Goal: Task Accomplishment & Management: Manage account settings

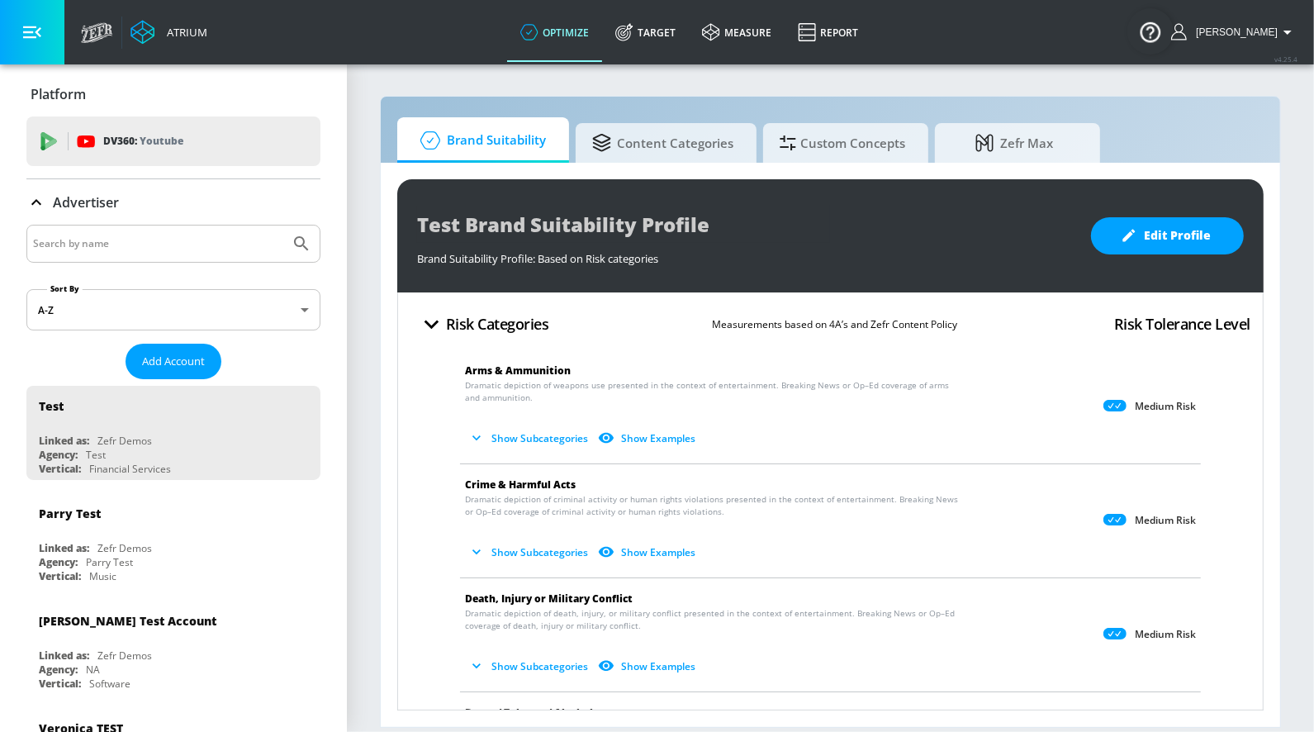
click at [50, 241] on input "Search by name" at bounding box center [158, 243] width 250 height 21
type input "hulu"
click at [283, 225] on button "Submit Search" at bounding box center [301, 243] width 36 height 36
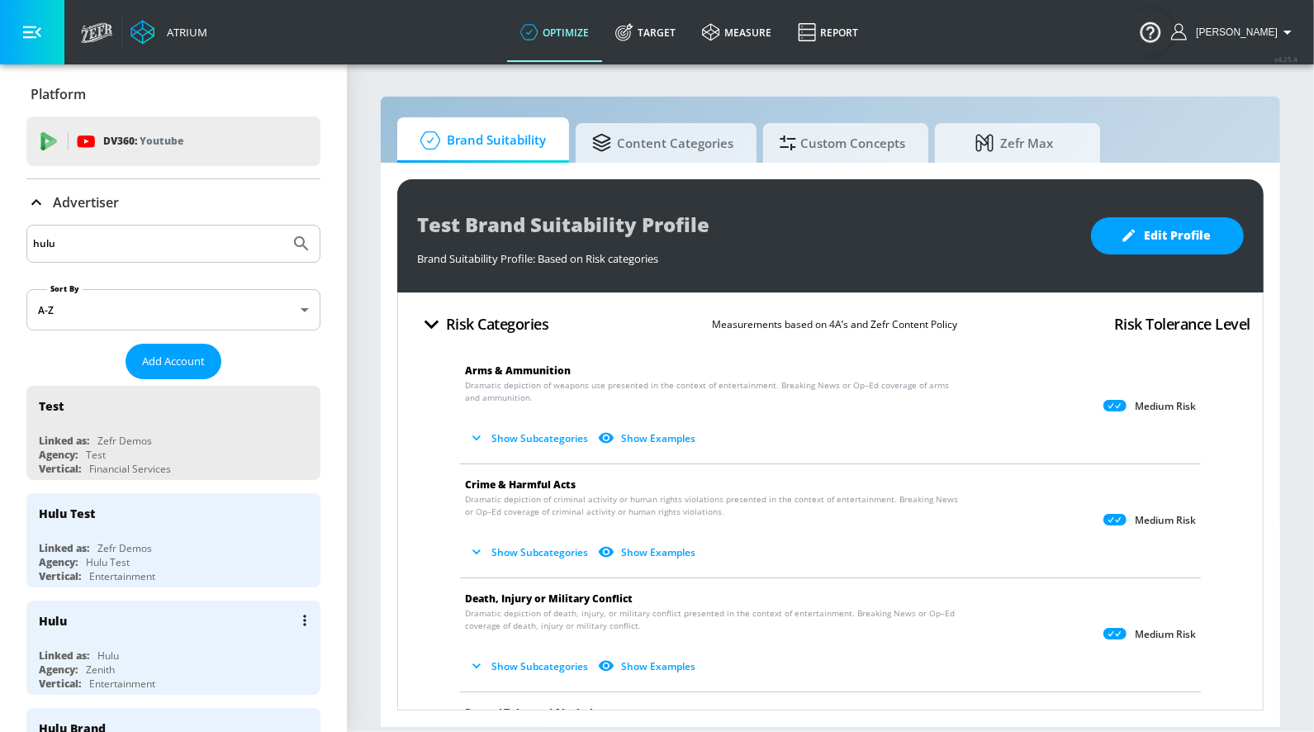
click at [123, 634] on div "Hulu" at bounding box center [177, 620] width 277 height 40
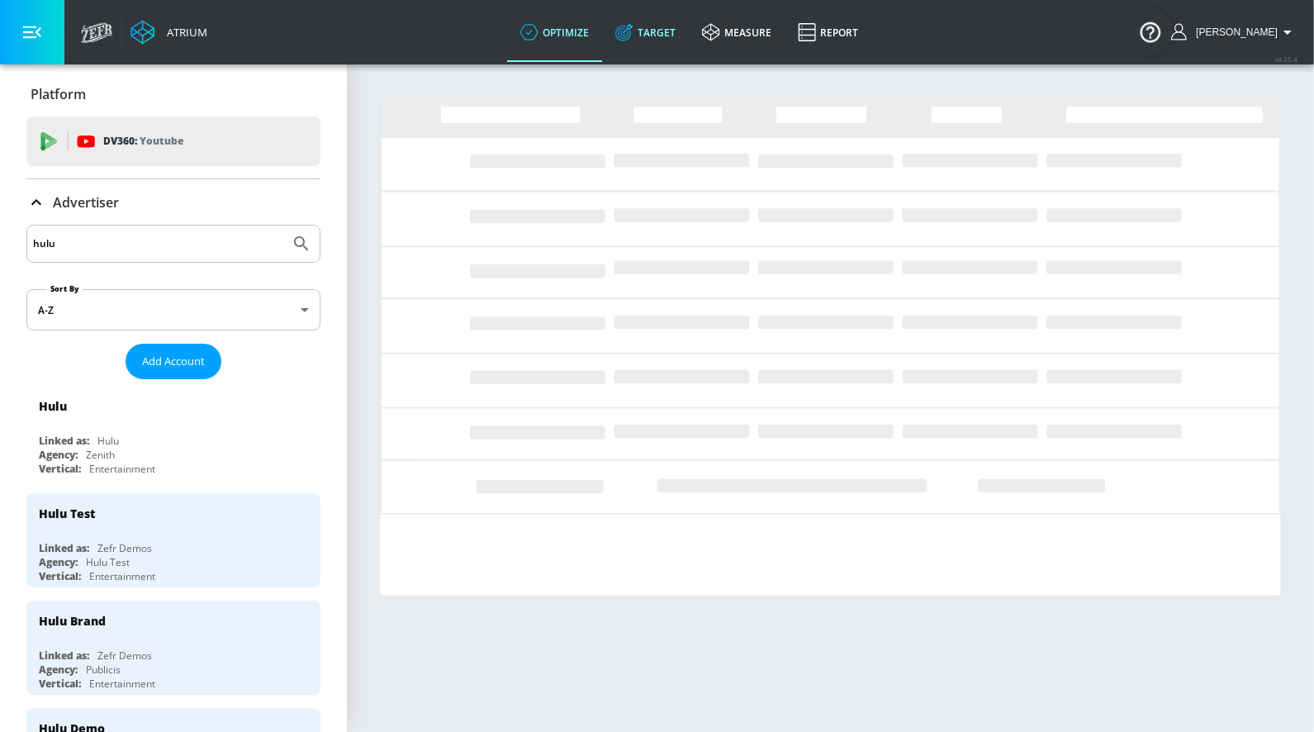
click at [652, 27] on link "Target" at bounding box center [645, 31] width 87 height 59
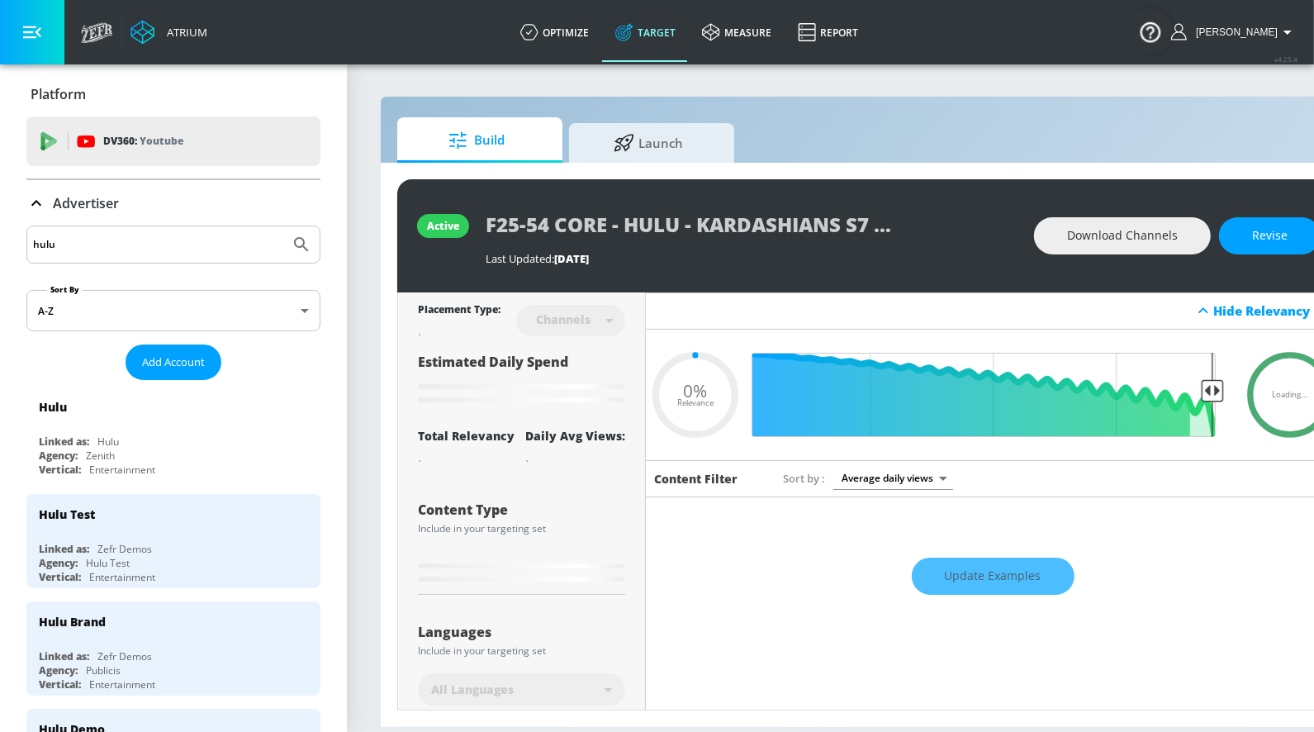
type input "0.05"
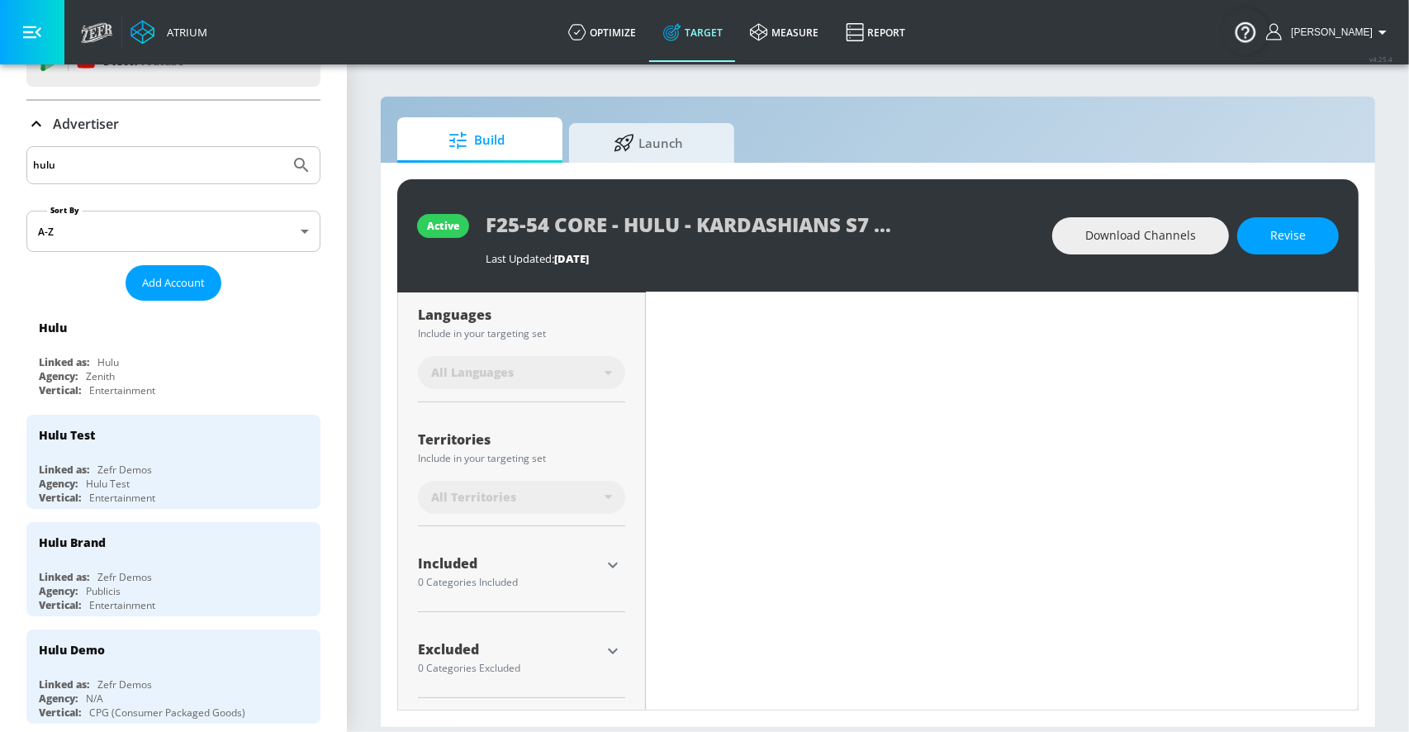
scroll to position [34, 0]
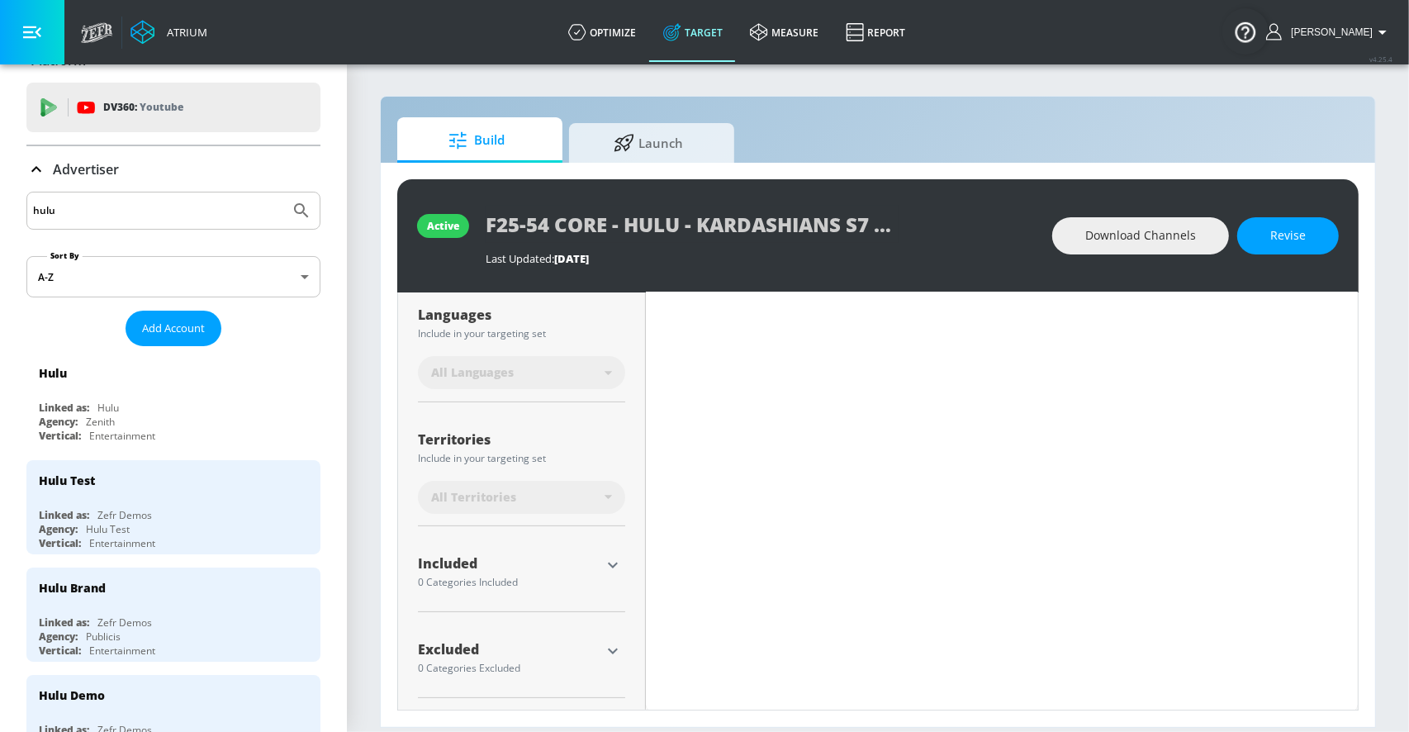
click at [40, 164] on icon at bounding box center [36, 169] width 20 height 20
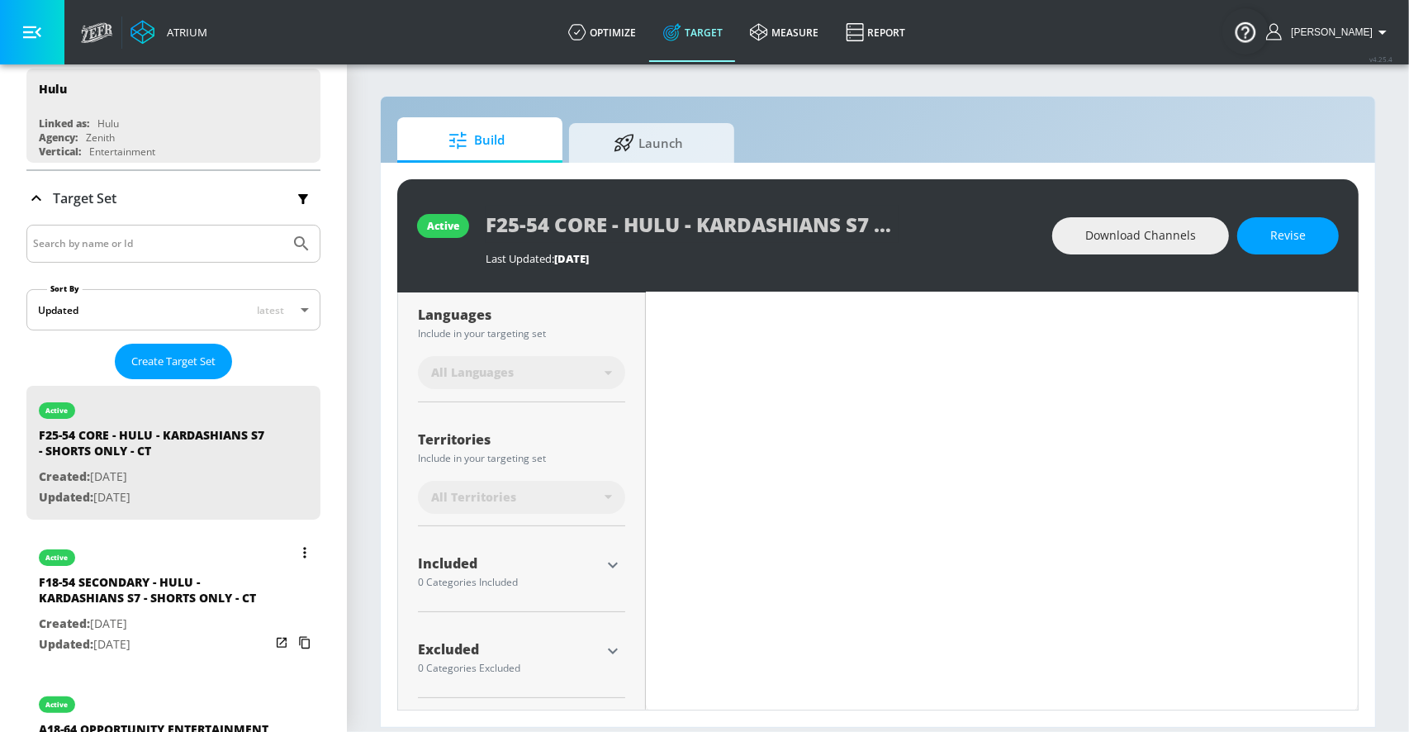
scroll to position [38, 0]
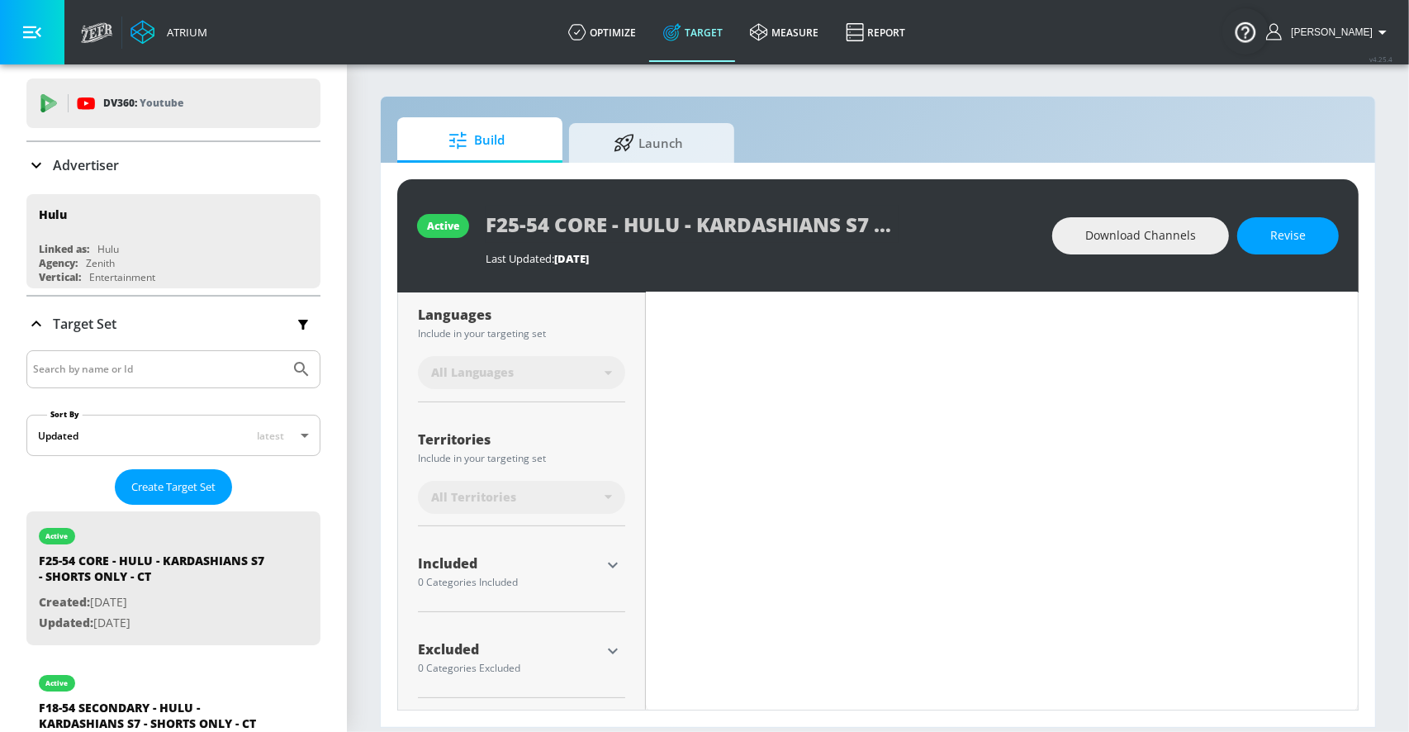
click at [49, 366] on input "Search by name or Id" at bounding box center [158, 368] width 250 height 21
type input "kardash"
click at [283, 351] on button "Submit Search" at bounding box center [301, 369] width 36 height 36
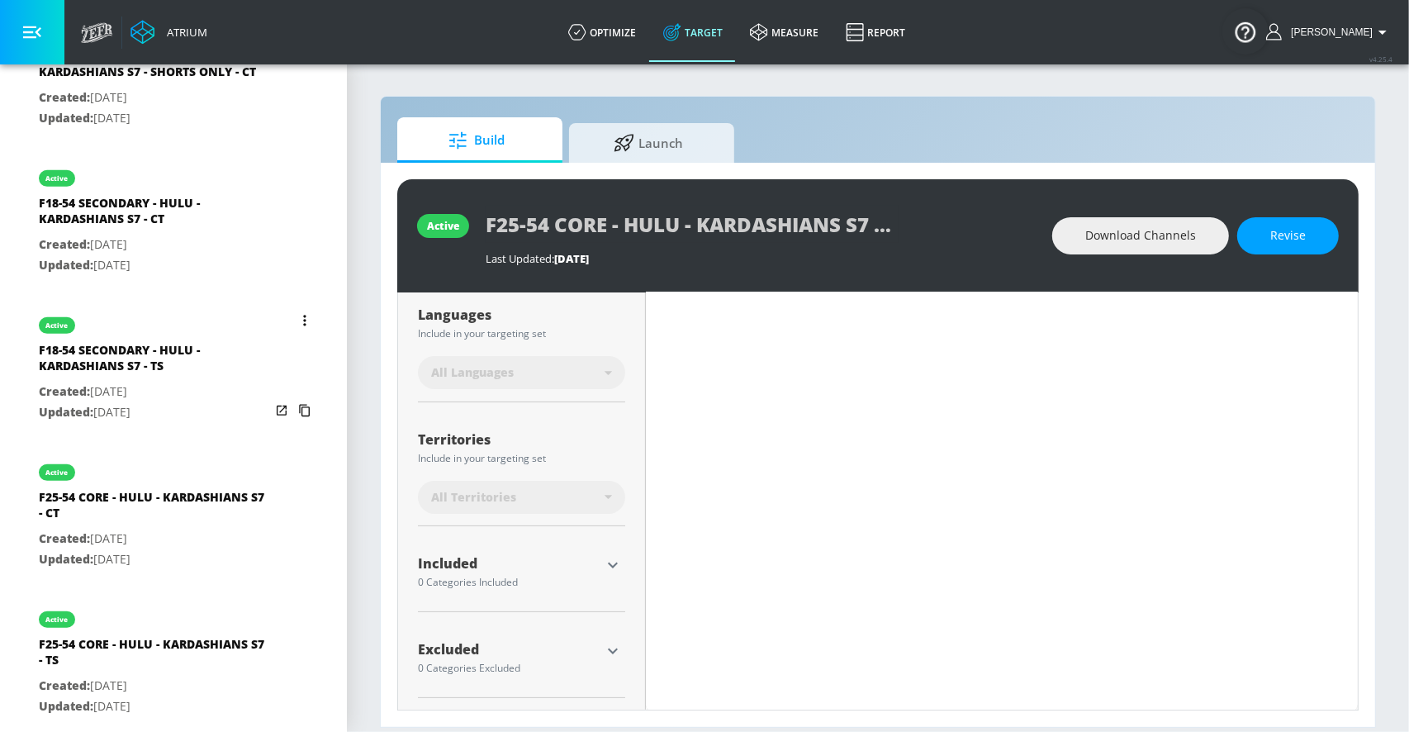
scroll to position [702, 0]
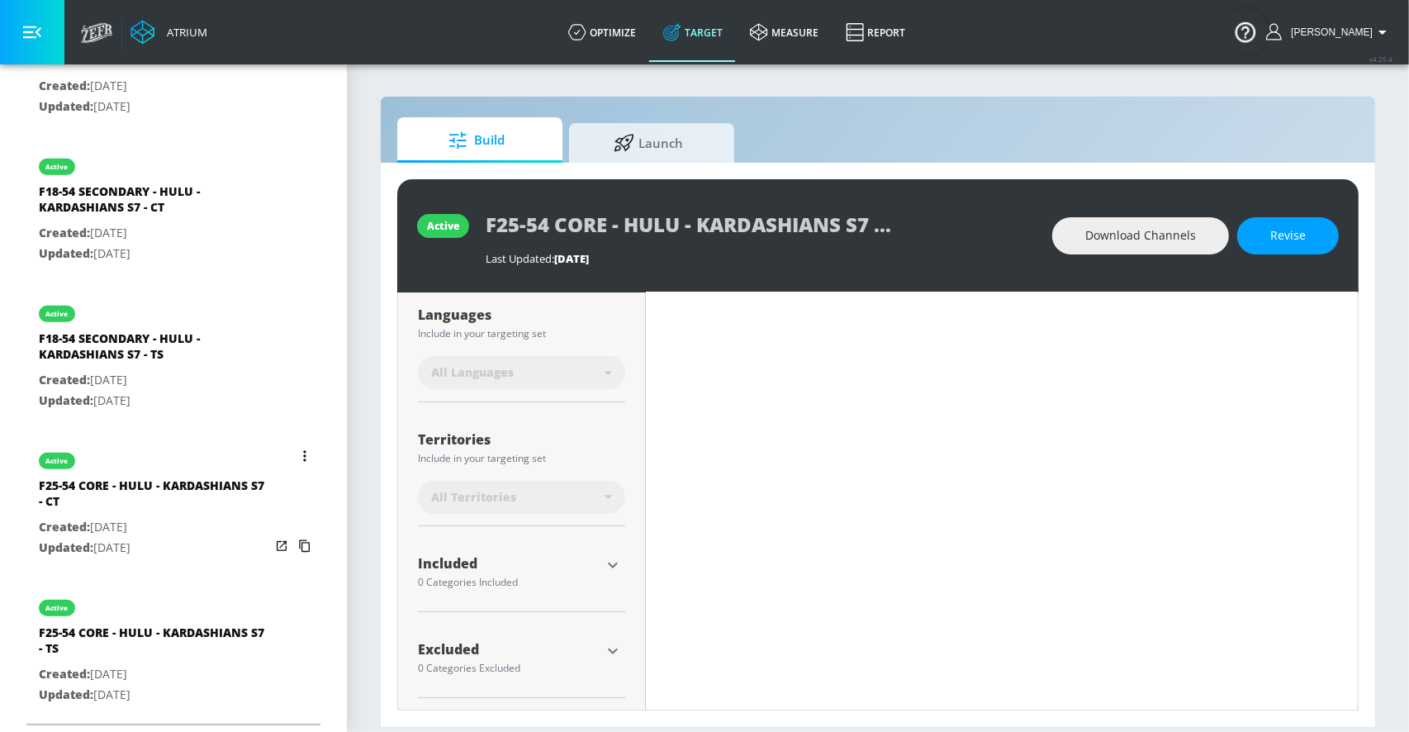
click at [145, 547] on p "Updated: Sep. 10, 2025" at bounding box center [154, 548] width 231 height 21
type input "F25-54 CORE - HULU - KARDASHIANS S7 - CT"
type input "0.6"
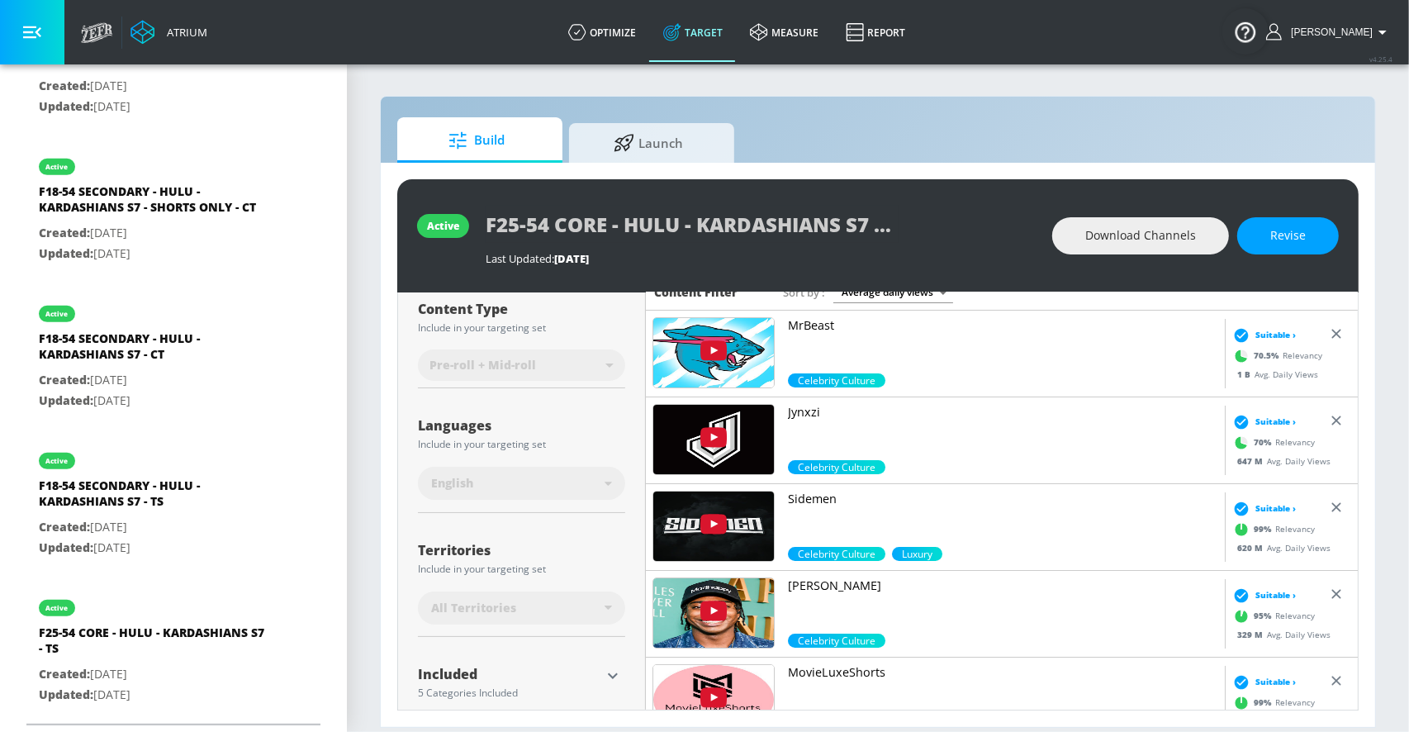
scroll to position [273, 0]
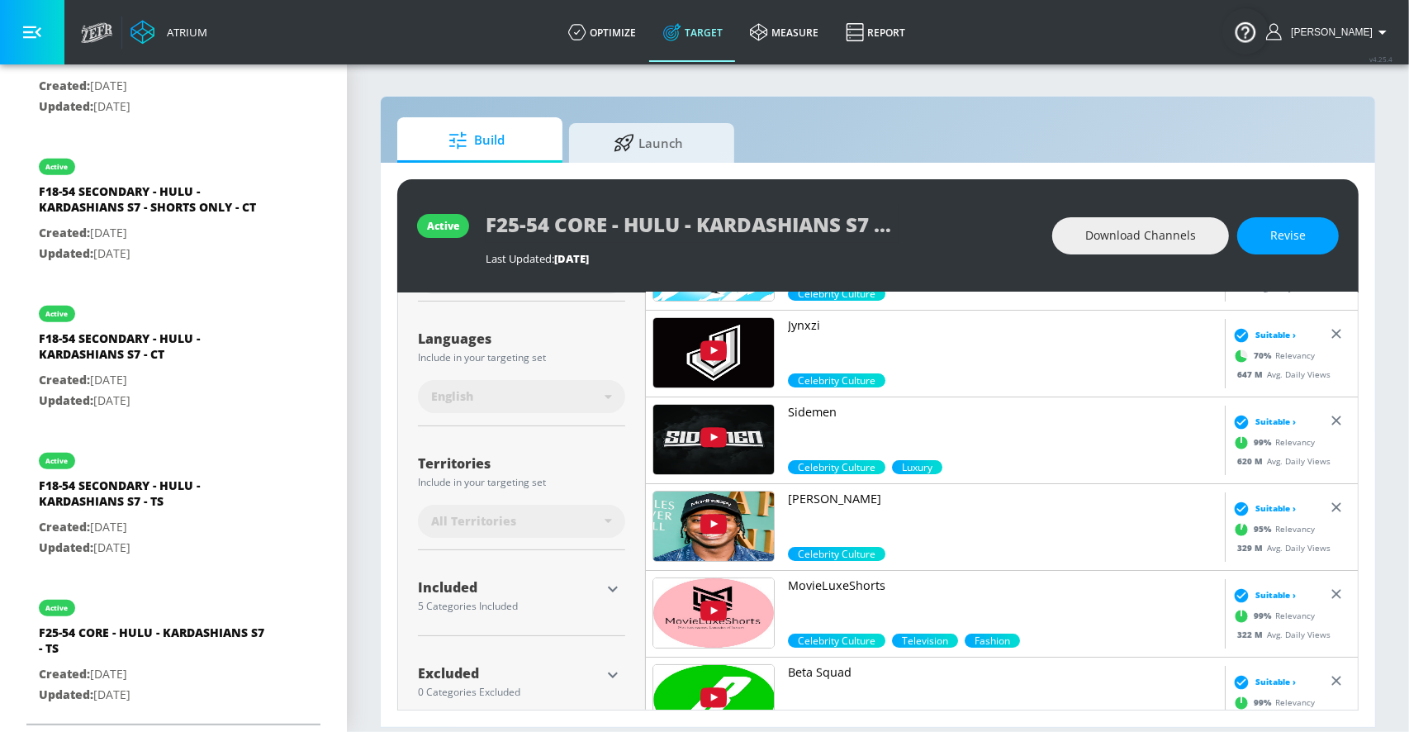
click at [611, 590] on icon "button" at bounding box center [613, 589] width 20 height 20
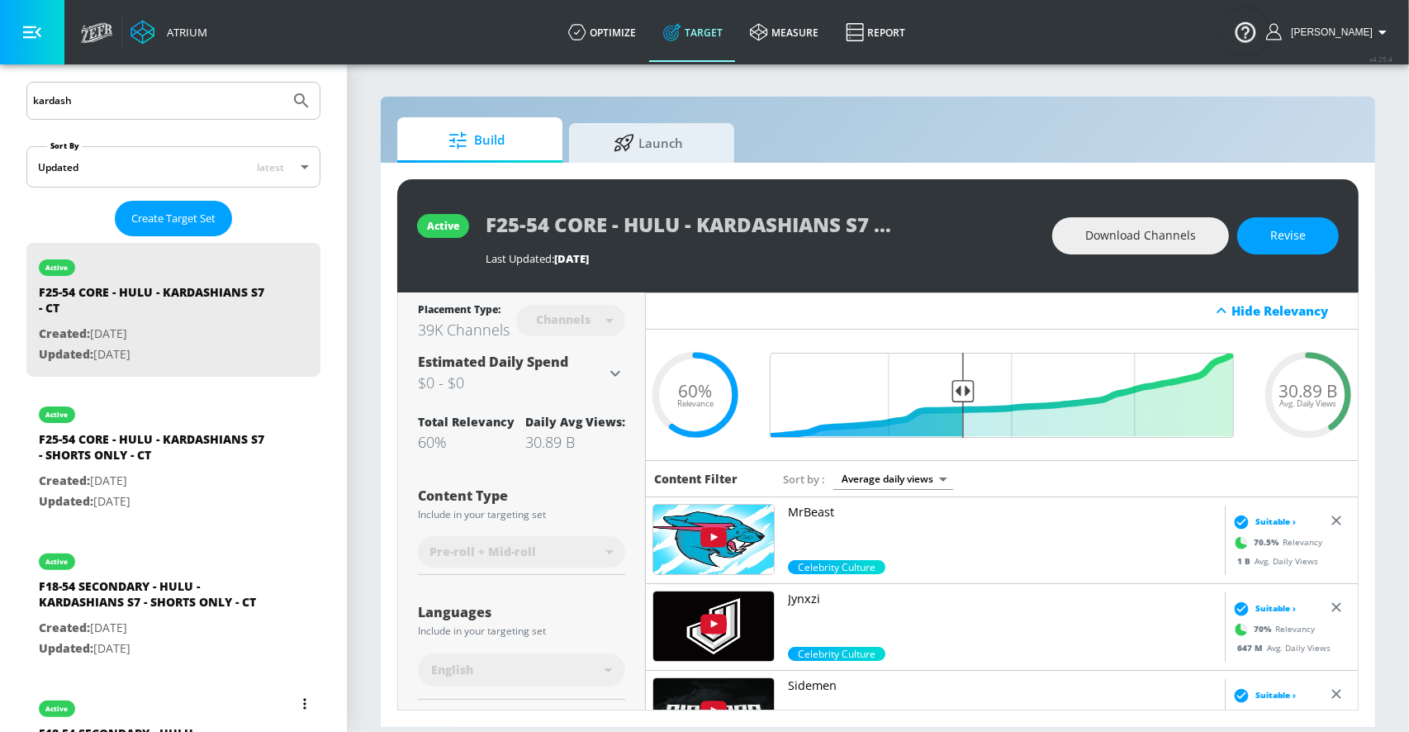
scroll to position [305, 0]
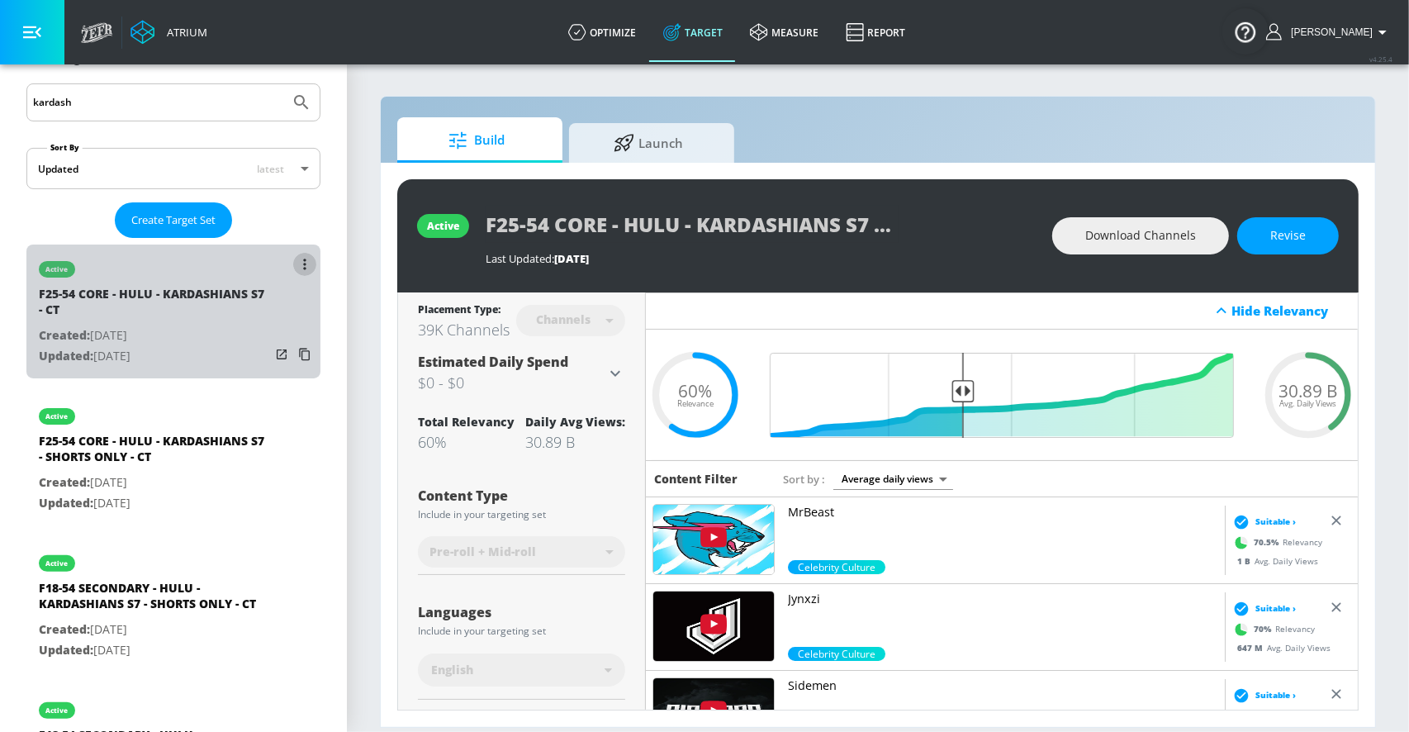
click at [301, 266] on button "list of Target Set" at bounding box center [304, 264] width 23 height 23
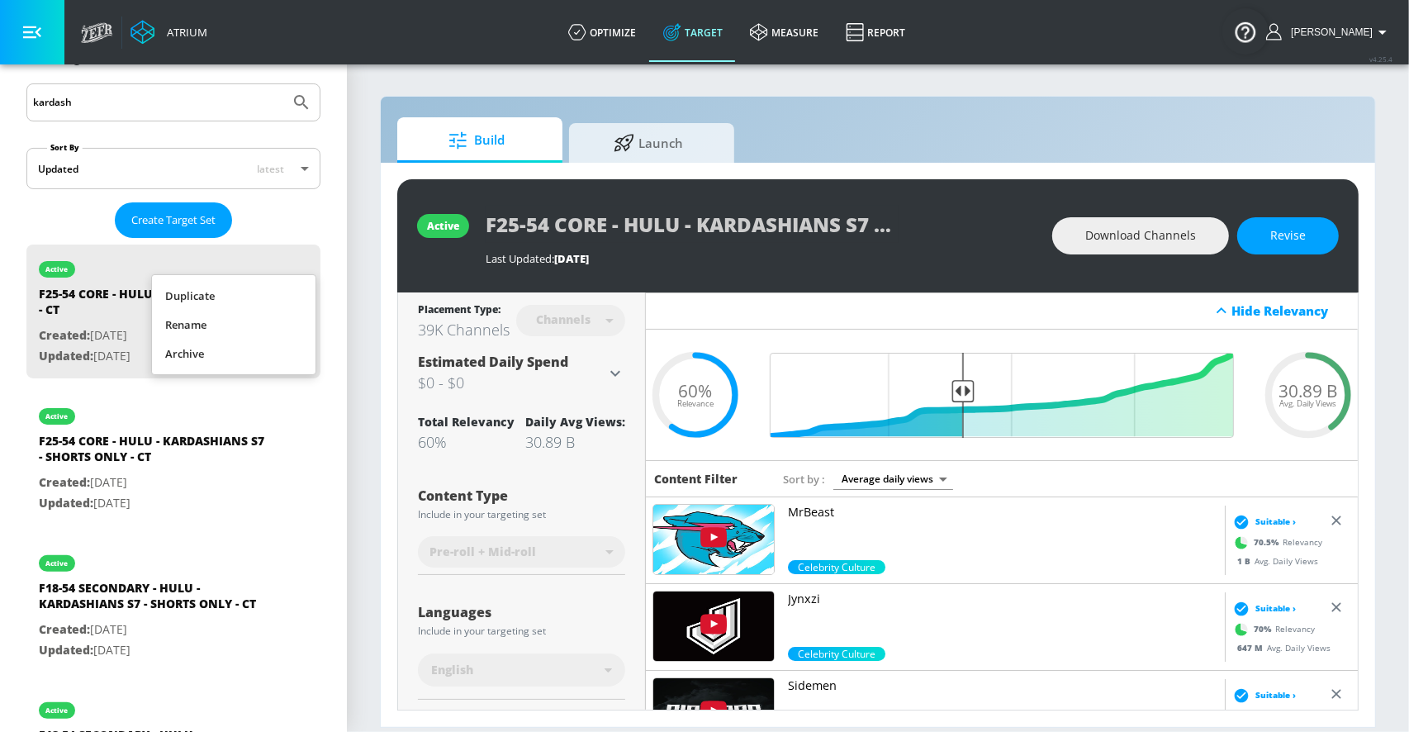
click at [266, 291] on li "Duplicate" at bounding box center [234, 296] width 164 height 29
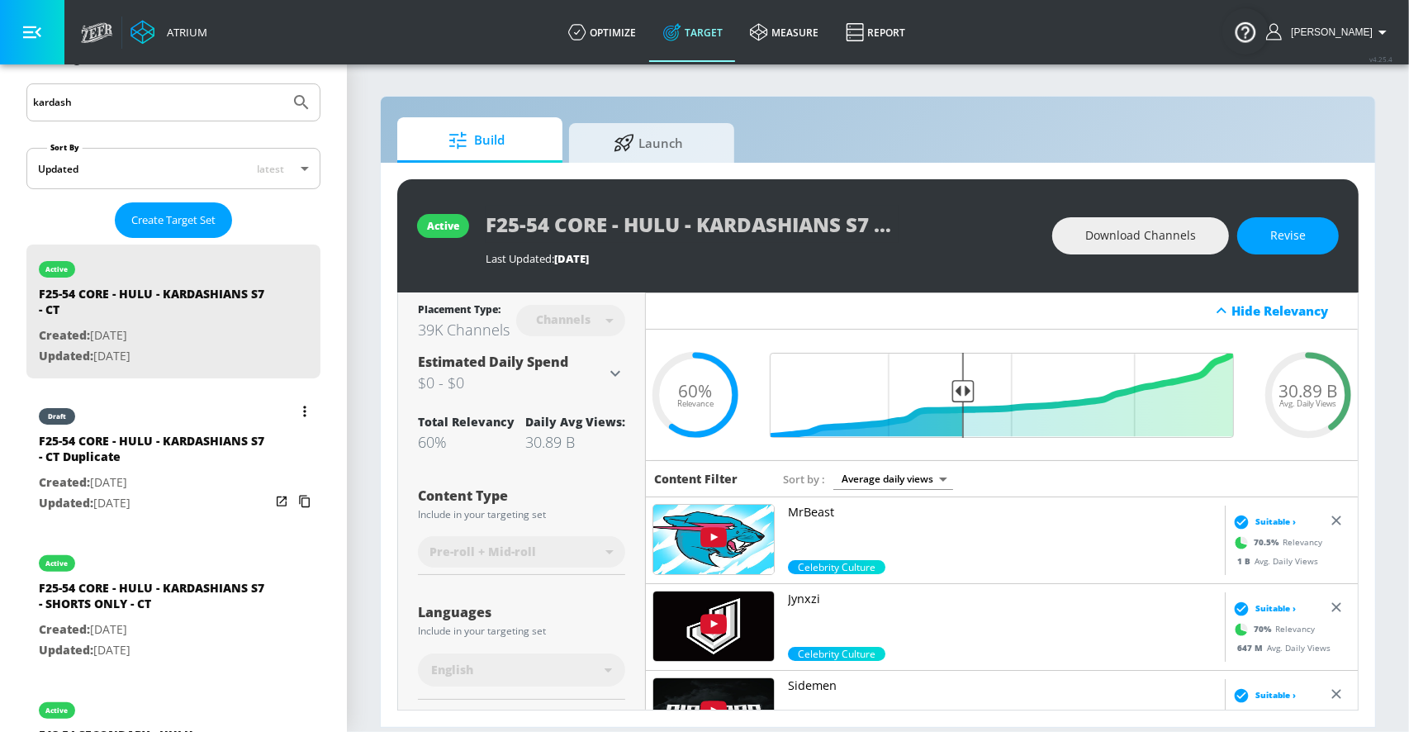
click at [107, 466] on div "F25-54 CORE - HULU - KARDASHIANS S7 - CT Duplicate" at bounding box center [154, 453] width 231 height 40
type input "F25-54 CORE - HULU - KARDASHIANS S7 - CT Duplicate"
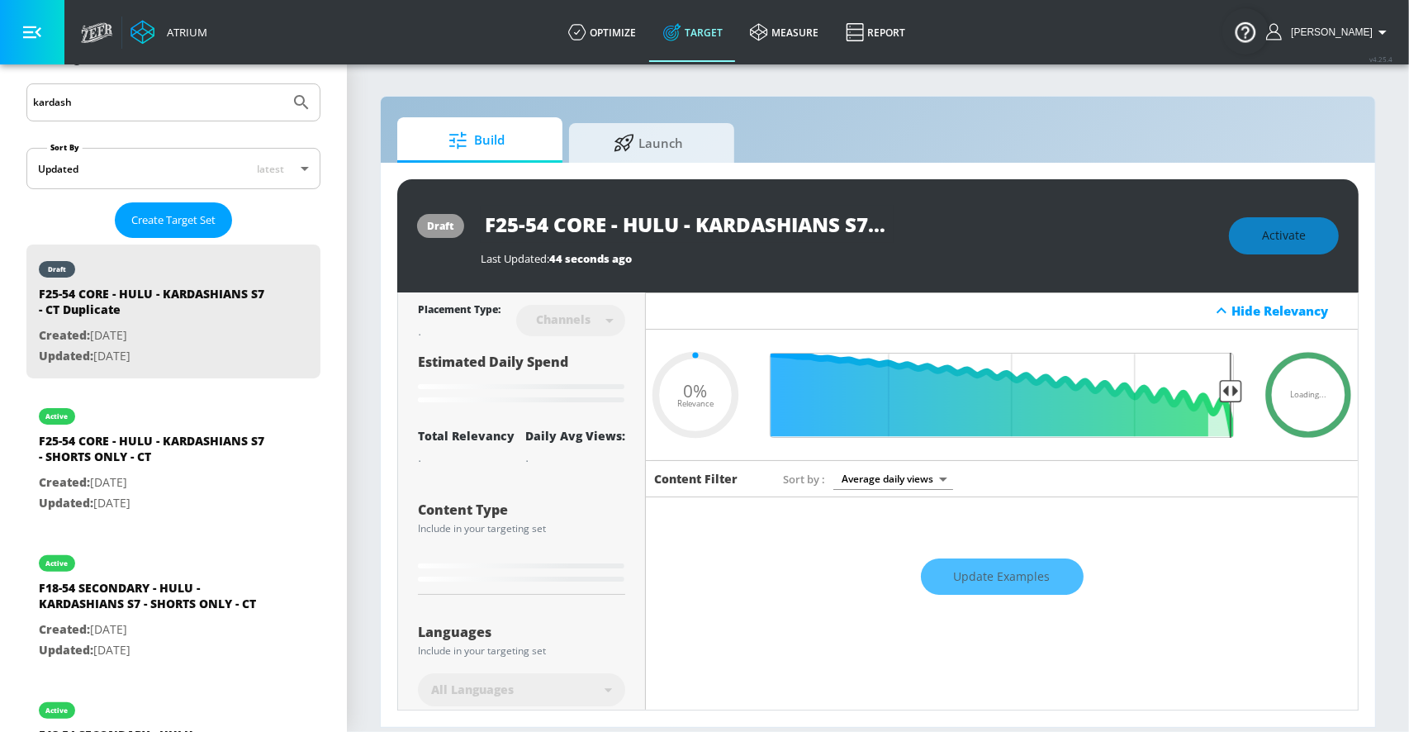
drag, startPoint x: 514, startPoint y: 225, endPoint x: 480, endPoint y: 225, distance: 33.9
click at [481, 225] on input "F25-54 CORE - HULU - KARDASHIANS S7 - CT Duplicate" at bounding box center [687, 224] width 413 height 37
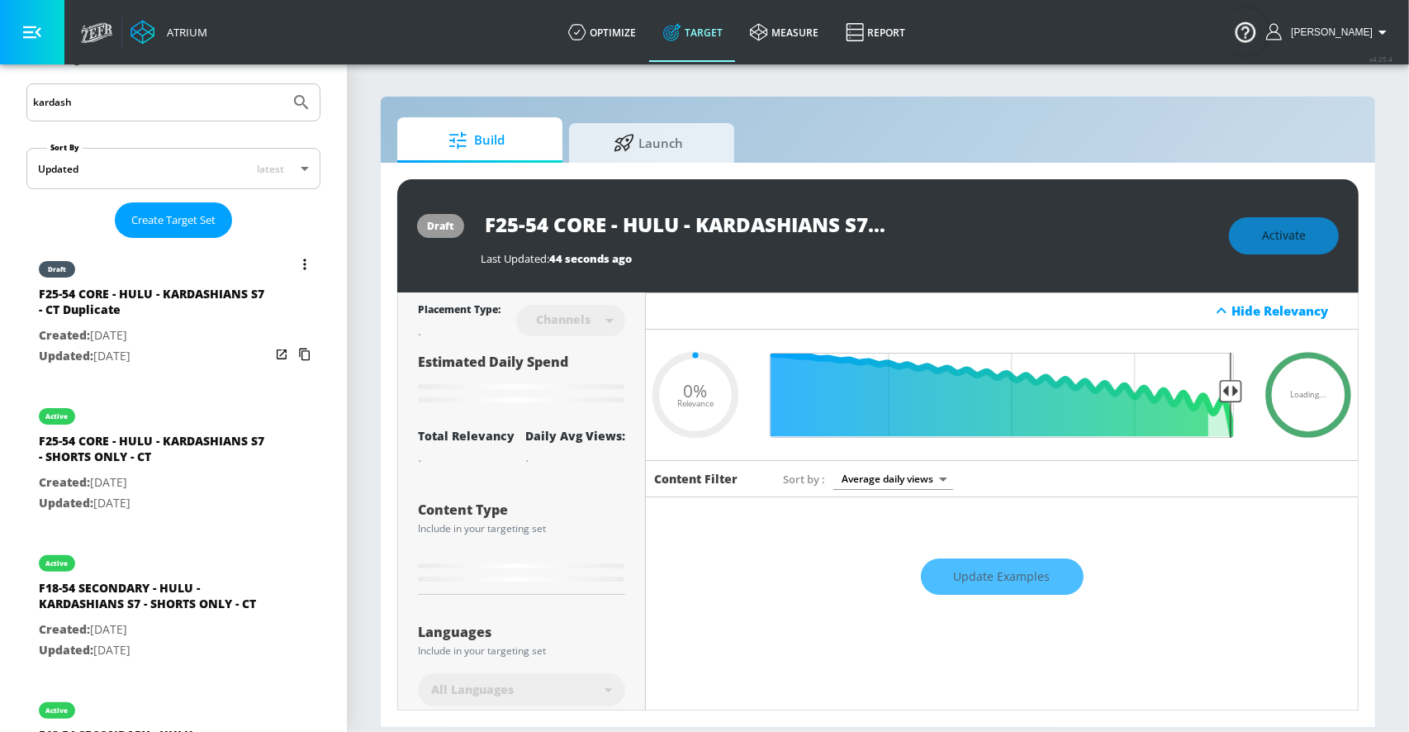
click at [308, 260] on button "list of Target Set" at bounding box center [304, 264] width 23 height 23
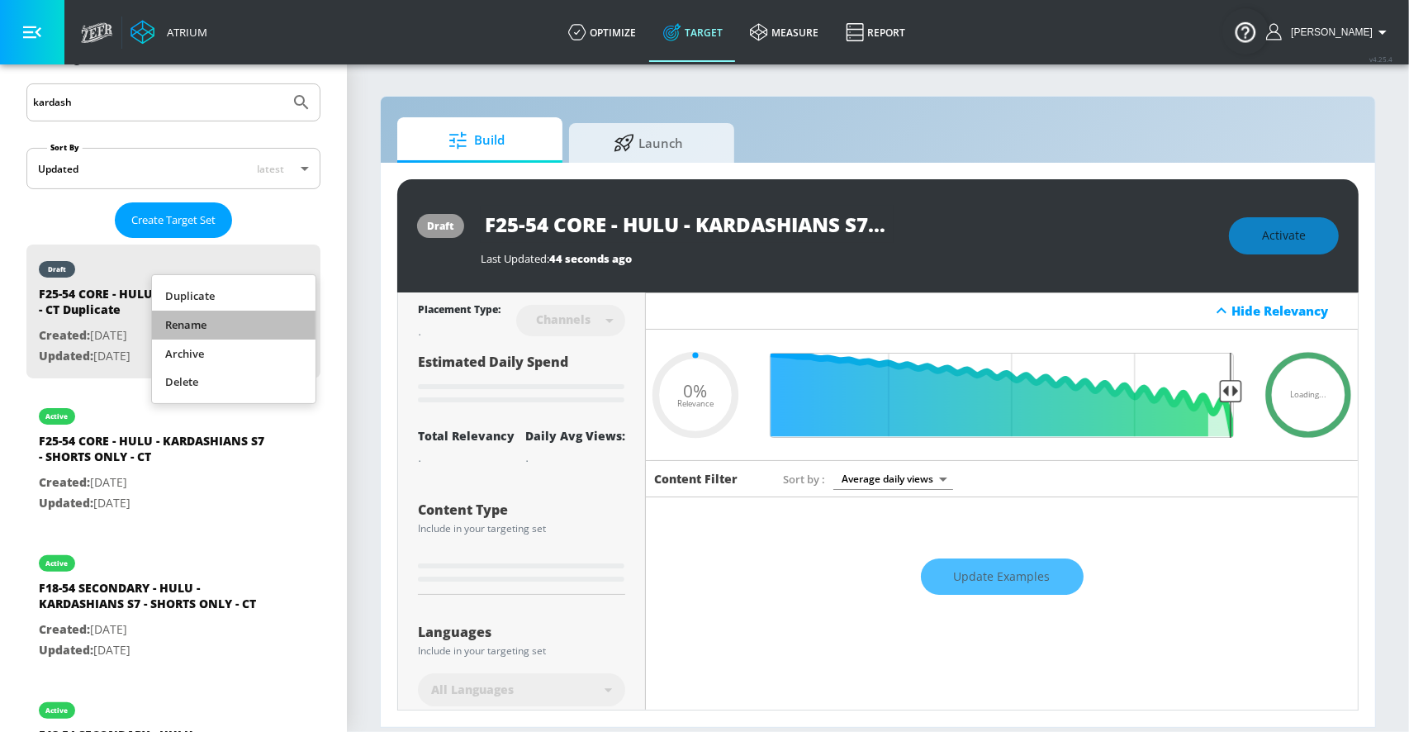
click at [188, 328] on li "Rename" at bounding box center [234, 325] width 164 height 29
type input "0.05"
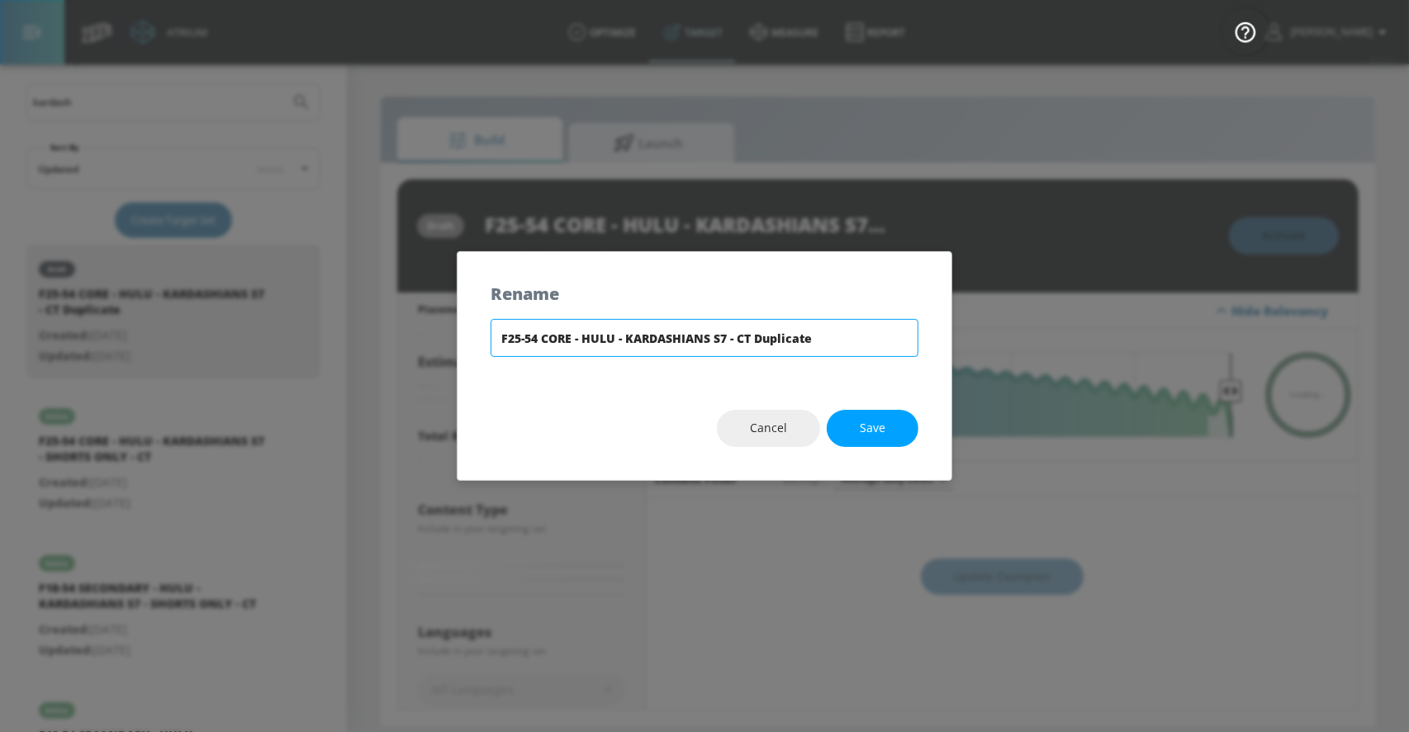
click at [525, 328] on input "F25-54 CORE - HULU - KARDASHIANS S7 - CT Duplicate" at bounding box center [705, 338] width 428 height 38
drag, startPoint x: 514, startPoint y: 339, endPoint x: 495, endPoint y: 339, distance: 19.0
click at [495, 339] on input "F25-54 CORE - HULU - KARDASHIANS S7 - CT Duplicate" at bounding box center [705, 338] width 428 height 38
drag, startPoint x: 623, startPoint y: 339, endPoint x: 726, endPoint y: 339, distance: 102.4
click at [726, 339] on input "A18-54 CORE - HULU - KARDASHIANS S7 - CT Duplicate" at bounding box center [705, 338] width 428 height 38
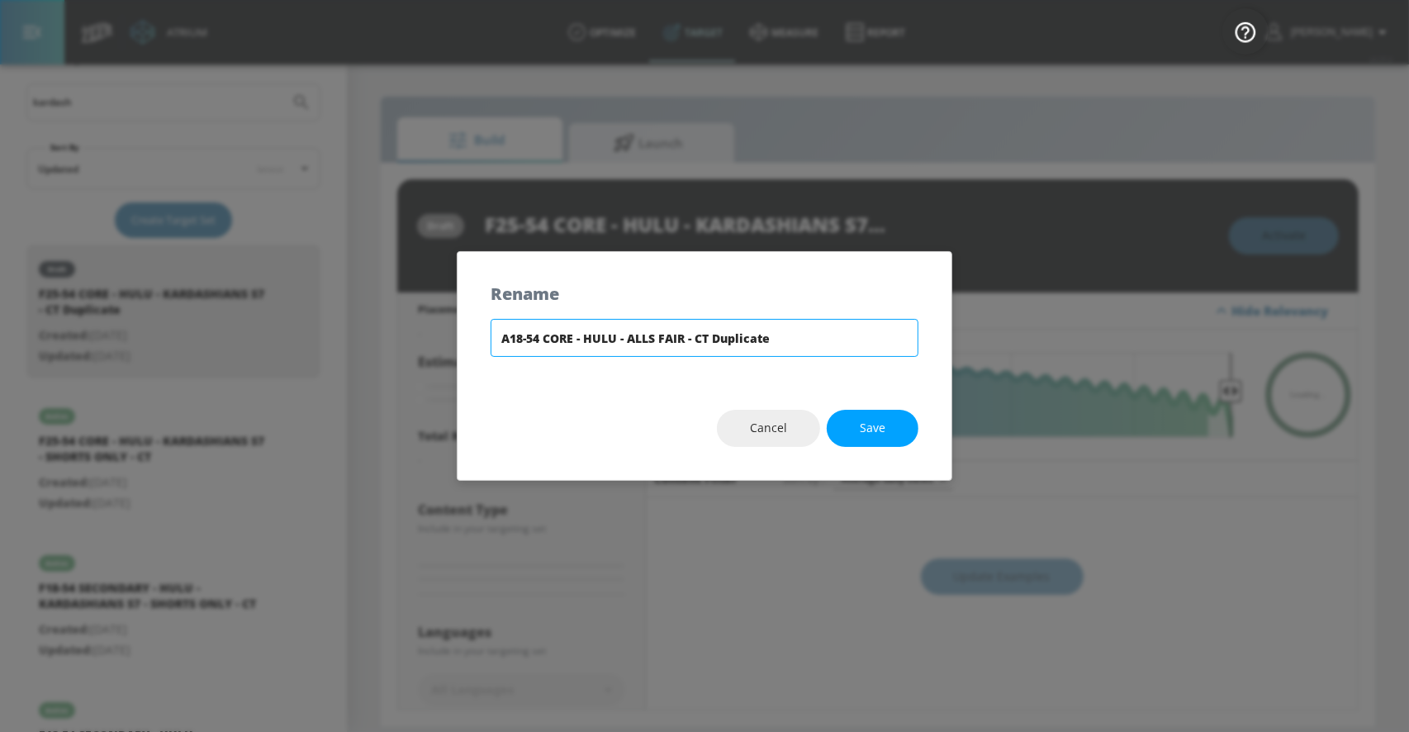
click at [746, 335] on input "A18-54 CORE - HULU - ALLS FAIR - CT Duplicate" at bounding box center [705, 338] width 428 height 38
type input "A18-54 CORE - HULU - ALLS FAIR - [GEOGRAPHIC_DATA]"
click at [896, 439] on button "Save" at bounding box center [873, 428] width 92 height 37
type input "A18-54 CORE - HULU - ALLS FAIR - [GEOGRAPHIC_DATA]"
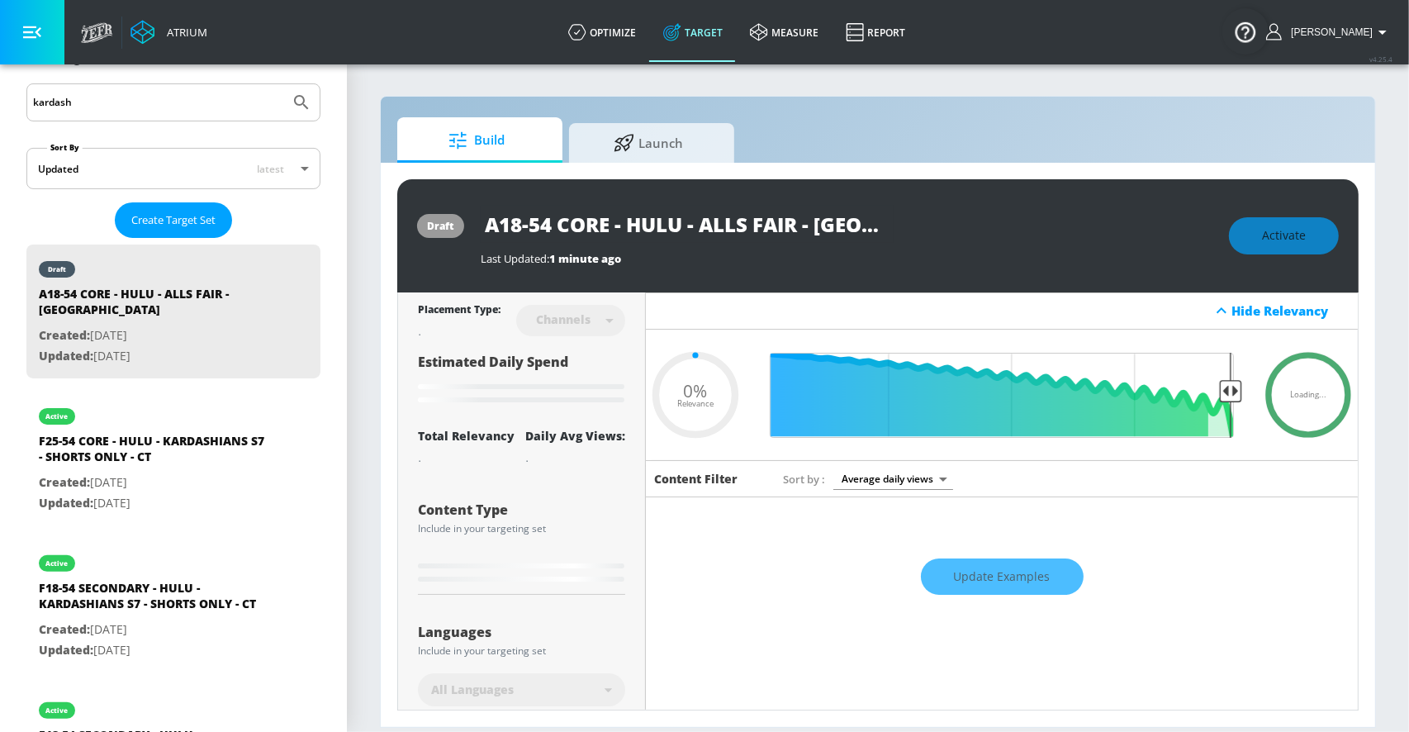
click at [567, 233] on input "A18-54 CORE - HULU - ALLS FAIR - [GEOGRAPHIC_DATA]" at bounding box center [687, 224] width 413 height 37
type input "0.05"
type input "F25-54 CORE - HULU - KARDASHIANS S7 - CT Duplicate"
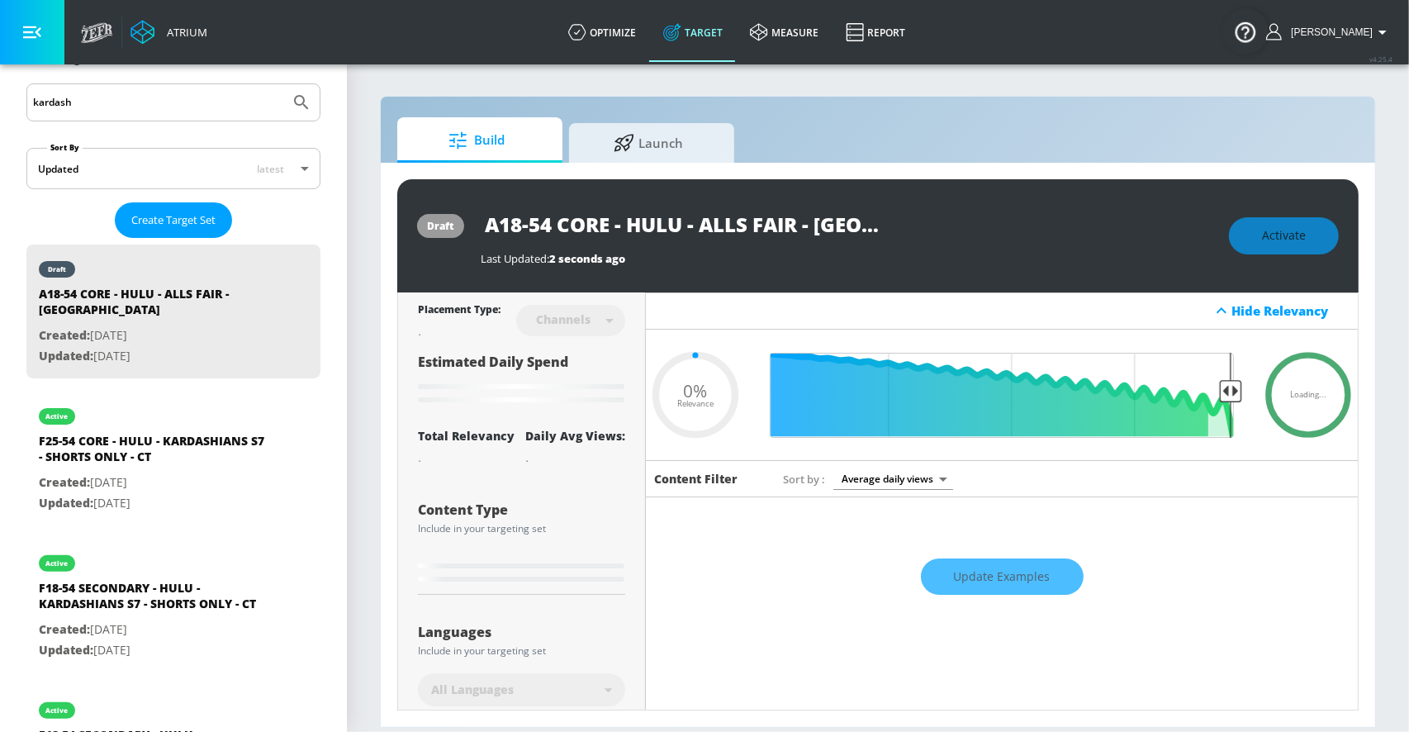
type input "0.6"
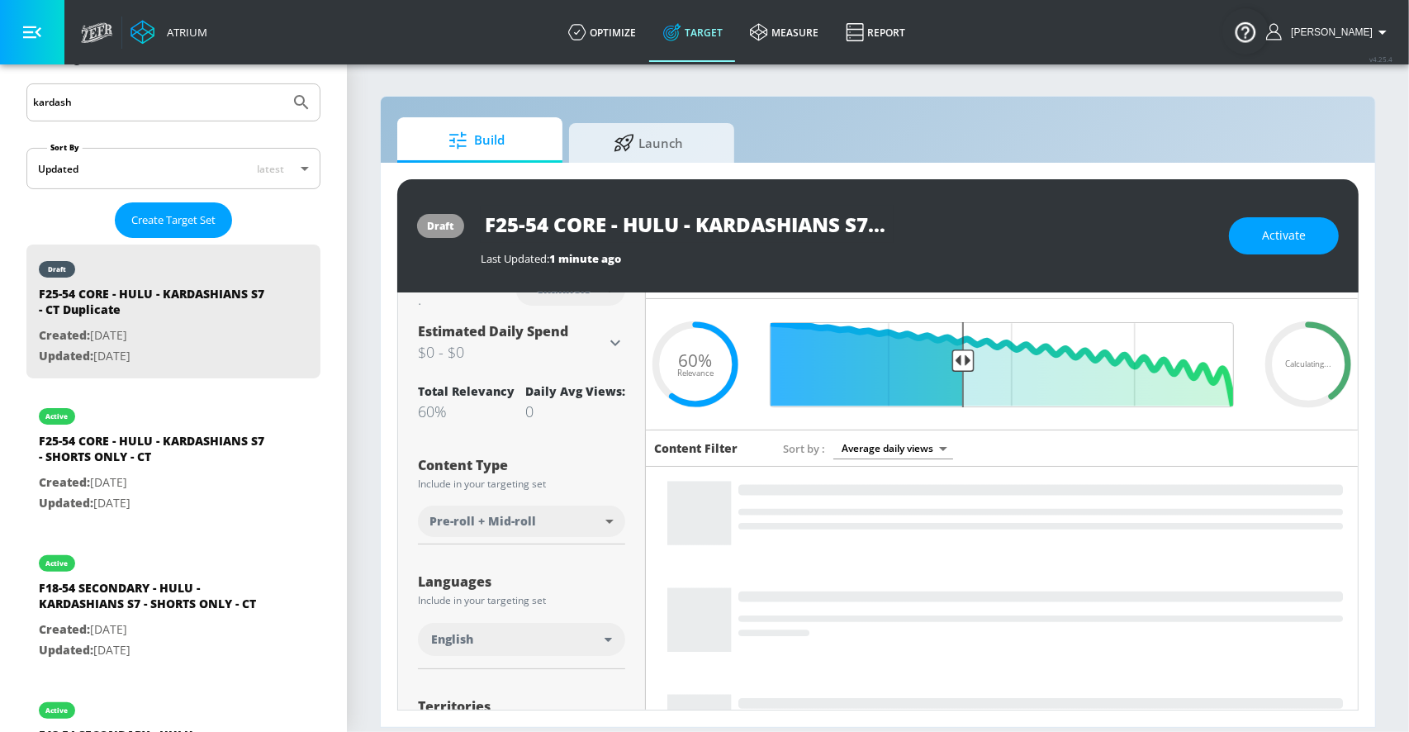
scroll to position [31, 0]
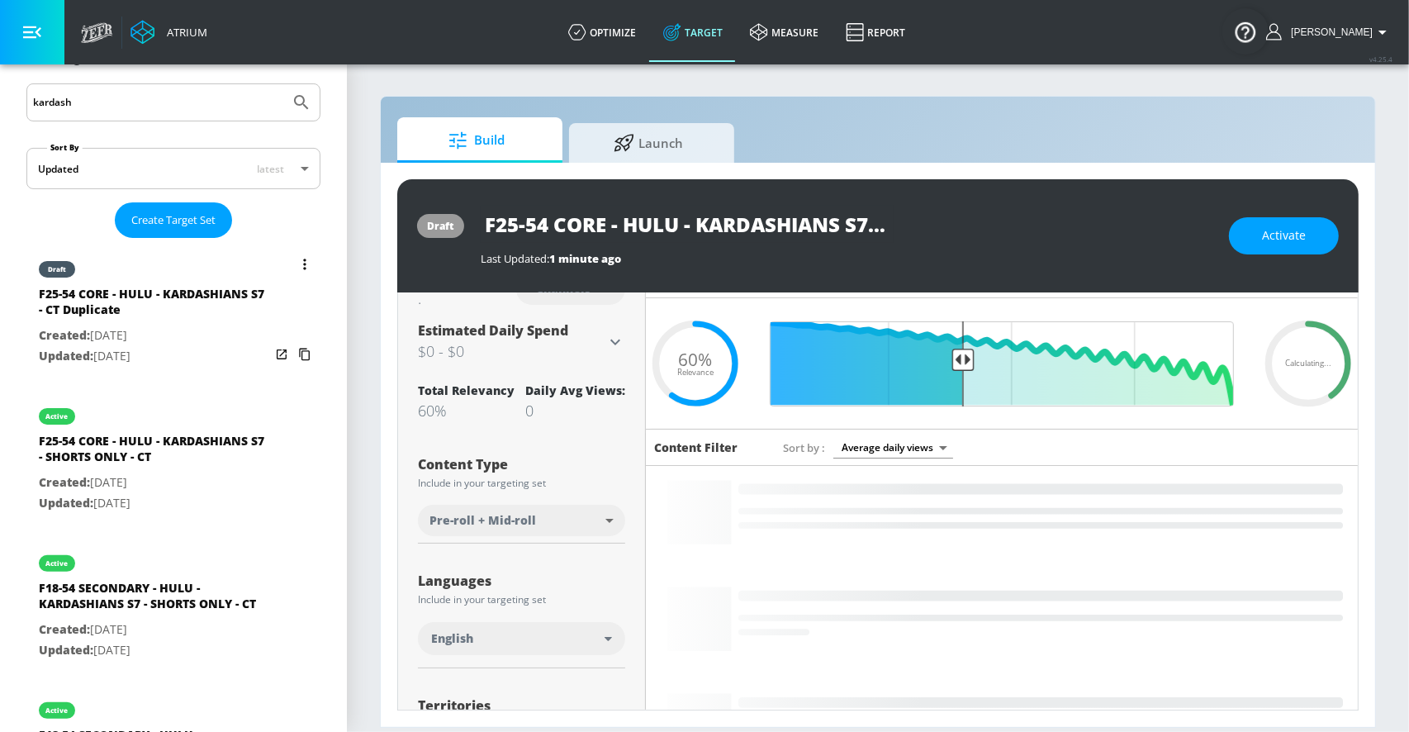
click at [304, 261] on icon "list of Target Set" at bounding box center [304, 264] width 3 height 12
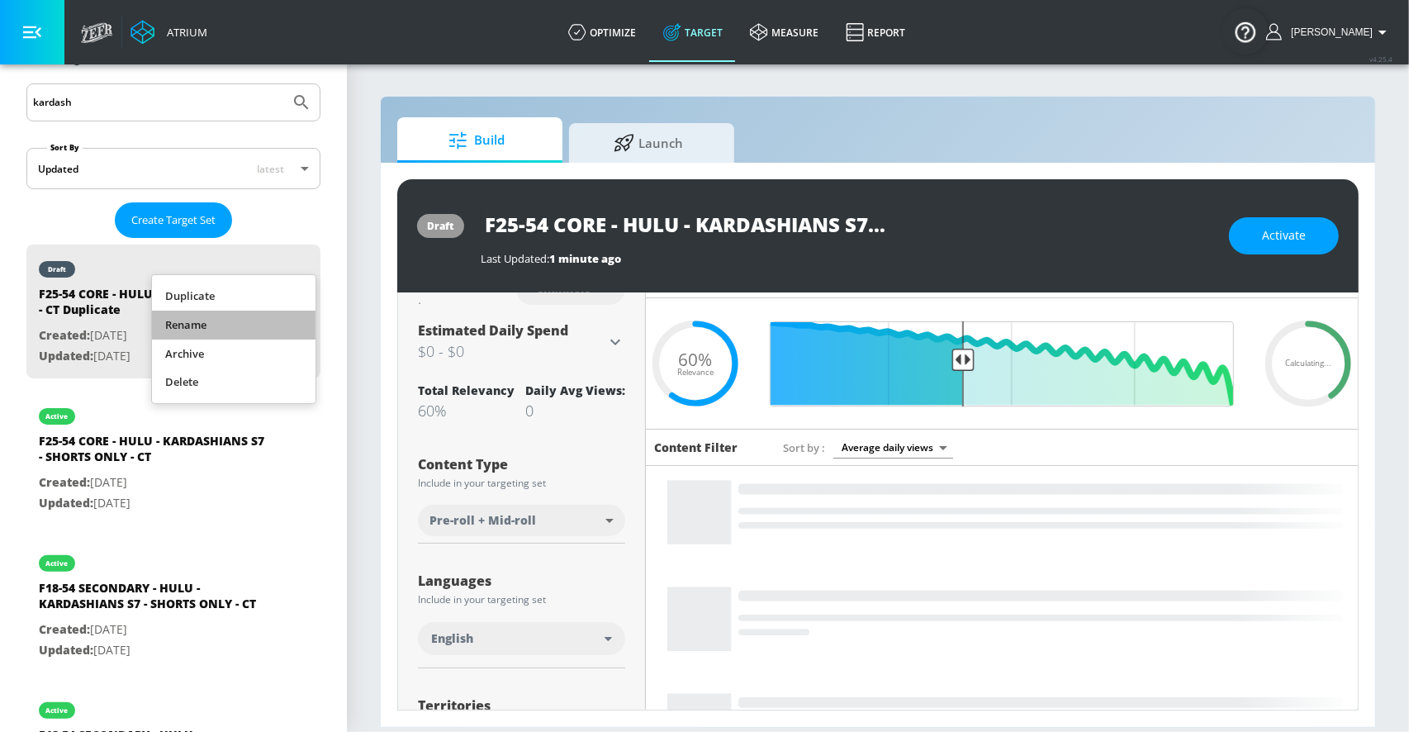
click at [249, 320] on li "Rename" at bounding box center [234, 325] width 164 height 29
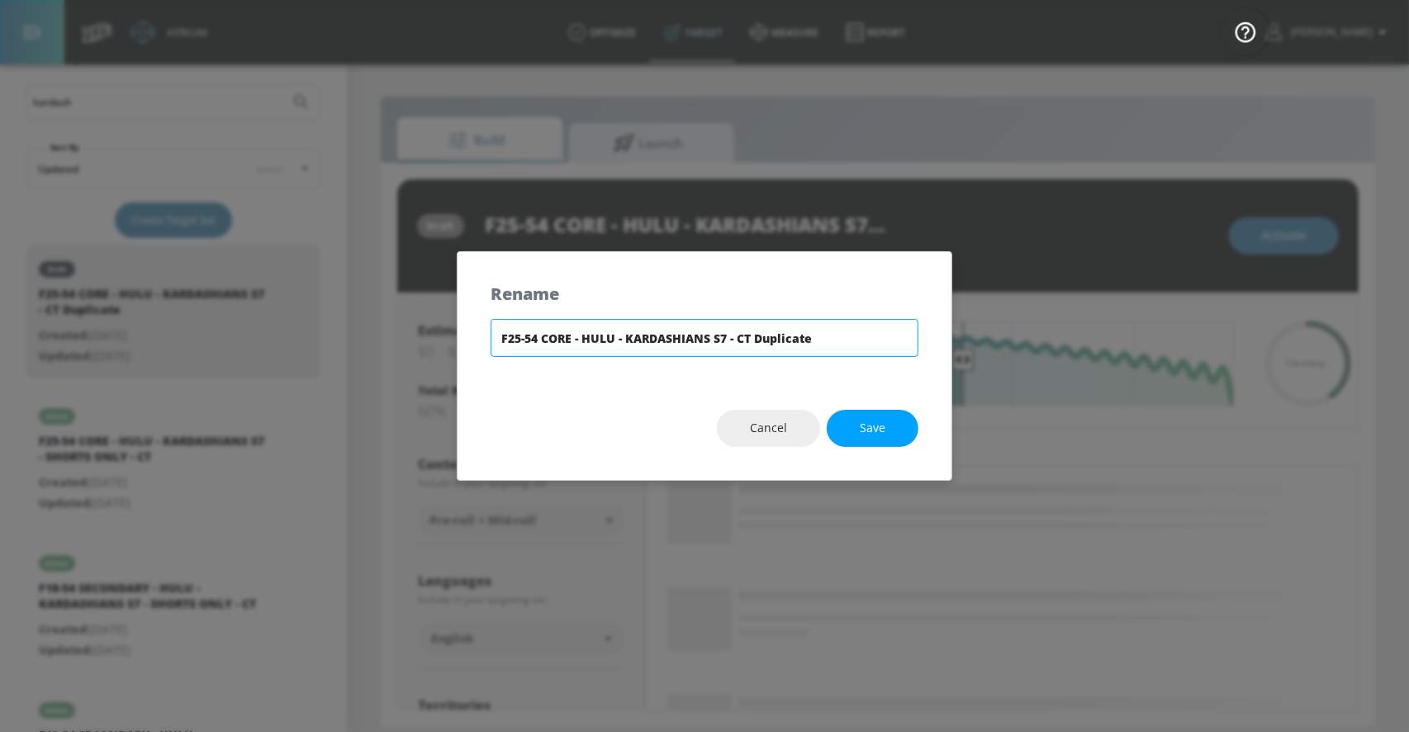
drag, startPoint x: 518, startPoint y: 337, endPoint x: 462, endPoint y: 337, distance: 56.2
click at [463, 337] on div "F25-54 CORE - HULU - KARDASHIANS S7 - CT Duplicate" at bounding box center [704, 348] width 494 height 58
click at [678, 335] on input "A18-54 CORE - HULU - KARDASHIANS S7 - CT Duplicate" at bounding box center [705, 338] width 428 height 38
click at [745, 340] on input "A18-54 CORE - HULU - ALLS FAIR - CT Duplicate" at bounding box center [705, 338] width 428 height 38
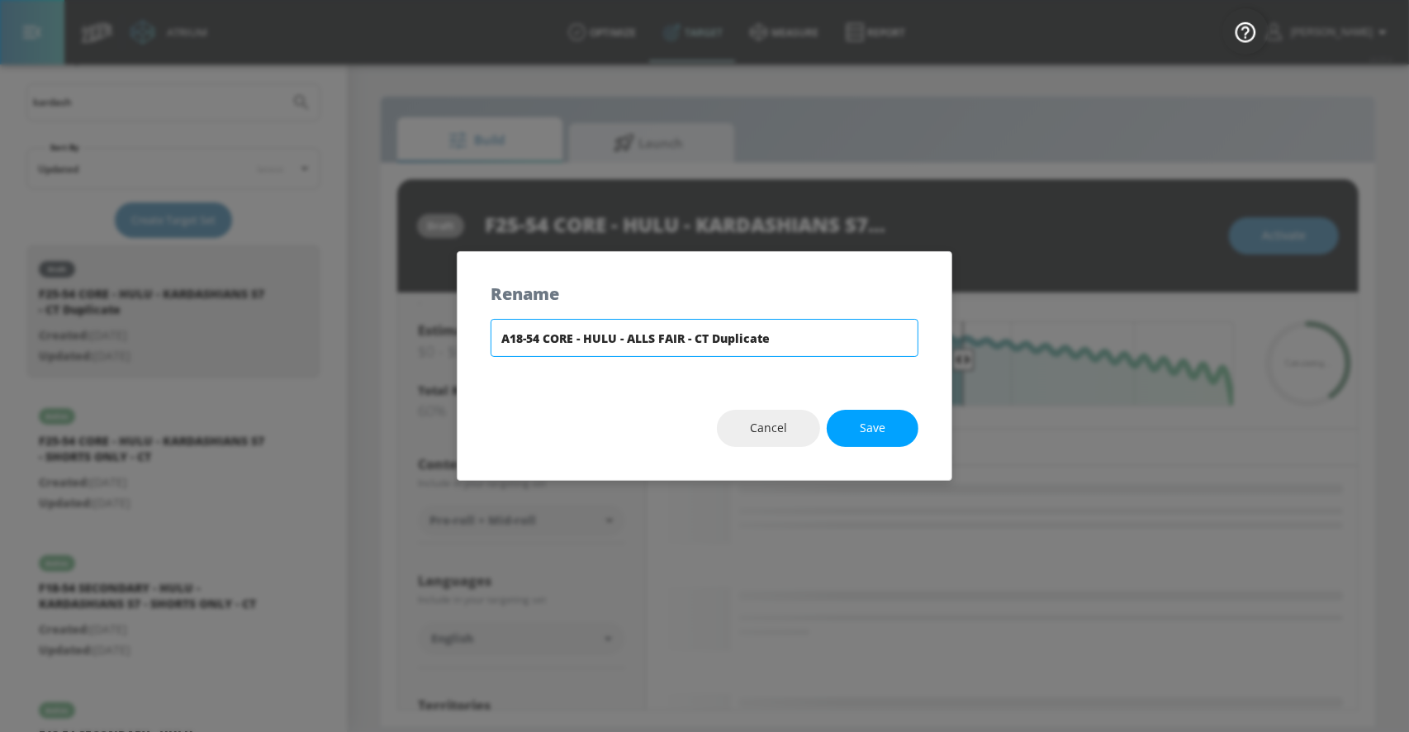
click at [745, 340] on input "A18-54 CORE - HULU - ALLS FAIR - CT Duplicate" at bounding box center [705, 338] width 428 height 38
type input "A18-54 CORE - HULU - ALLS FAIR - [GEOGRAPHIC_DATA]"
click at [863, 432] on span "Save" at bounding box center [873, 428] width 26 height 21
type input "A18-54 CORE - HULU - ALLS FAIR - [GEOGRAPHIC_DATA]"
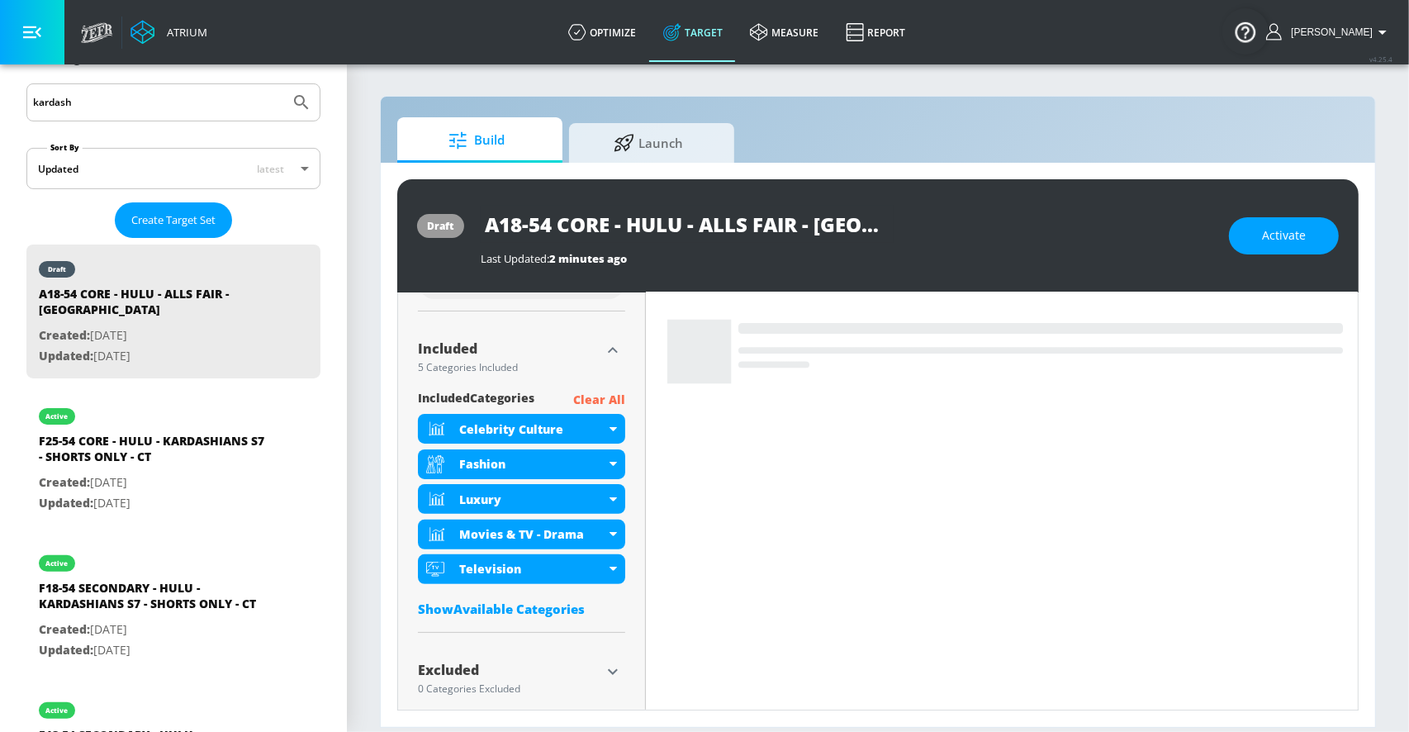
scroll to position [533, 0]
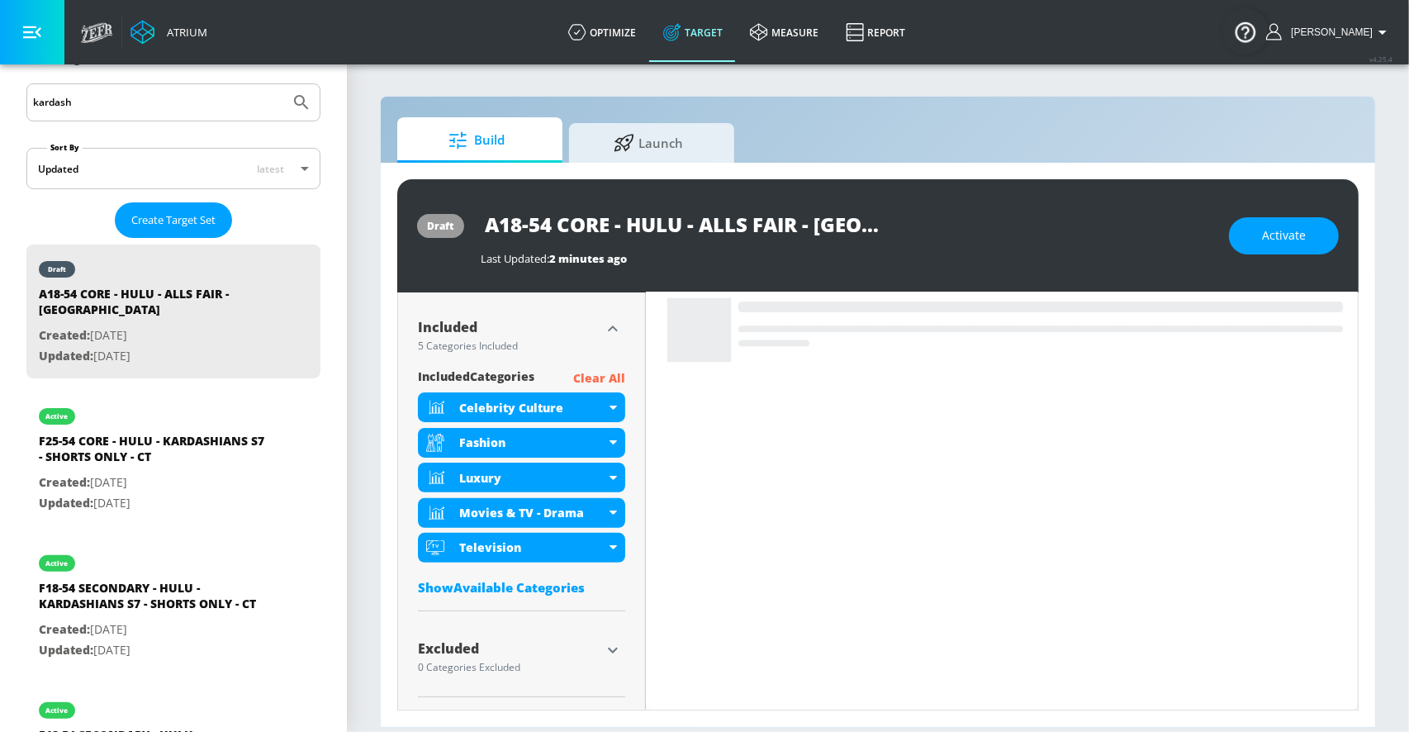
click at [510, 587] on div "Show Available Categories" at bounding box center [521, 587] width 207 height 17
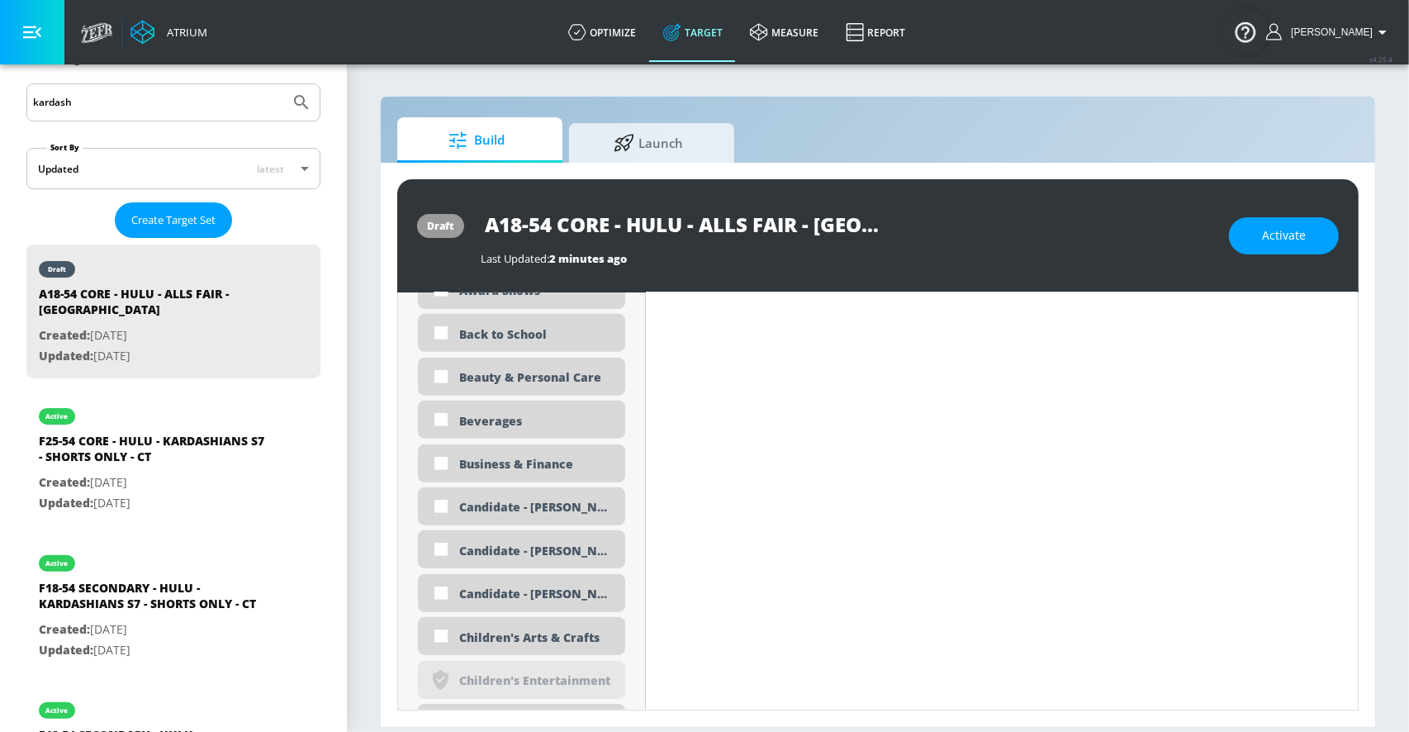
scroll to position [979, 0]
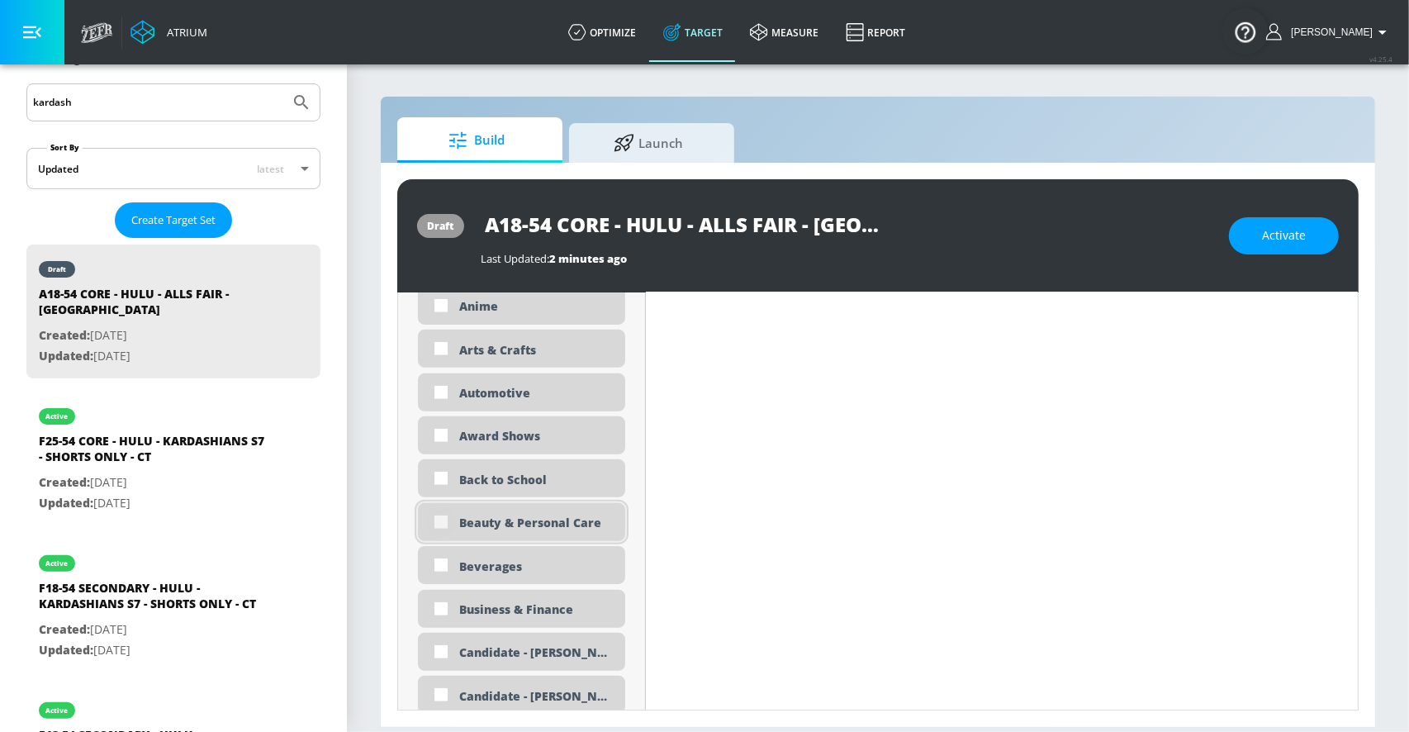
click at [438, 523] on input "checkbox" at bounding box center [441, 522] width 30 height 30
checkbox input "true"
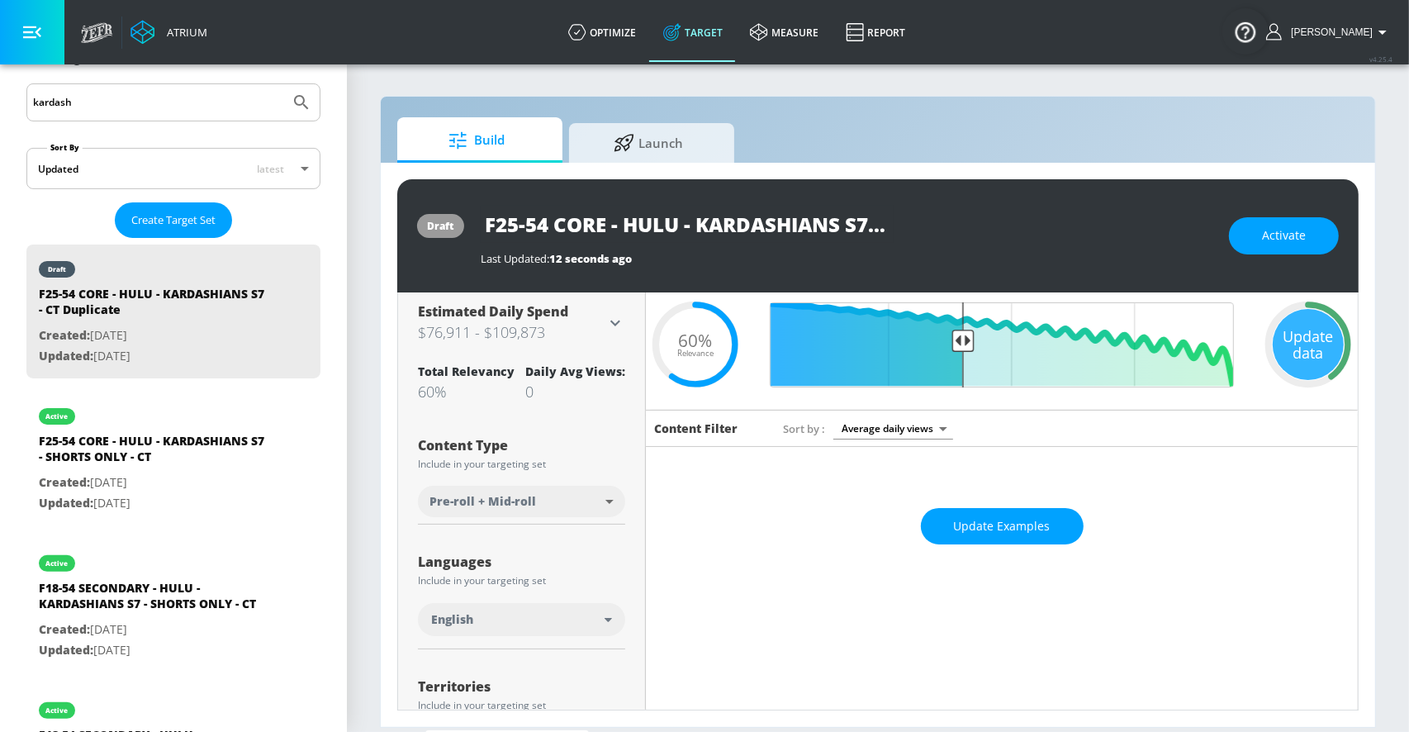
scroll to position [0, 0]
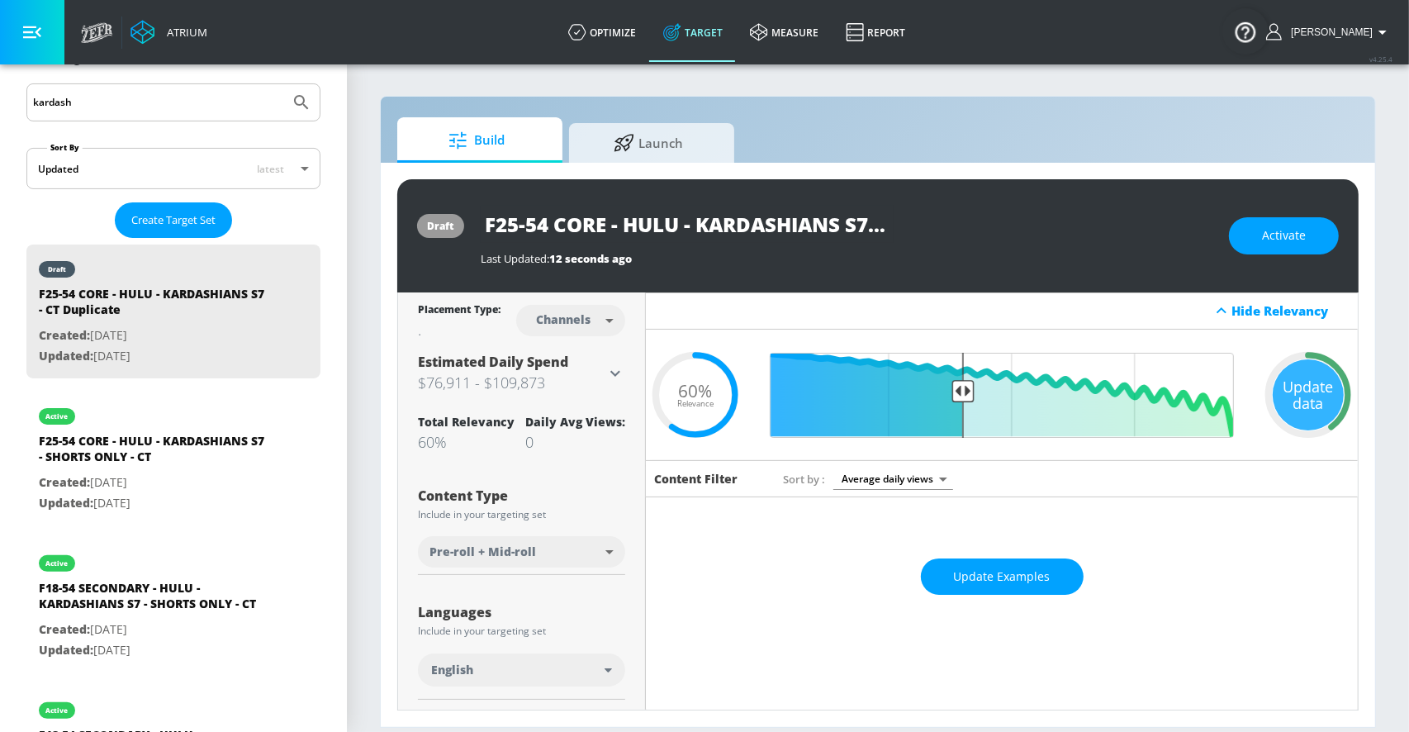
drag, startPoint x: 516, startPoint y: 225, endPoint x: 436, endPoint y: 225, distance: 80.1
click at [436, 225] on div "draft F25-54 CORE - HULU - KARDASHIANS S7 - CT Duplicate Last Updated: 12 secon…" at bounding box center [877, 235] width 961 height 113
click at [732, 229] on input "A18-54 CORE - HULU - KARDASHIANS S7 - CT Duplicate" at bounding box center [657, 224] width 353 height 37
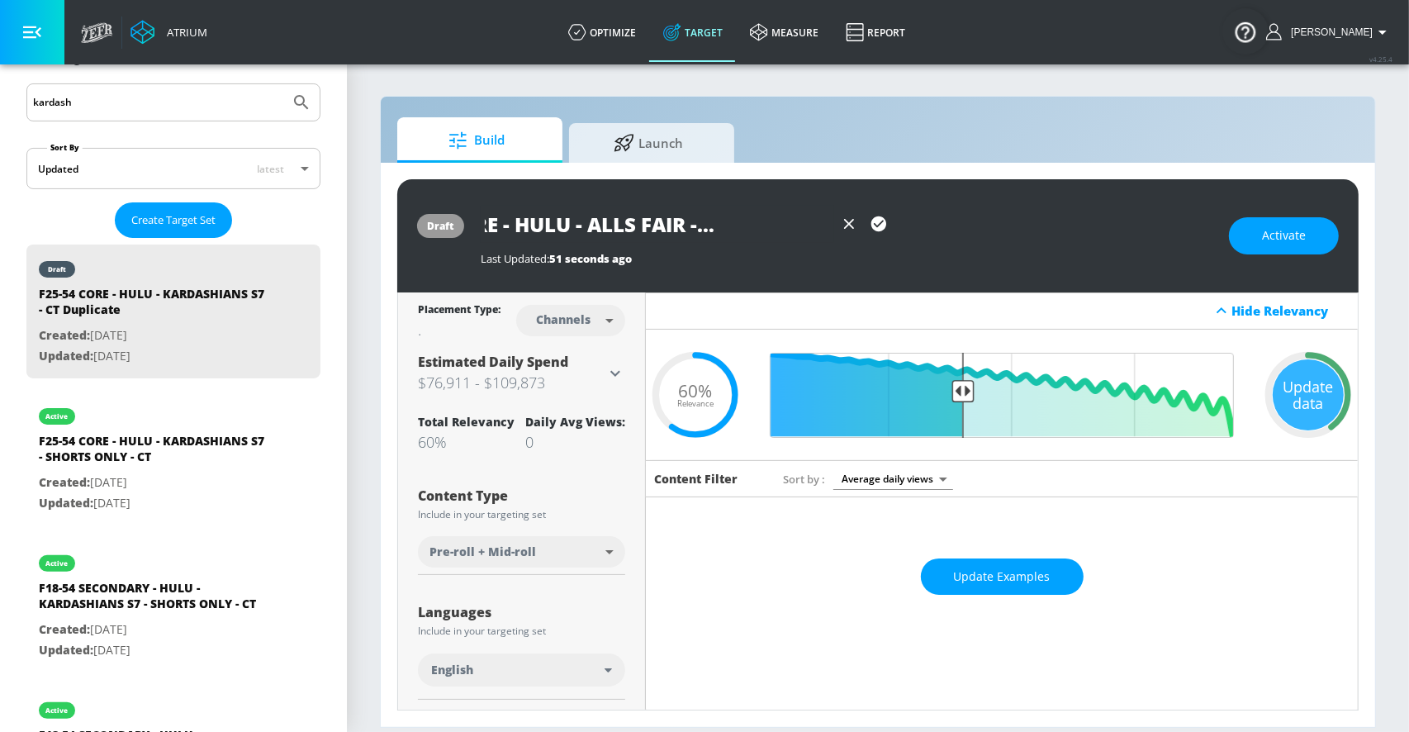
click at [769, 222] on input "A18-54 CORE - HULU - ALLS FAIR - CT Duplicate" at bounding box center [657, 224] width 353 height 37
type input "A18-54 CORE - HULU - ALLS FAIR - [GEOGRAPHIC_DATA]"
click at [877, 225] on icon "button" at bounding box center [879, 224] width 18 height 18
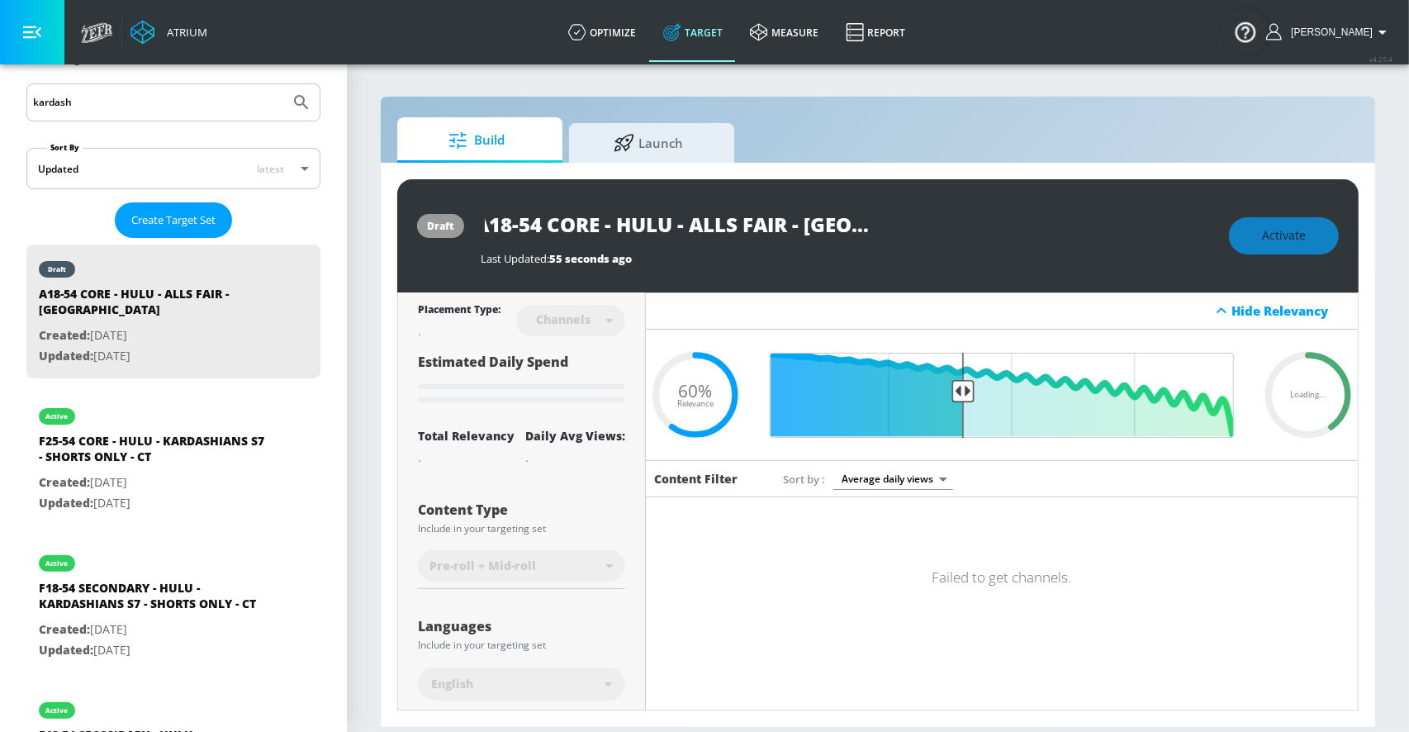
scroll to position [0, 0]
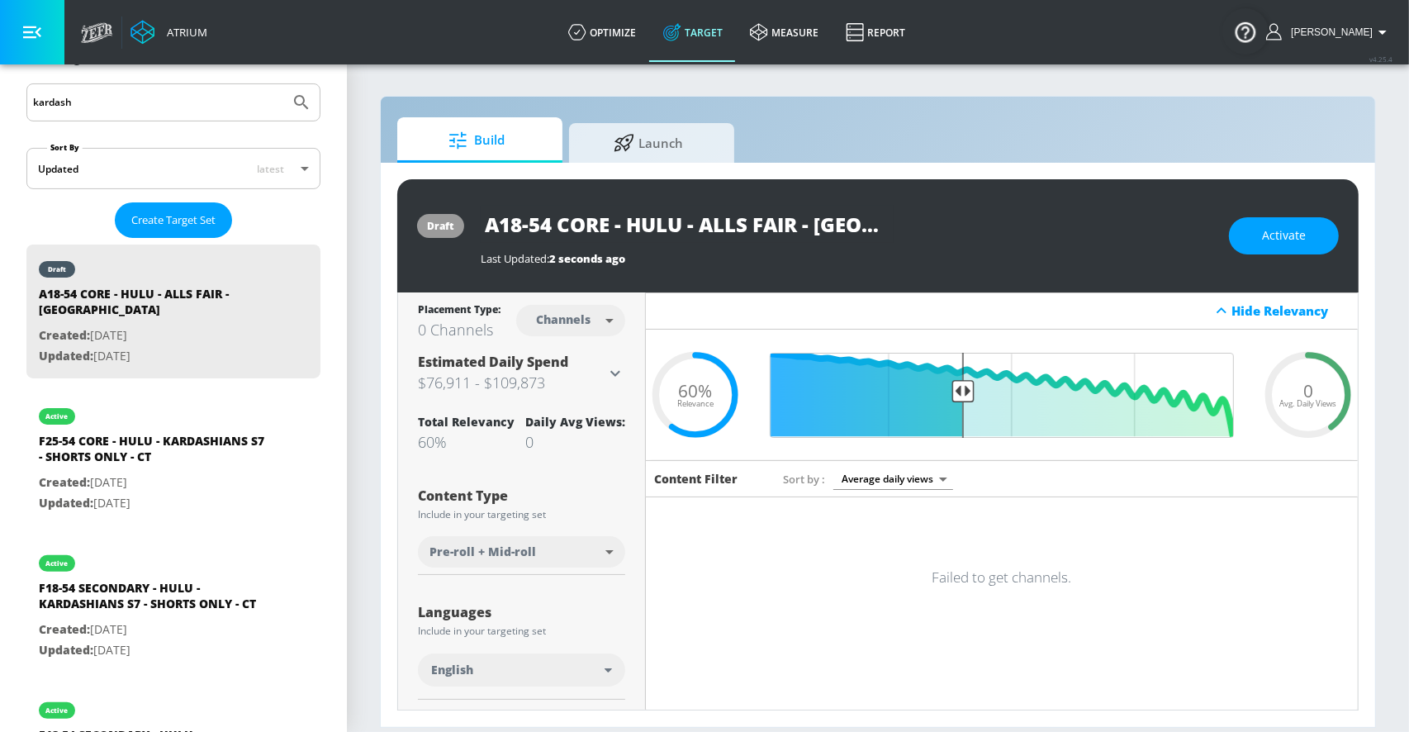
click at [466, 558] on body "Atrium optimize Target measure Report optimize Target measure Report v 4.25.4 R…" at bounding box center [704, 366] width 1409 height 732
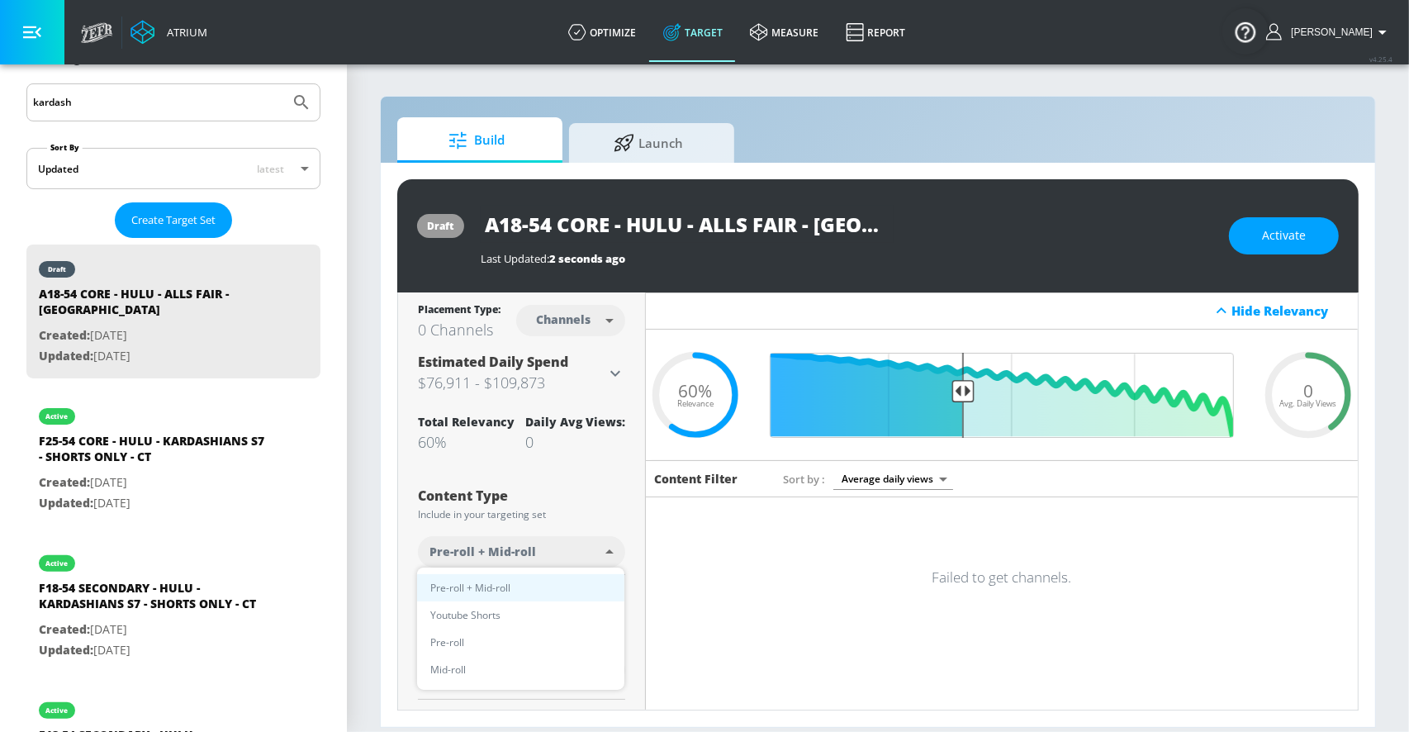
click at [463, 582] on span "Pre-roll + Mid-roll" at bounding box center [470, 587] width 80 height 17
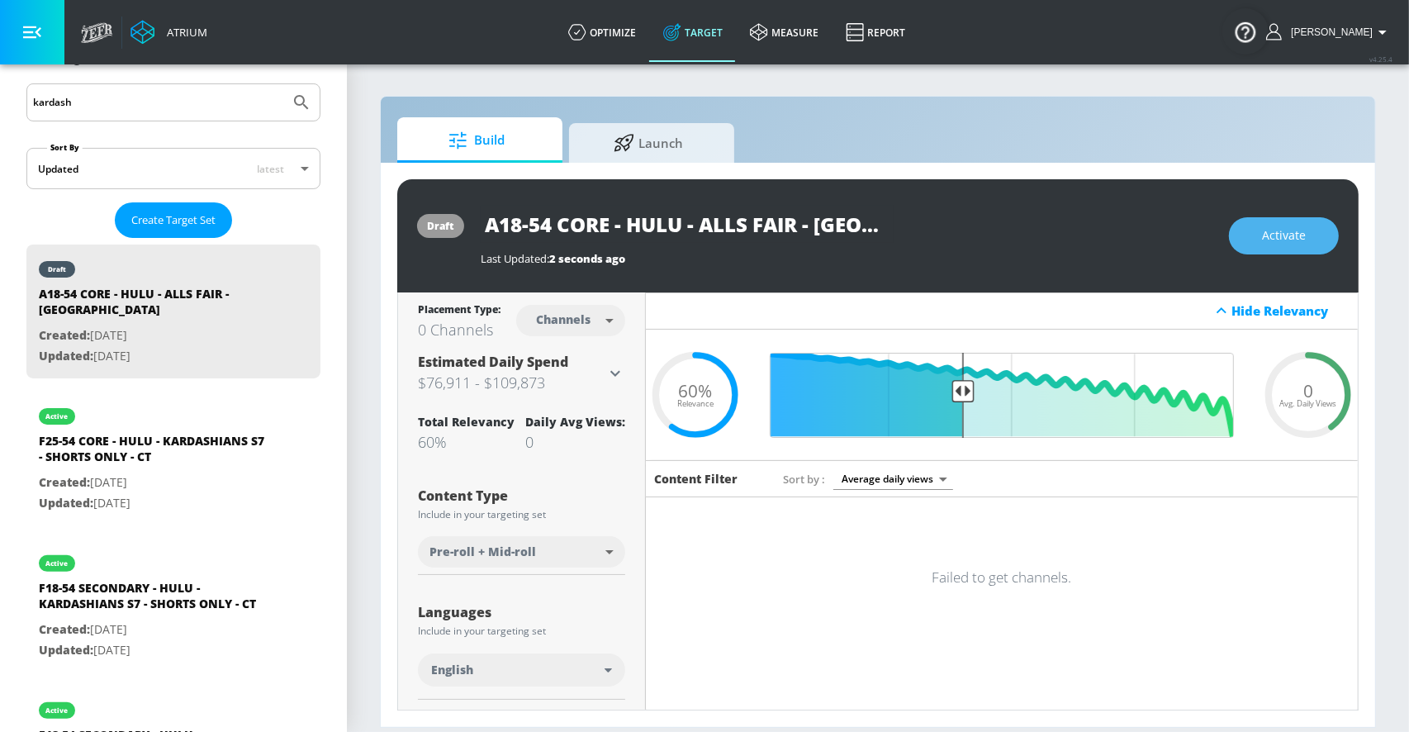
click at [1254, 234] on button "Activate" at bounding box center [1284, 235] width 110 height 37
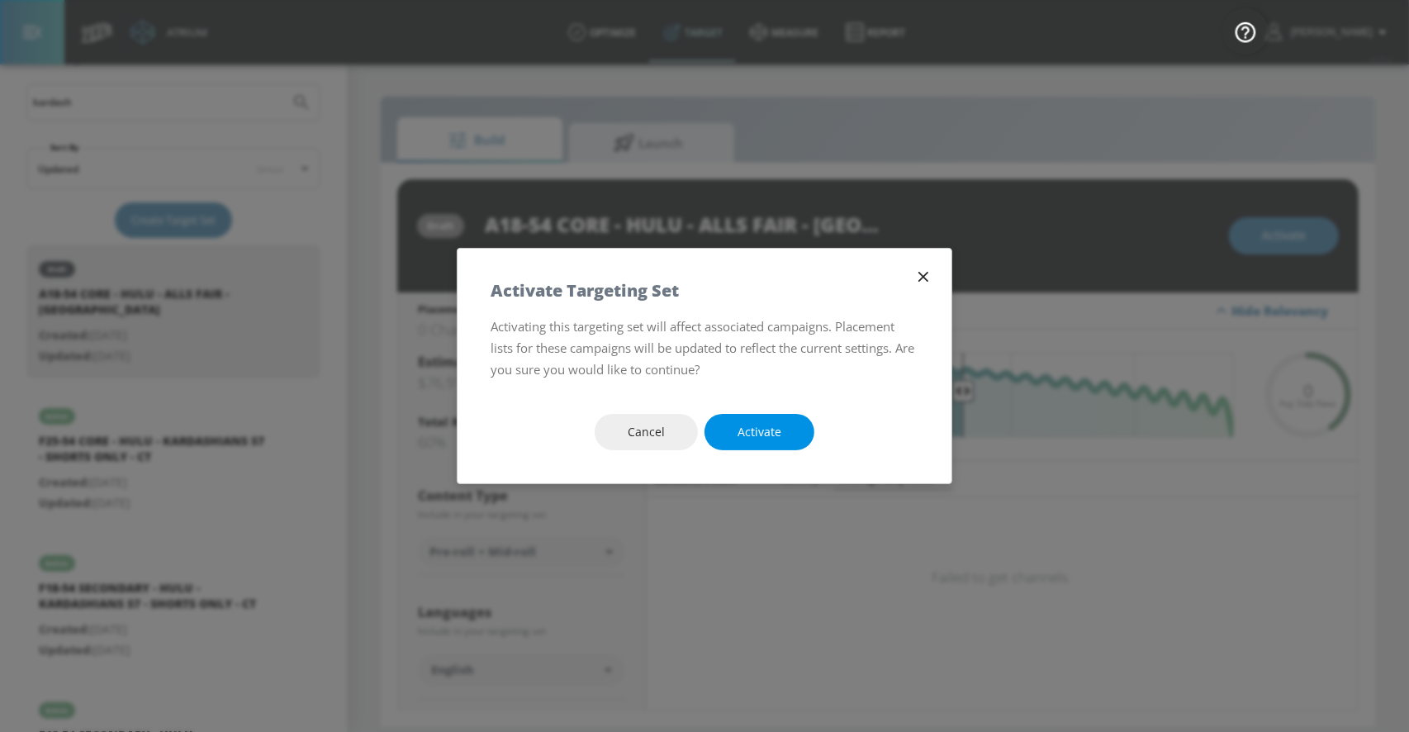
click at [747, 423] on span "Activate" at bounding box center [759, 432] width 44 height 21
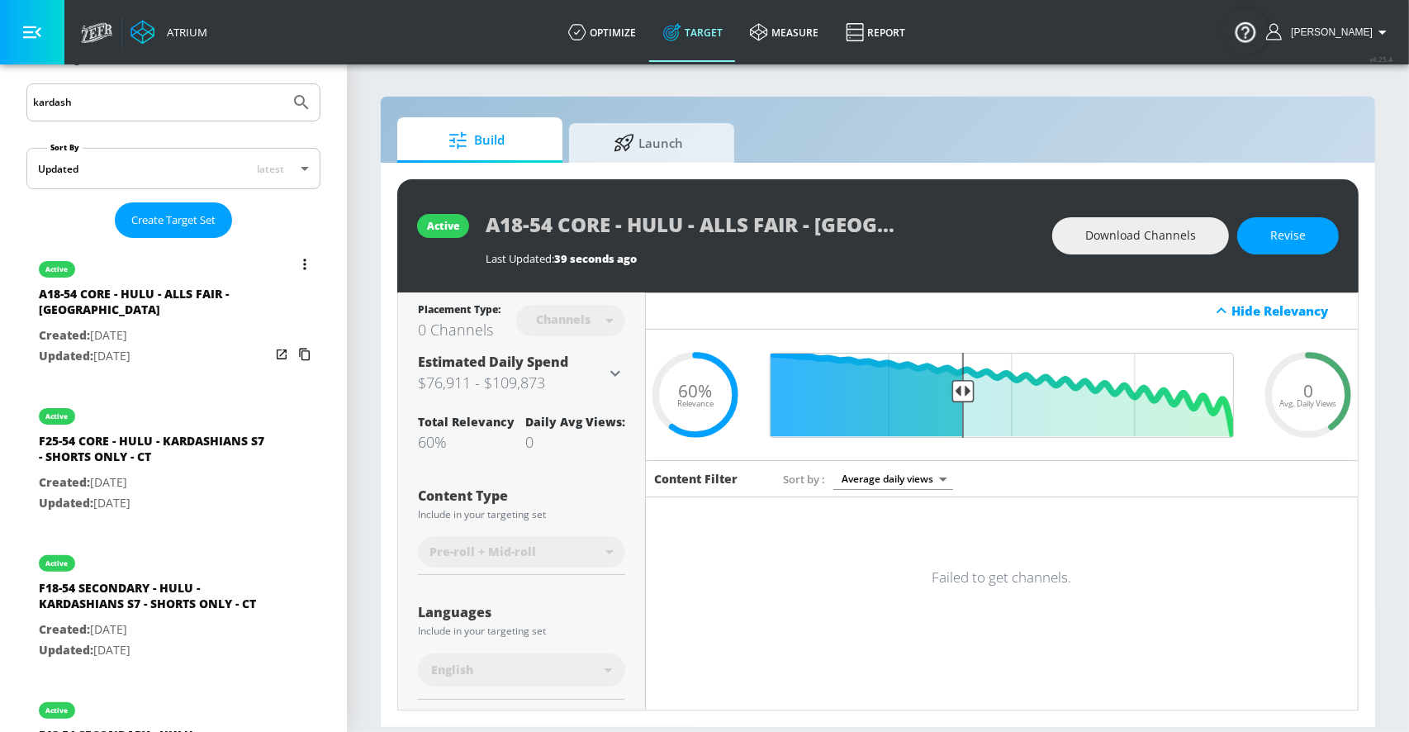
click at [301, 264] on button "list of Target Set" at bounding box center [304, 264] width 23 height 23
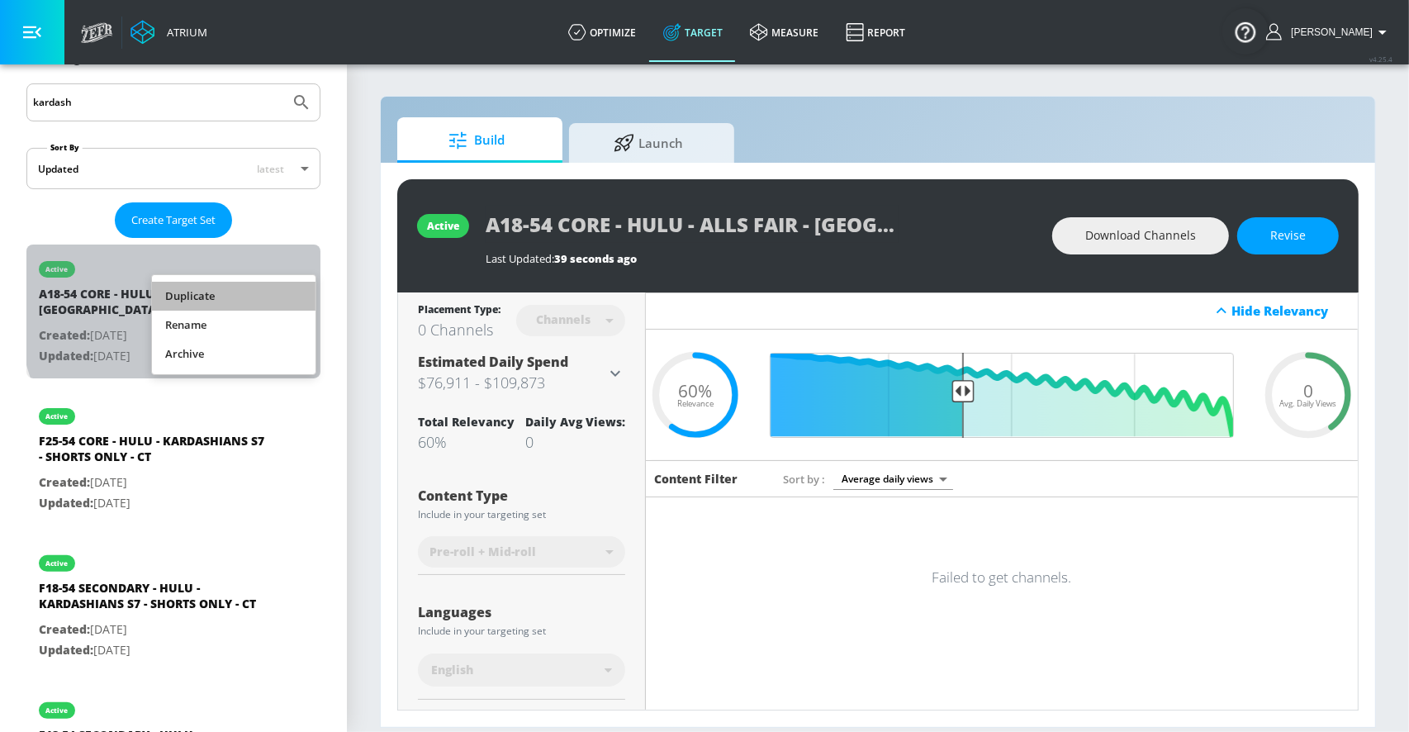
click at [282, 292] on li "Duplicate" at bounding box center [234, 296] width 164 height 29
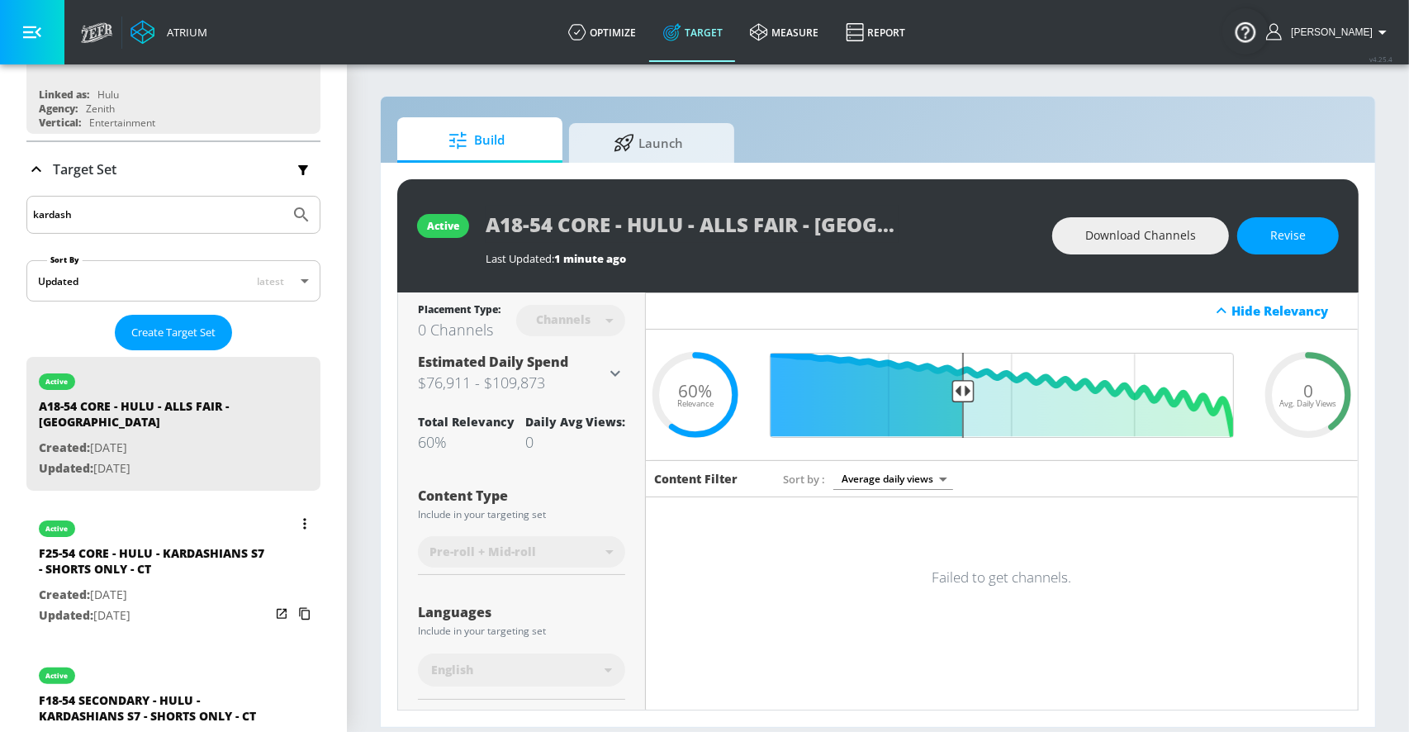
scroll to position [301, 0]
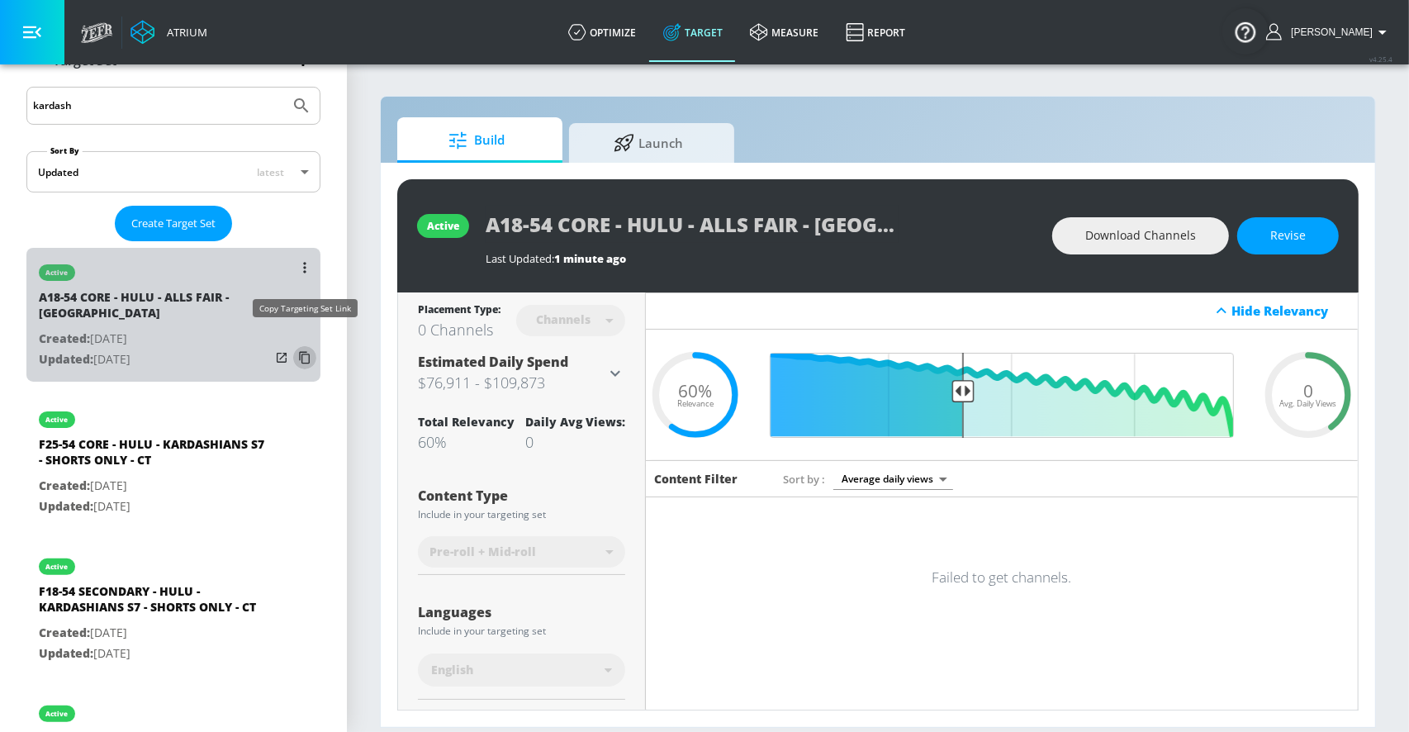
click at [302, 352] on icon "list of Target Set" at bounding box center [304, 358] width 11 height 12
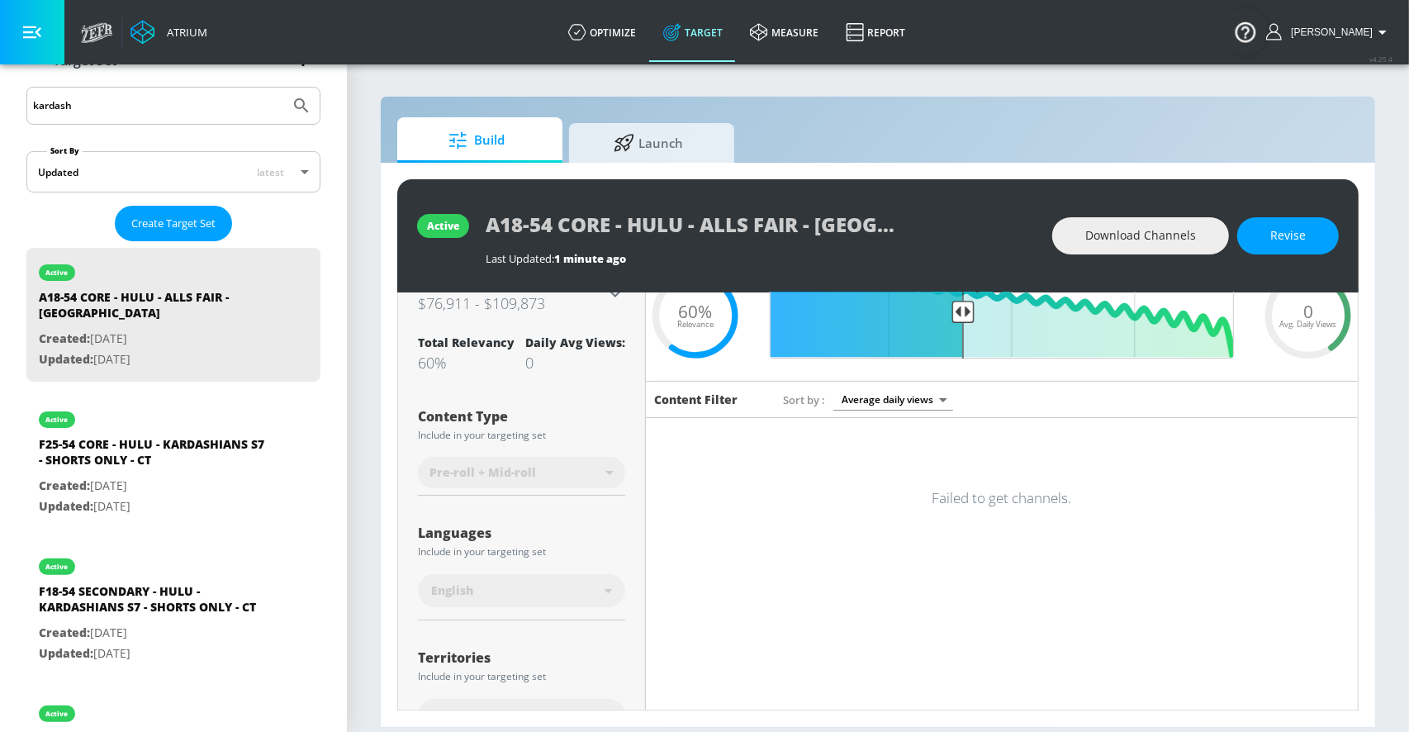
scroll to position [87, 0]
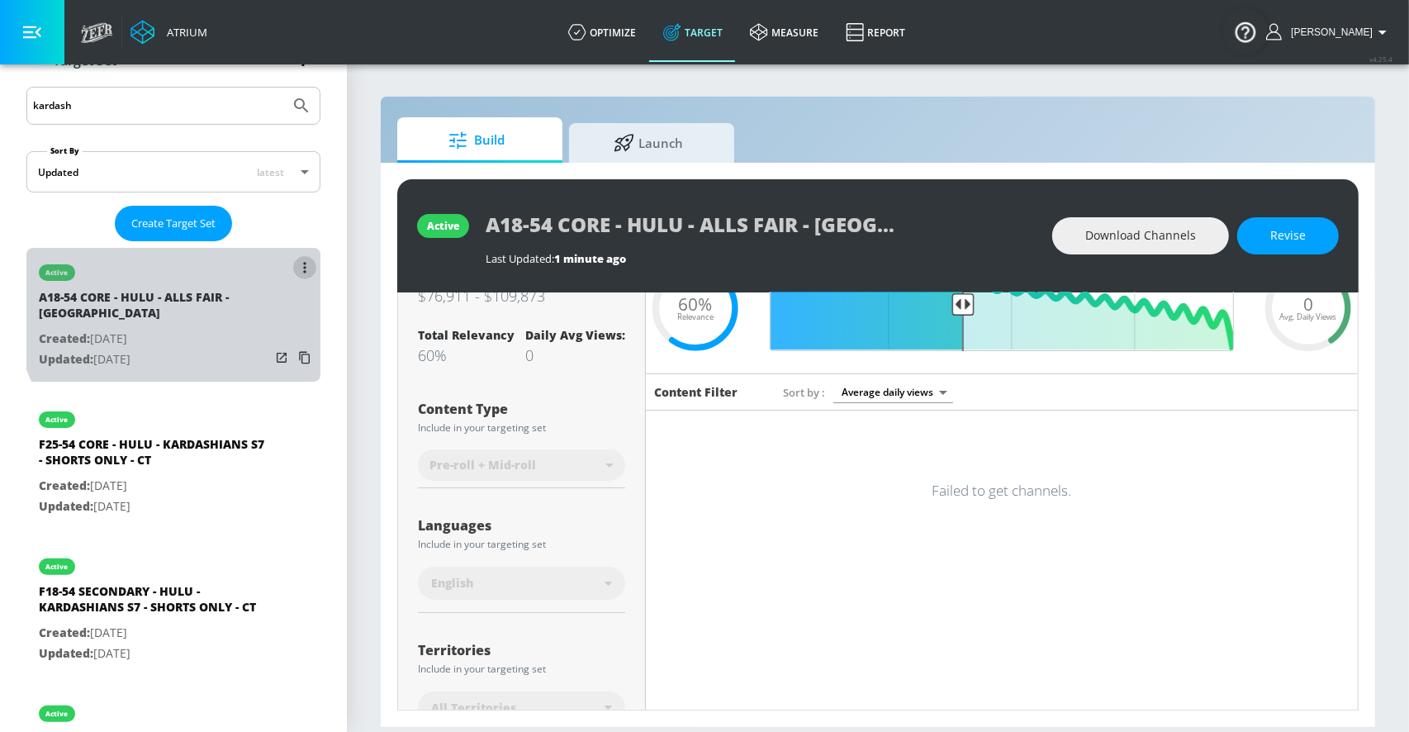
click at [304, 262] on icon "list of Target Set" at bounding box center [304, 267] width 2 height 11
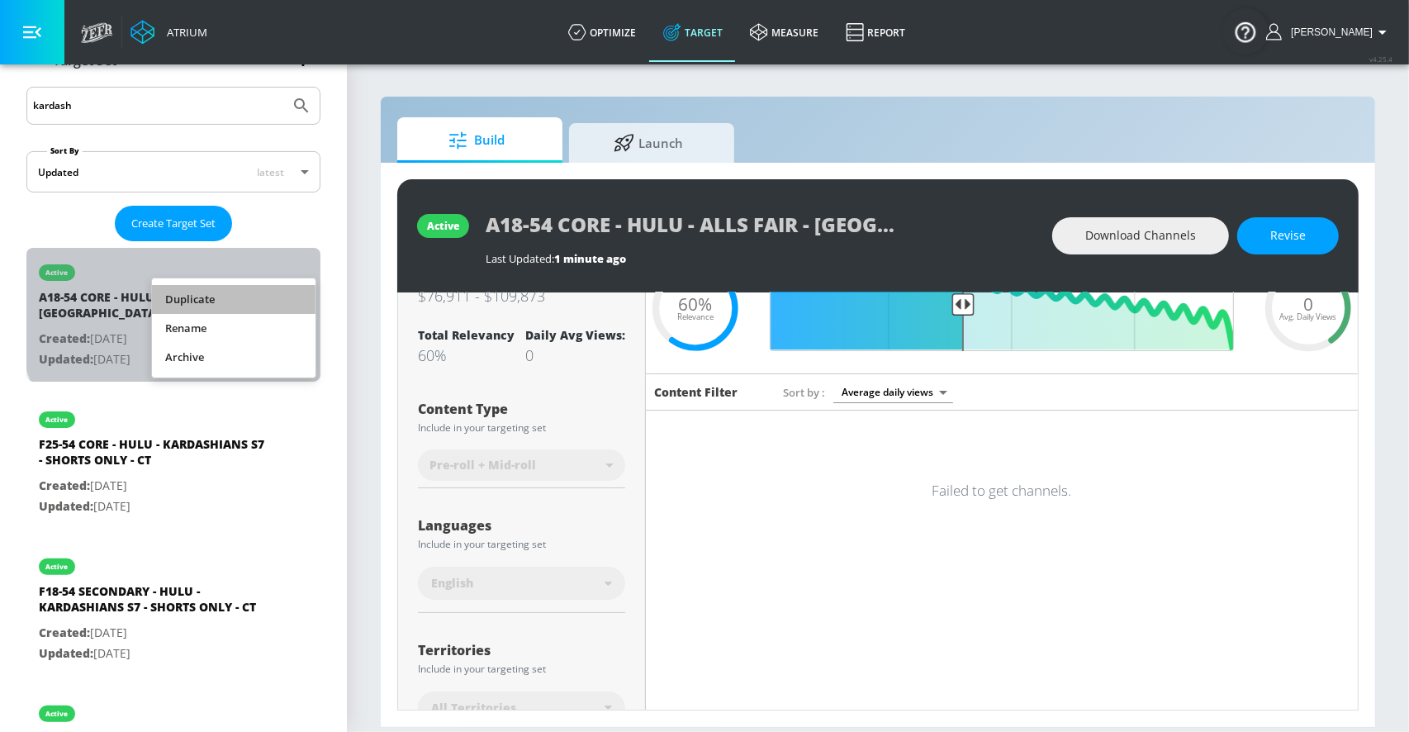
click at [239, 300] on li "Duplicate" at bounding box center [234, 299] width 164 height 29
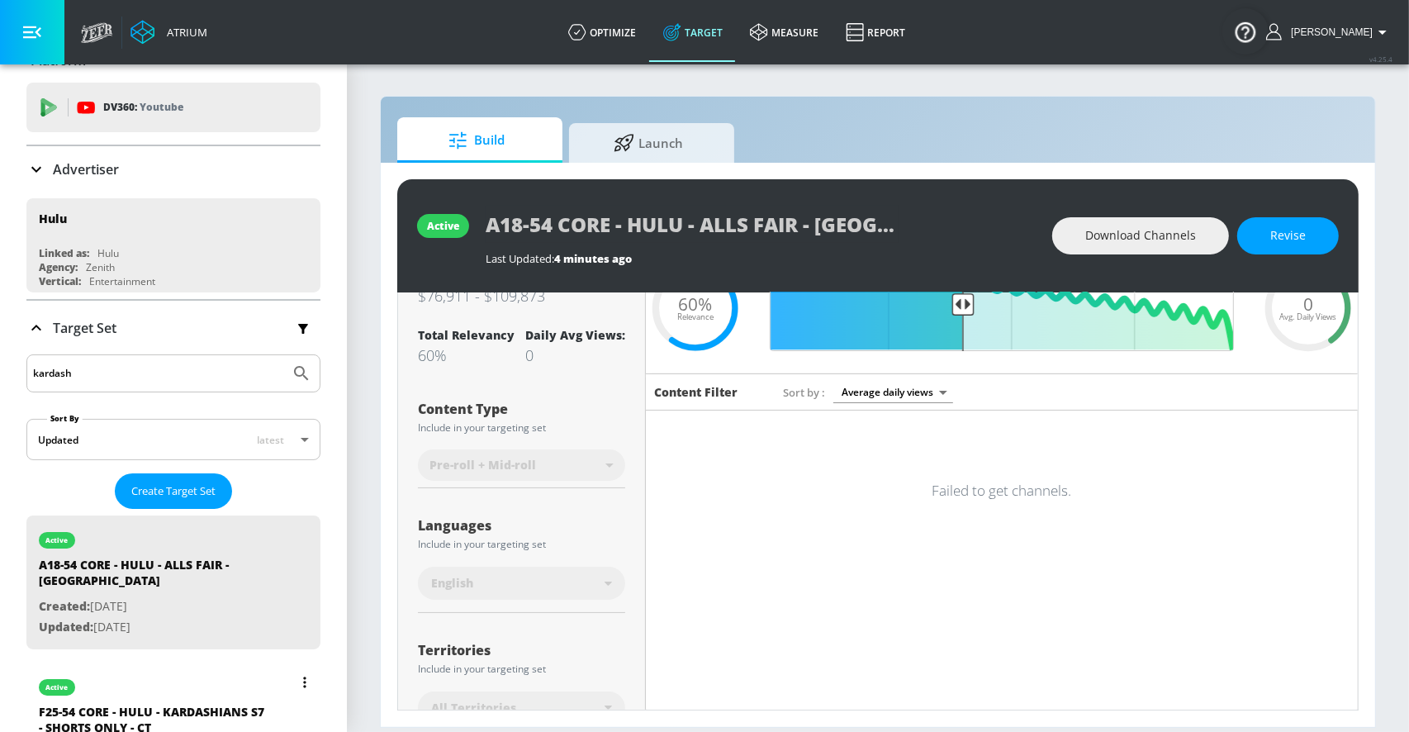
scroll to position [0, 0]
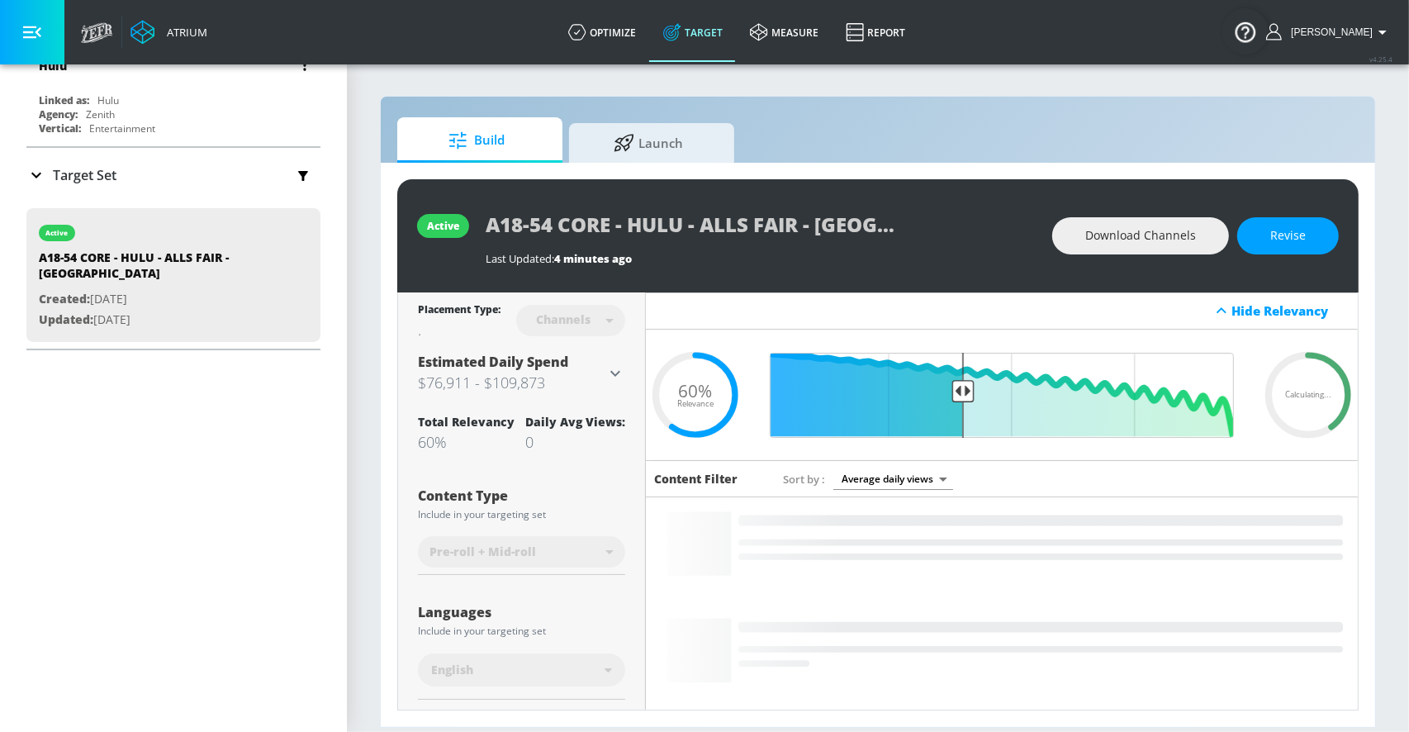
scroll to position [268, 0]
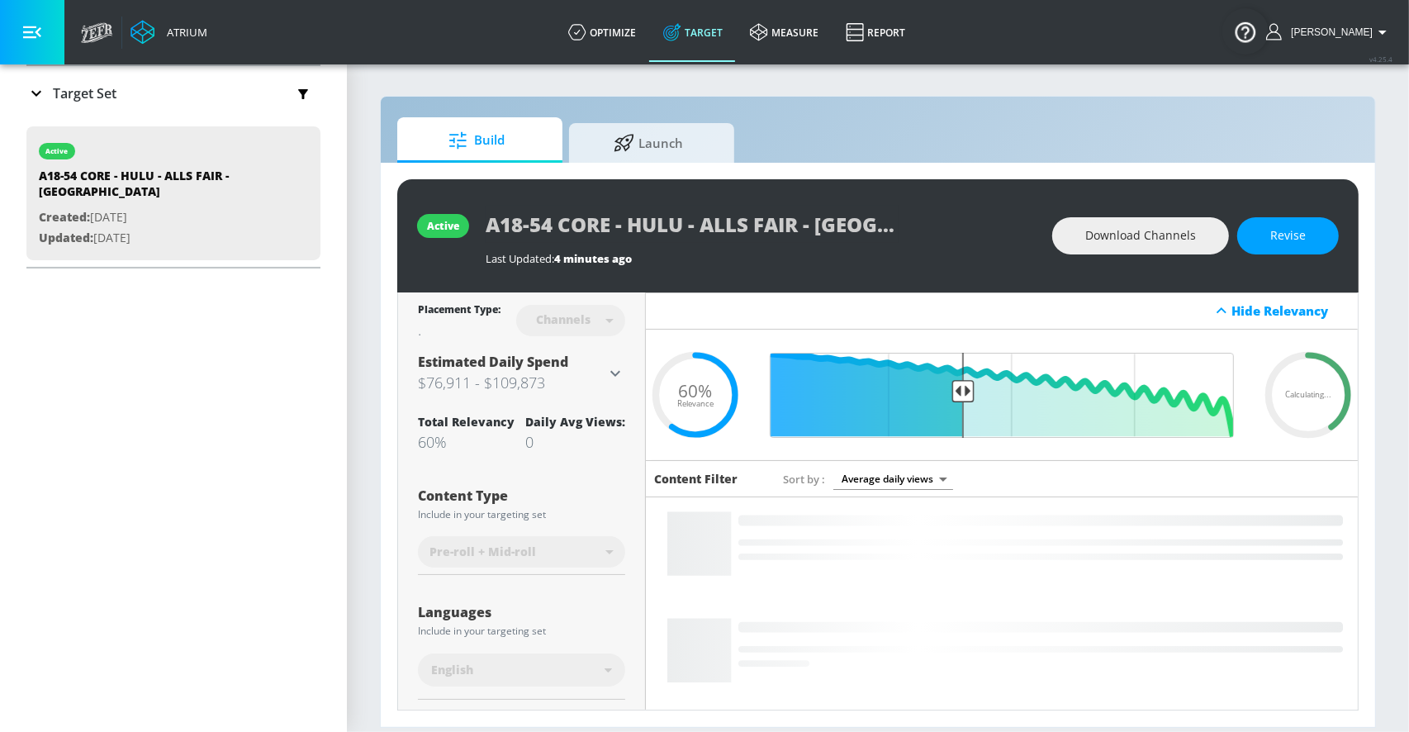
click at [88, 95] on p "Target Set" at bounding box center [85, 93] width 64 height 18
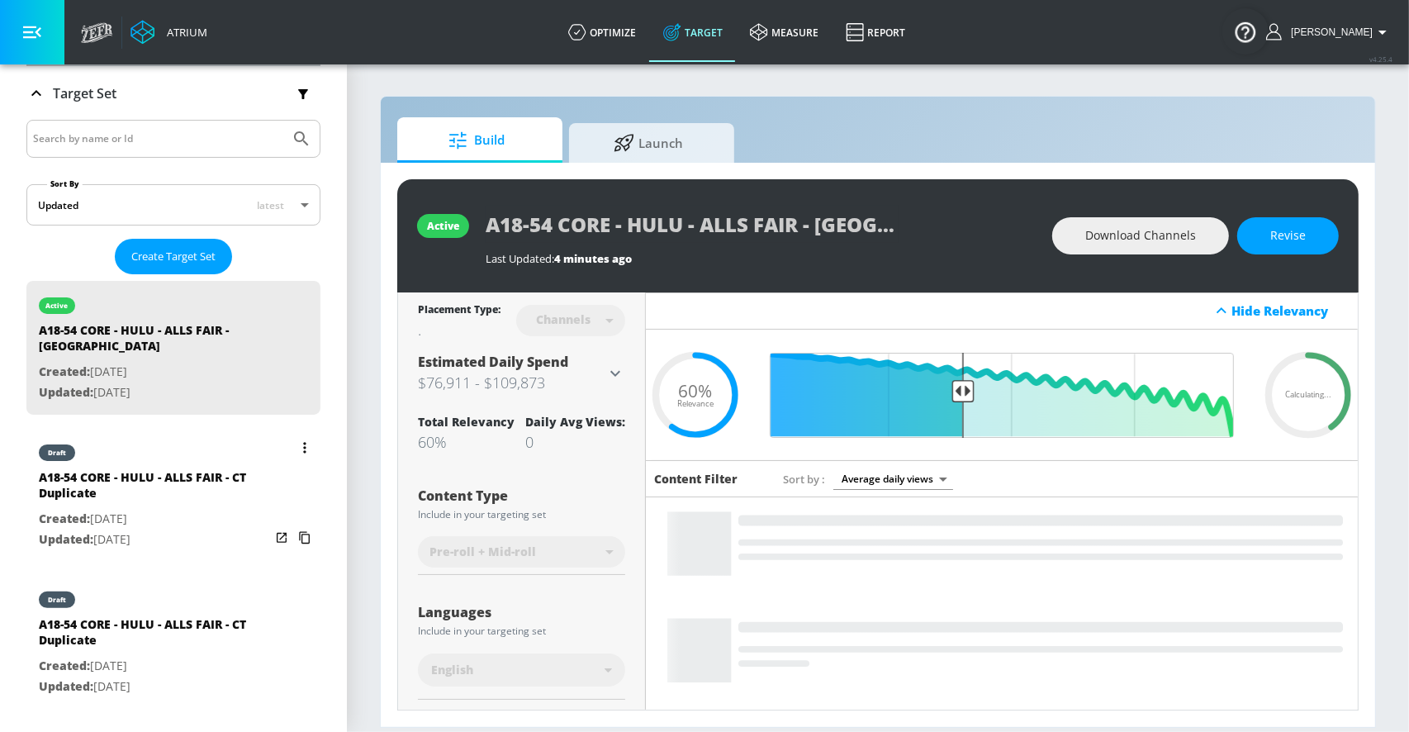
scroll to position [253, 0]
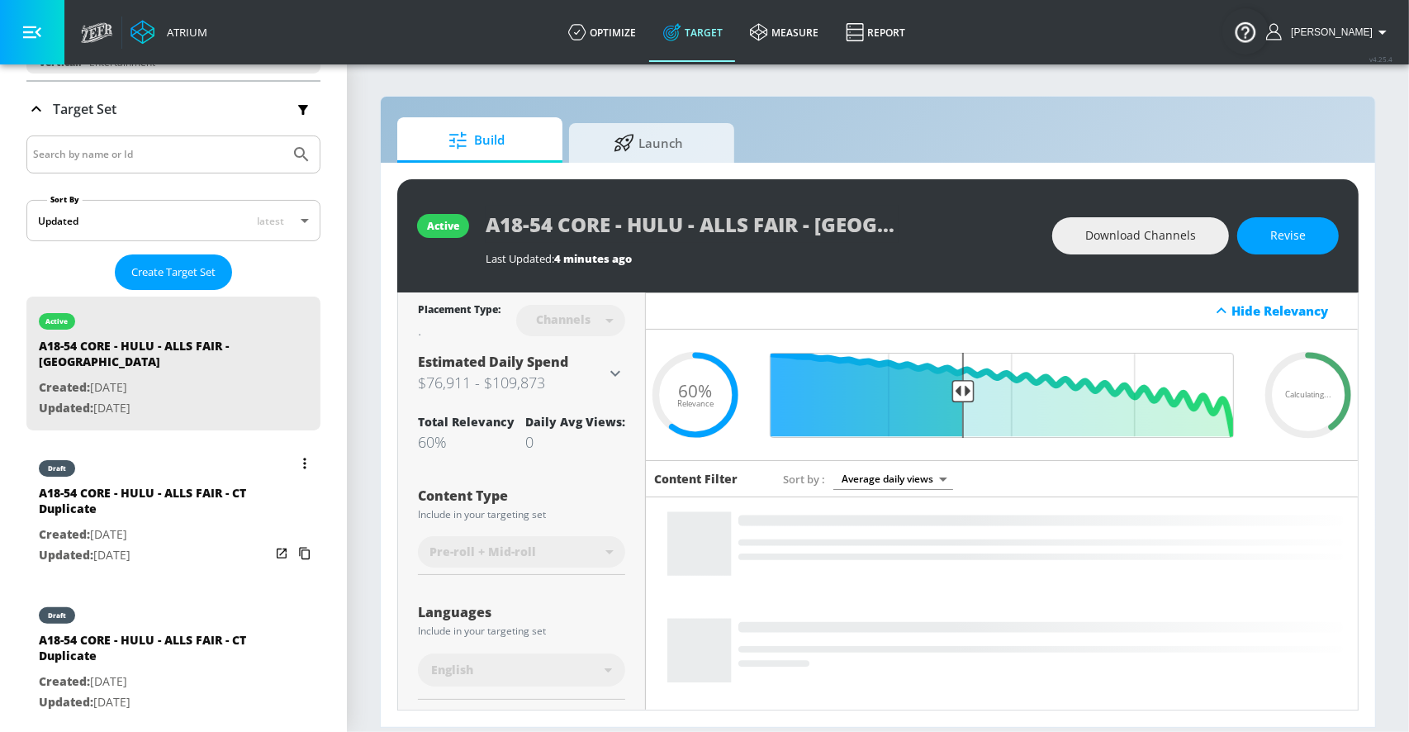
click at [301, 452] on button "list of Target Set" at bounding box center [304, 463] width 23 height 23
click at [201, 562] on li "Delete" at bounding box center [234, 565] width 164 height 29
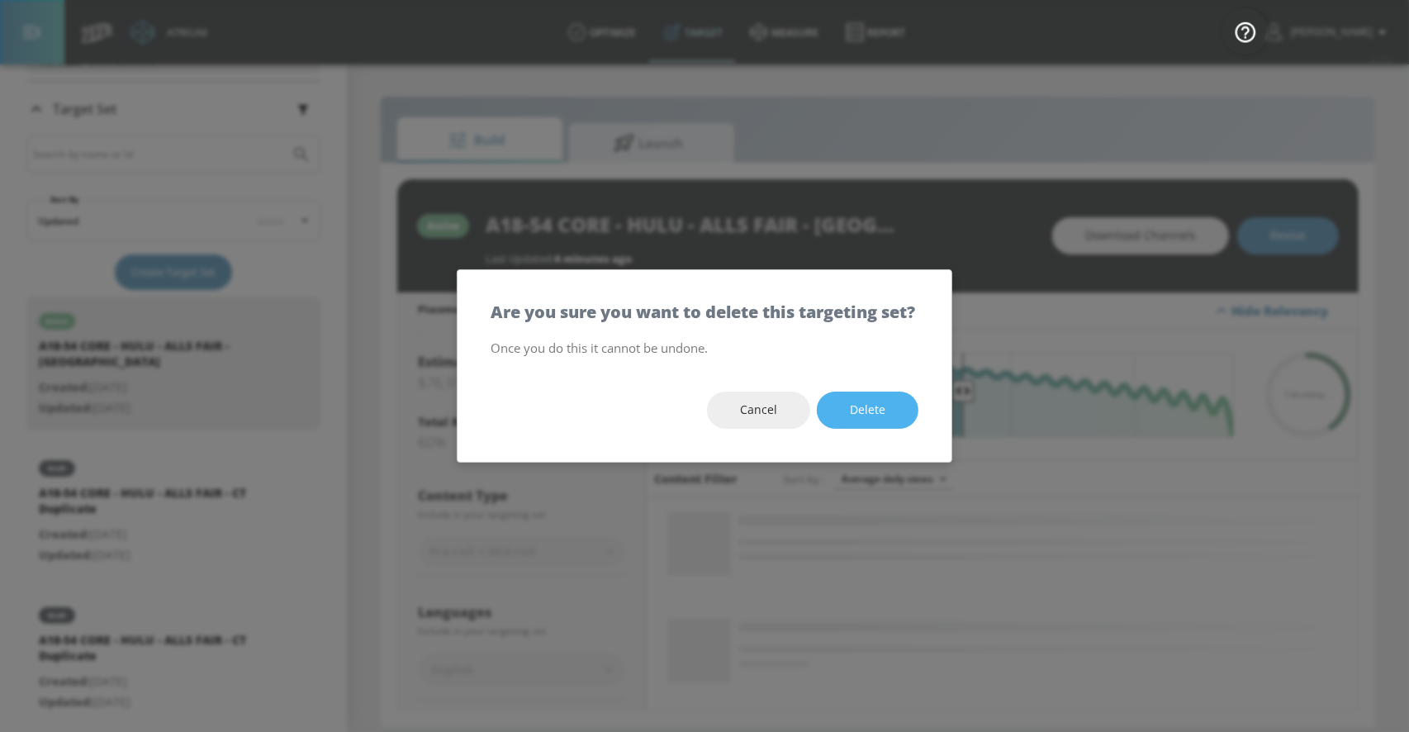
click at [866, 420] on span "Delete" at bounding box center [868, 410] width 36 height 21
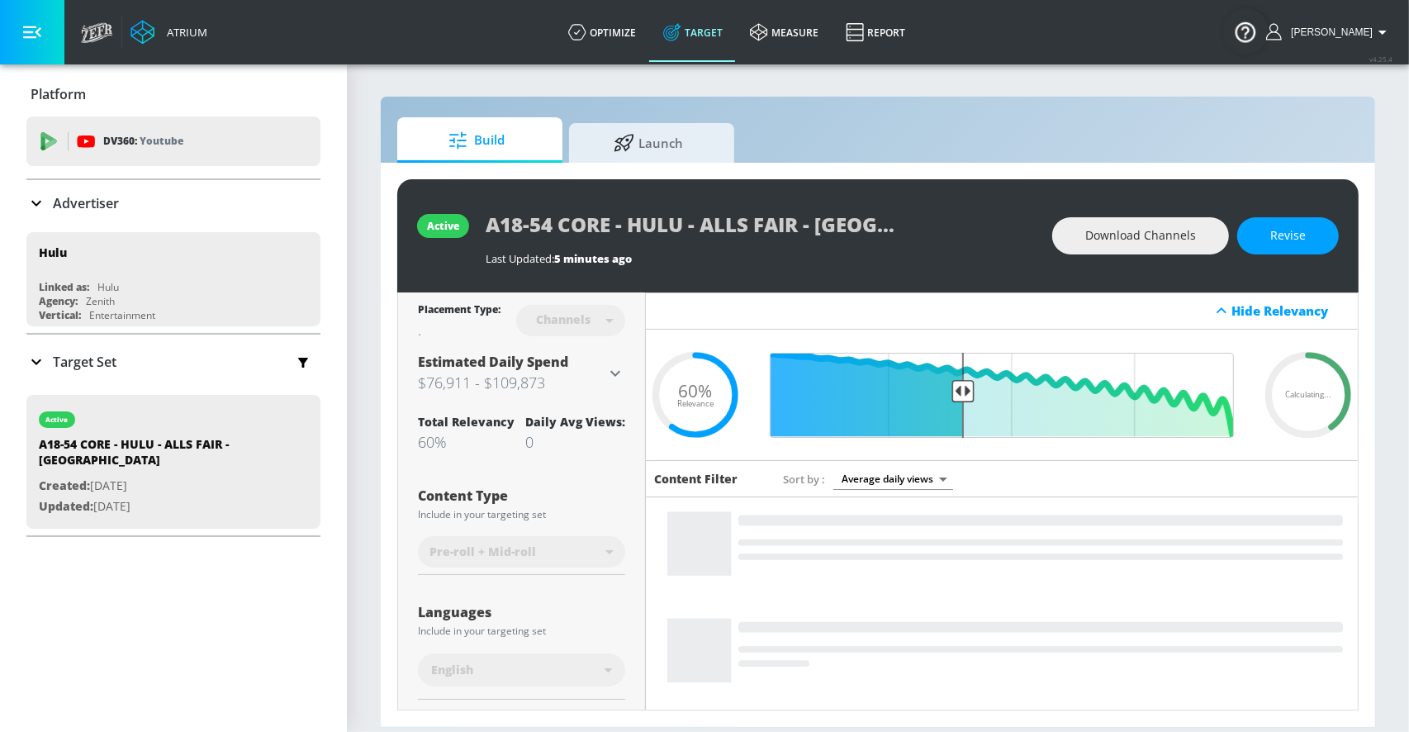
click at [99, 360] on p "Target Set" at bounding box center [85, 362] width 64 height 18
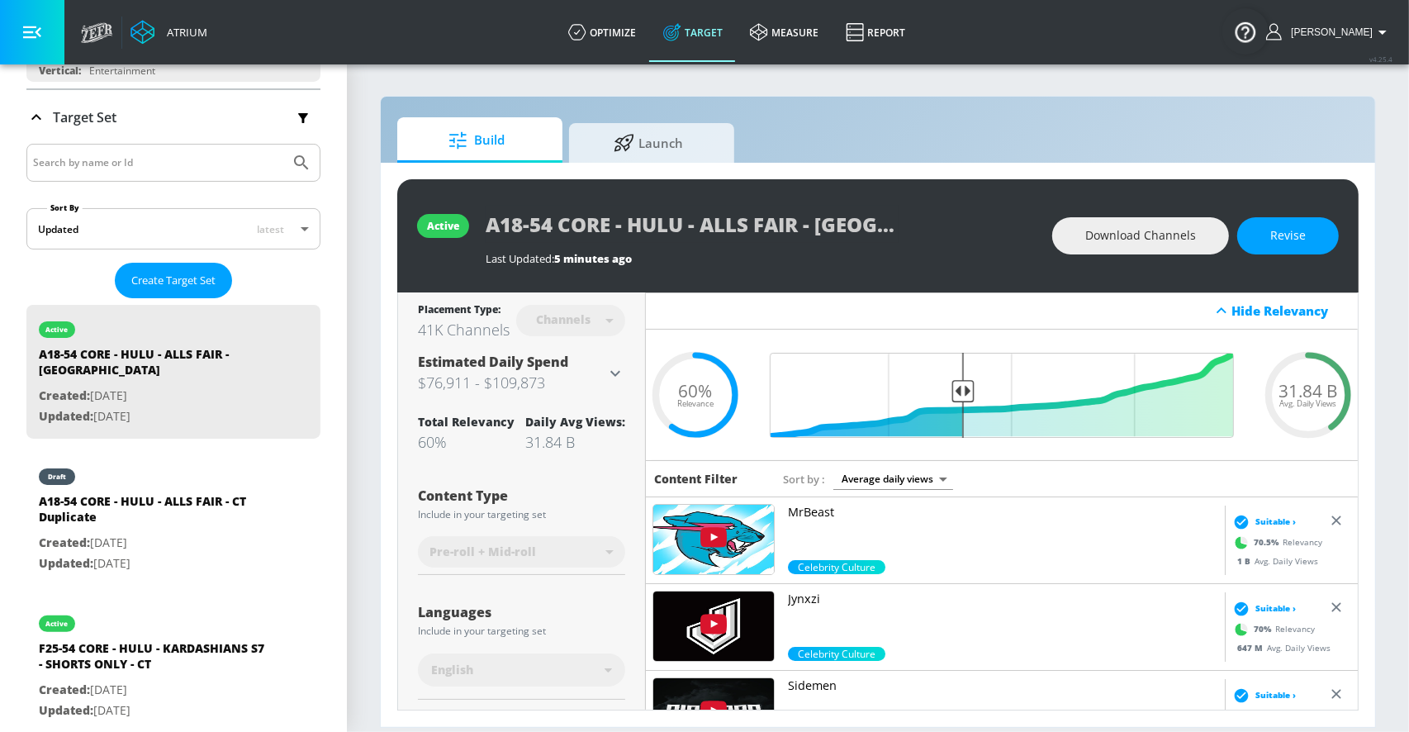
scroll to position [290, 0]
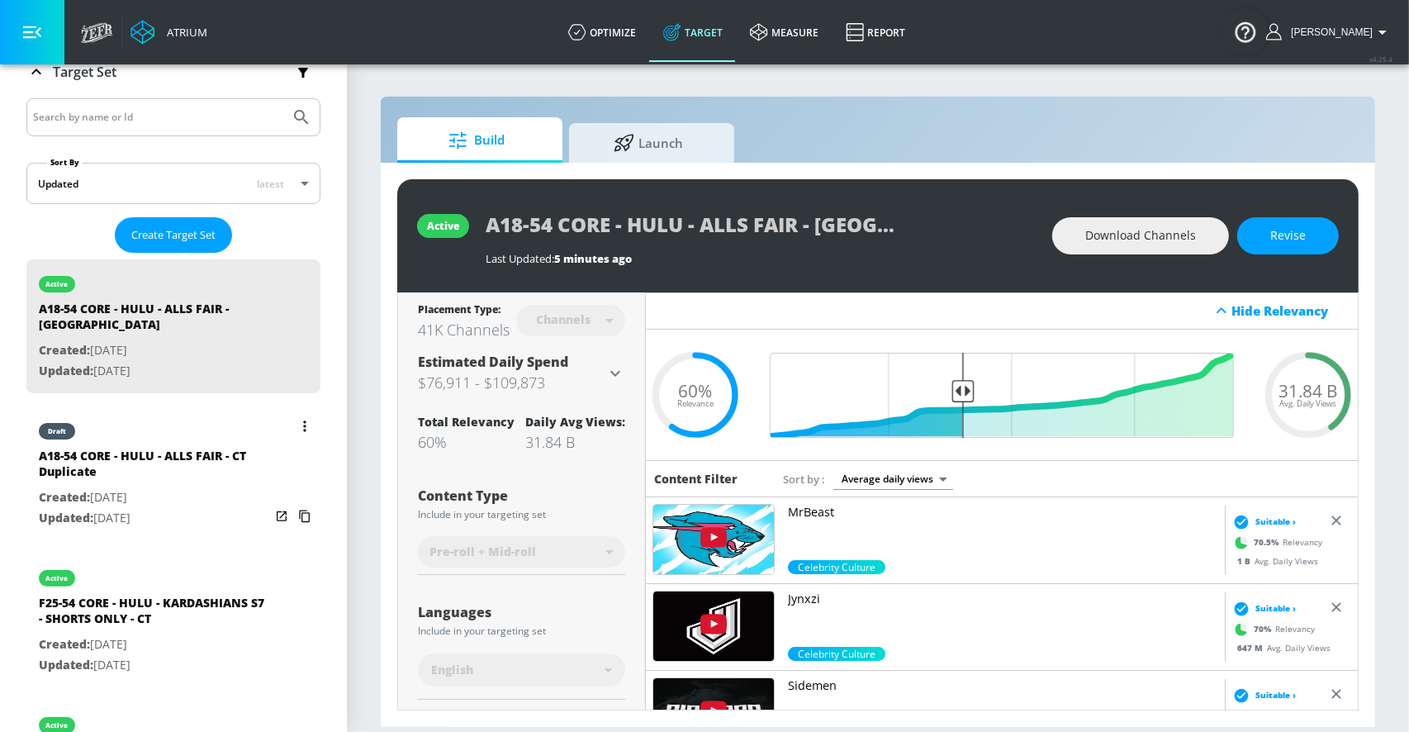
click at [202, 467] on div "A18-54 CORE - HULU - ALLS FAIR - CT Duplicate" at bounding box center [154, 468] width 231 height 40
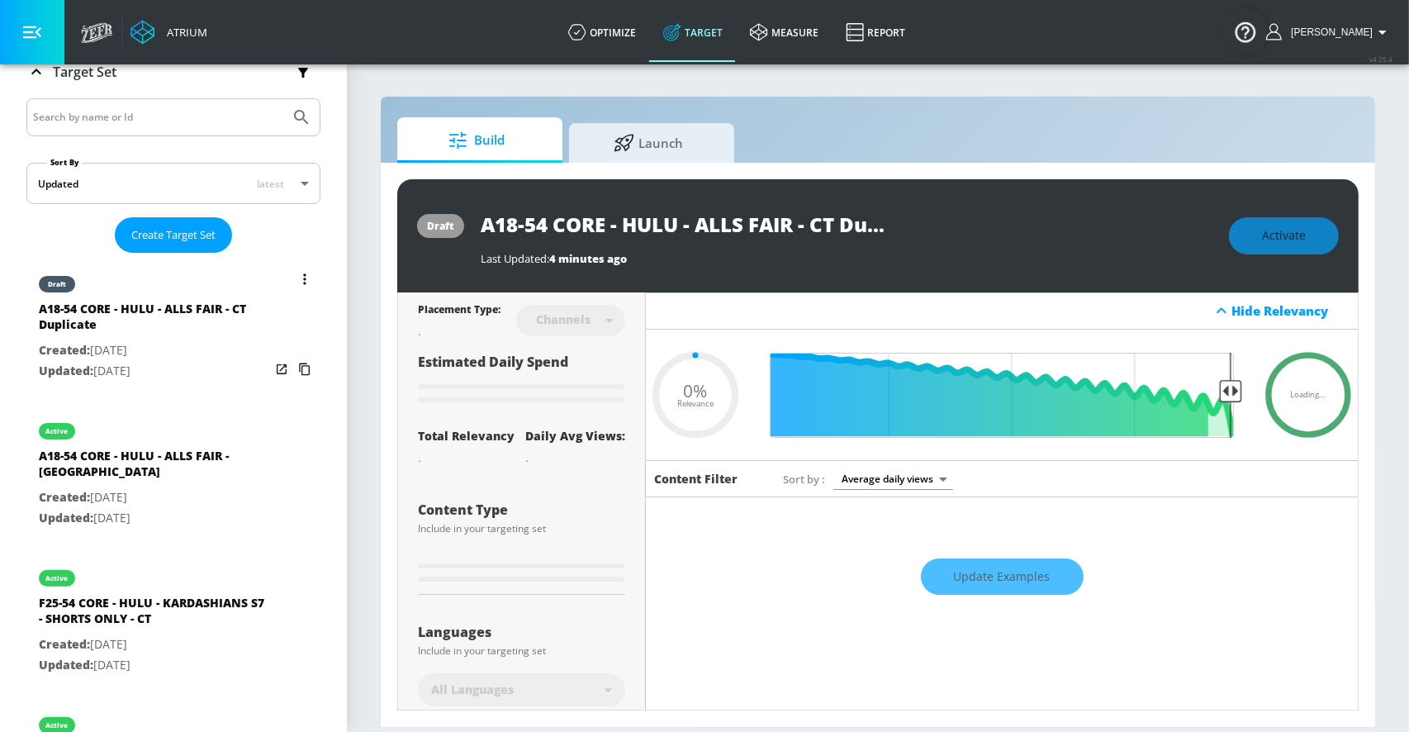
type input "A18-54 CORE - HULU - ALLS FAIR - CT Duplicate"
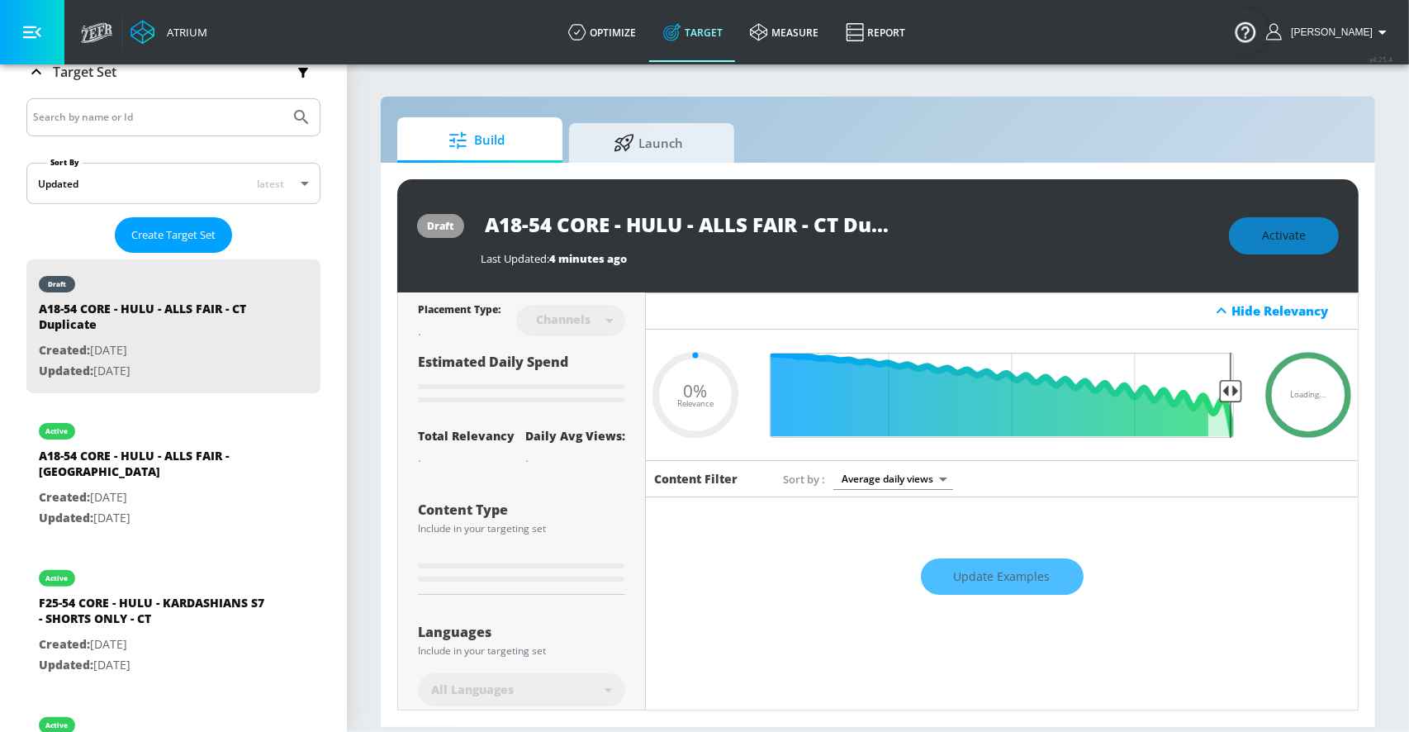
type input "0.6"
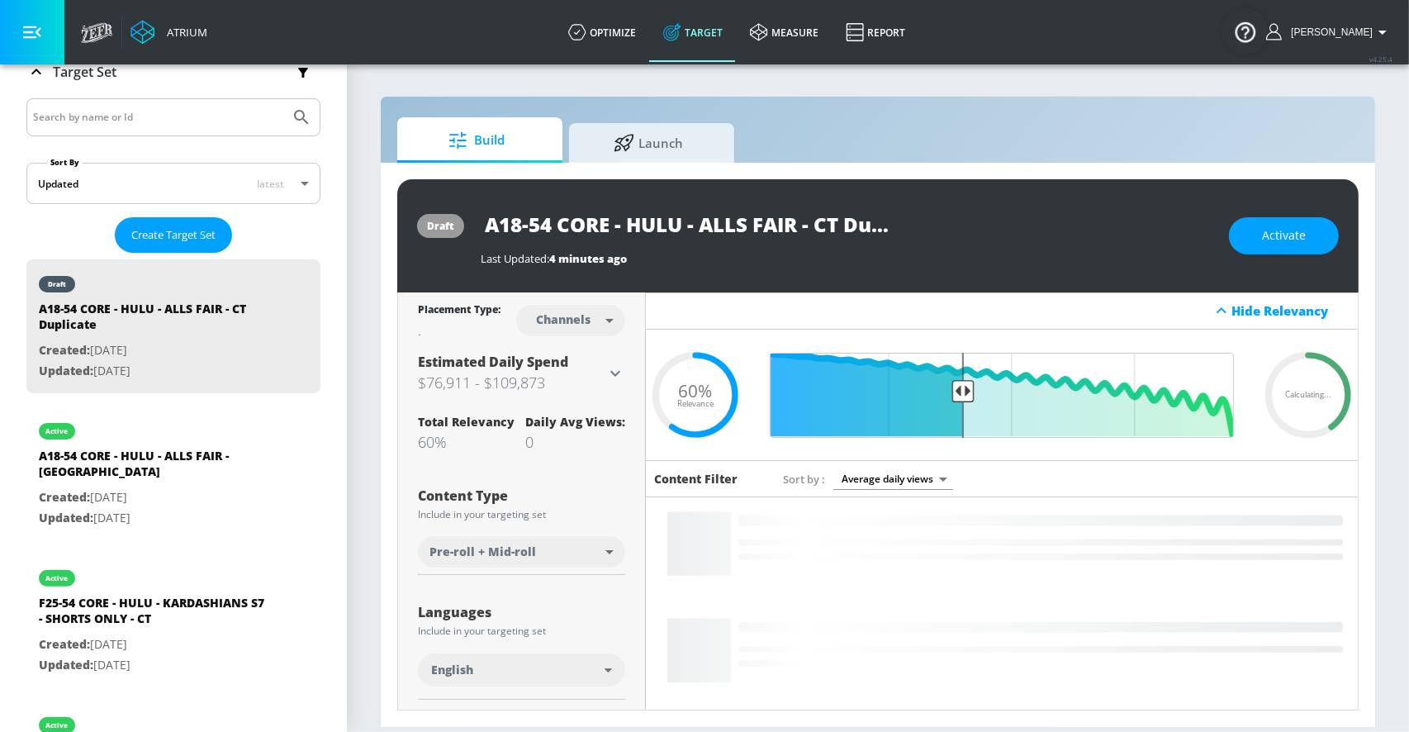
click at [586, 315] on body "Atrium optimize Target measure Report optimize Target measure Report v 4.25.4 […" at bounding box center [704, 366] width 1409 height 732
click at [581, 380] on div "Videos" at bounding box center [563, 382] width 47 height 17
type input "videos"
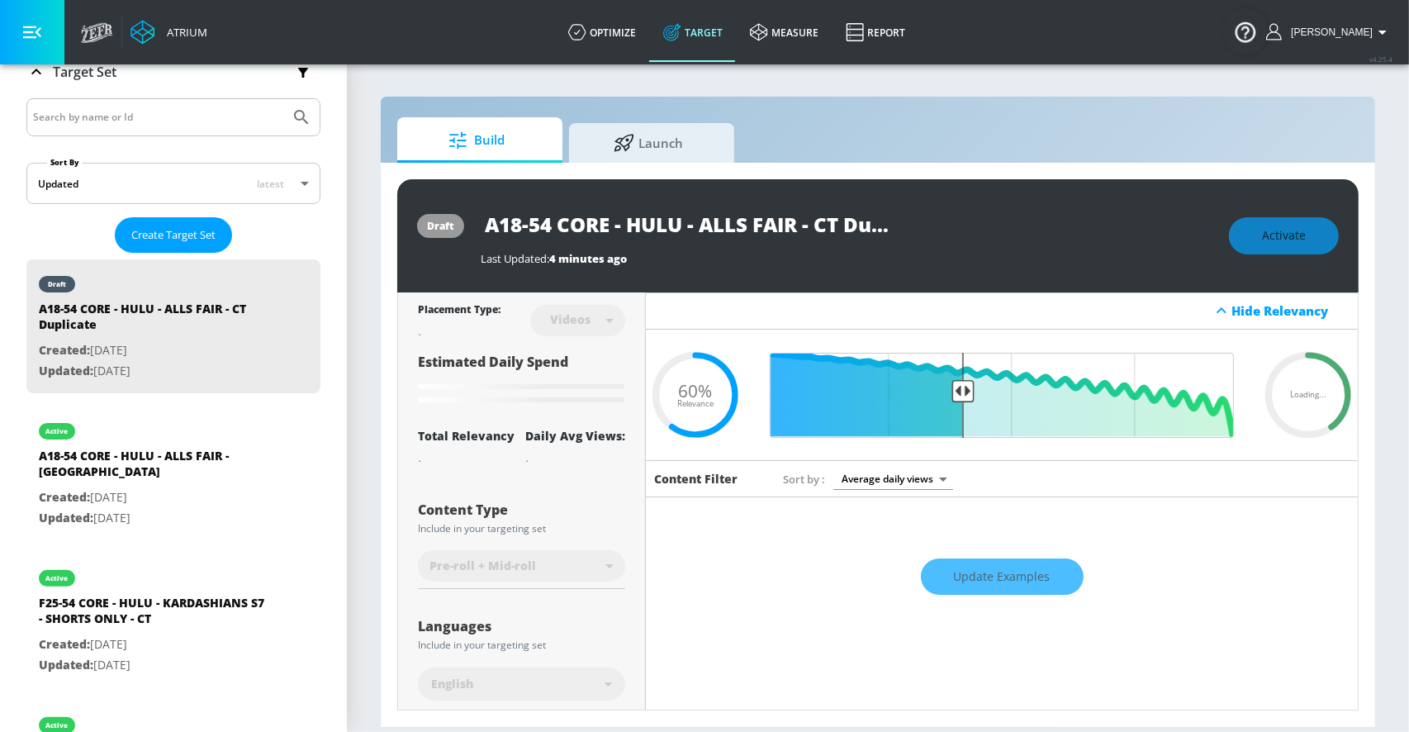
scroll to position [0, 54]
drag, startPoint x: 817, startPoint y: 224, endPoint x: 960, endPoint y: 224, distance: 143.7
click at [960, 224] on div "A18-54 CORE - HULU - ALLS FAIR - CT Duplicate" at bounding box center [847, 224] width 732 height 37
type input "A18-54 CORE - HULU - ALLS FAIR - TS"
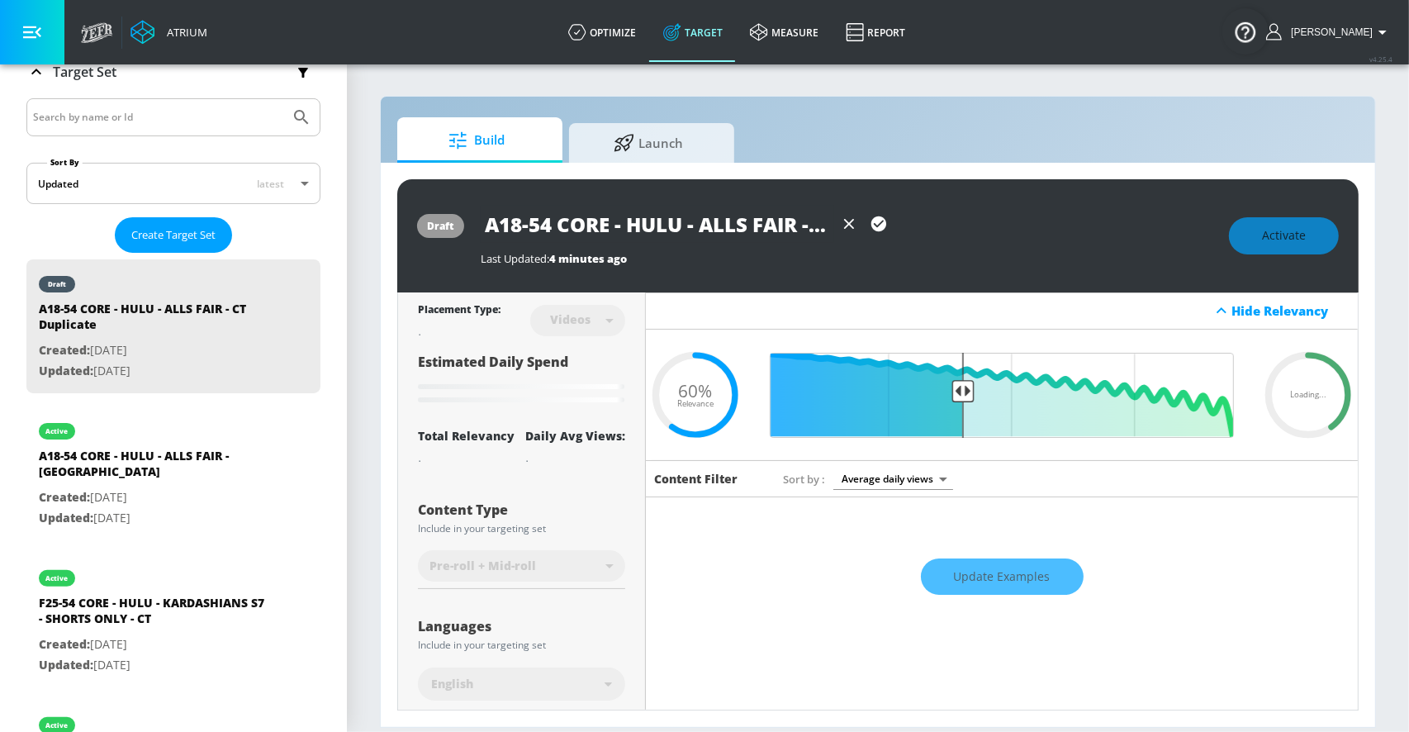
scroll to position [0, 9]
type input "all"
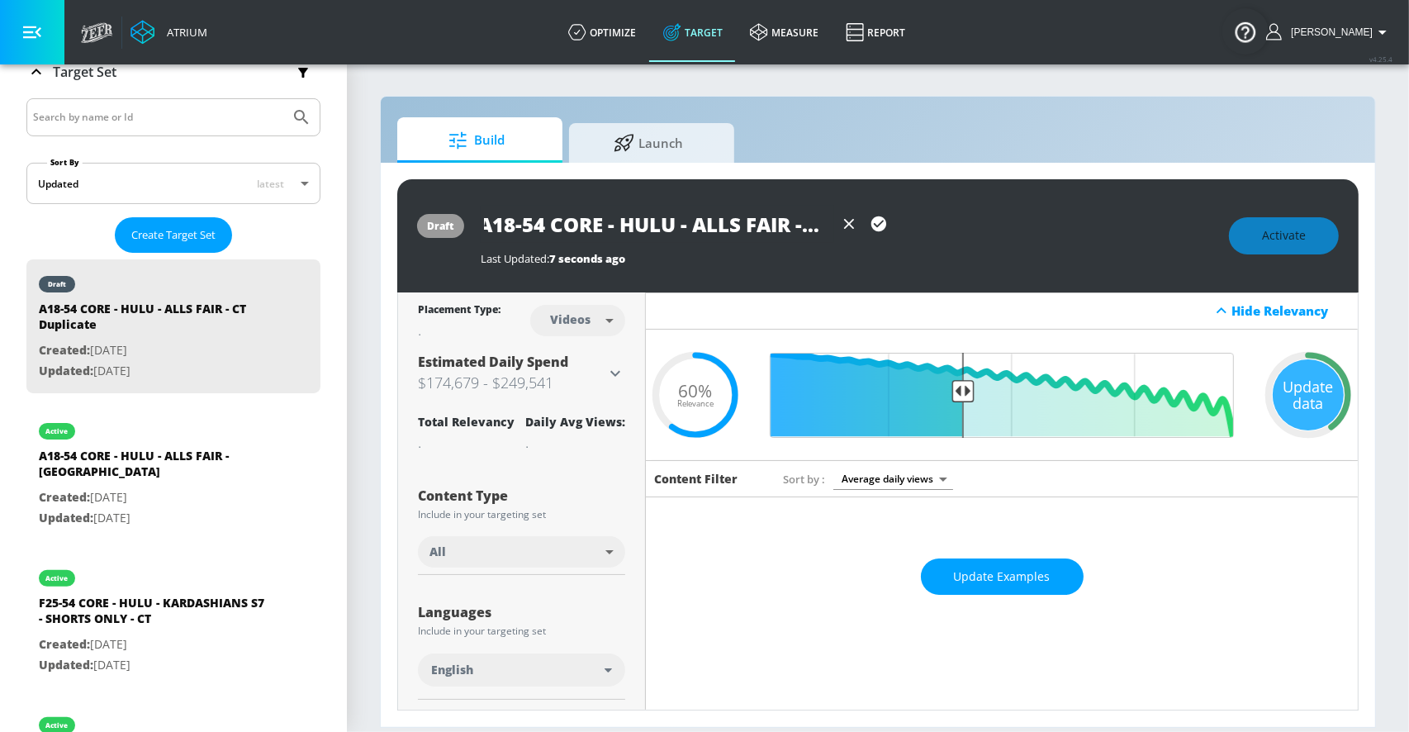
click at [875, 225] on icon "button" at bounding box center [878, 223] width 15 height 15
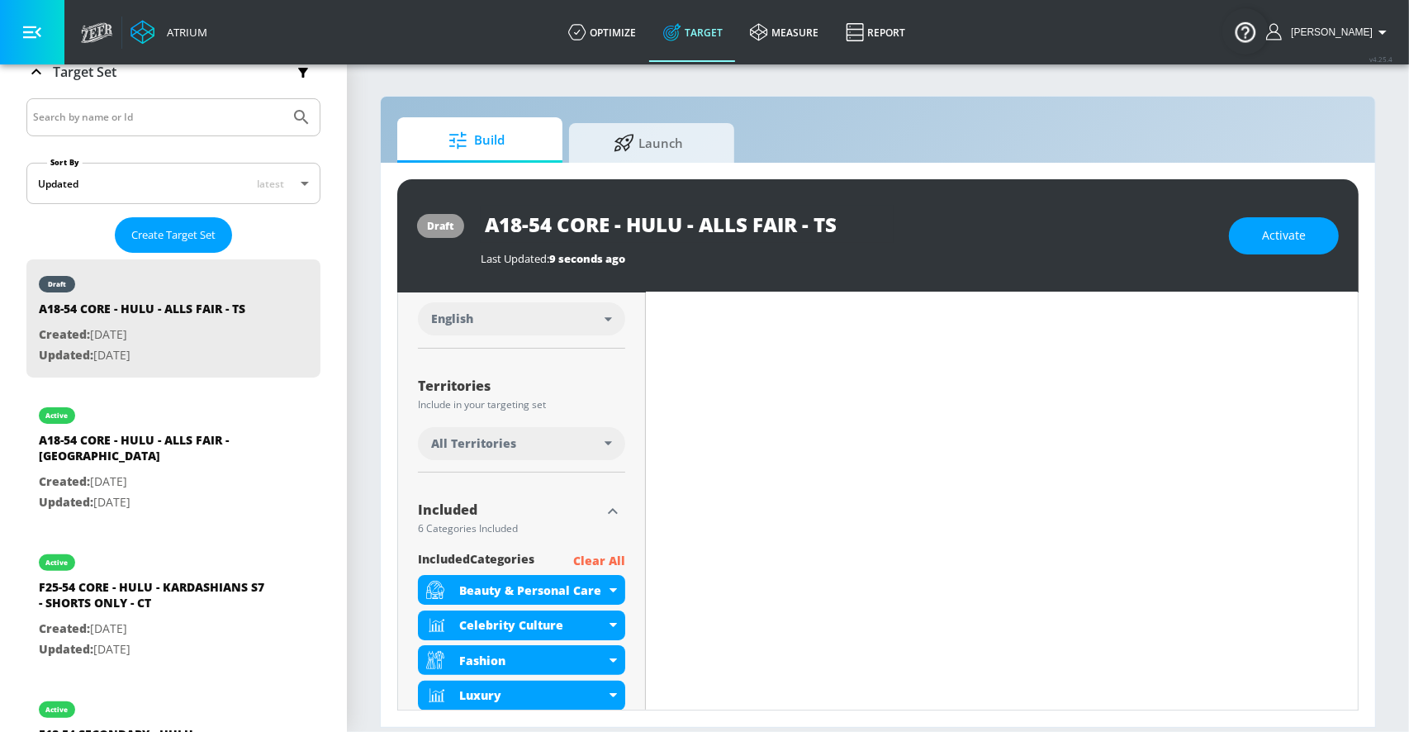
scroll to position [0, 0]
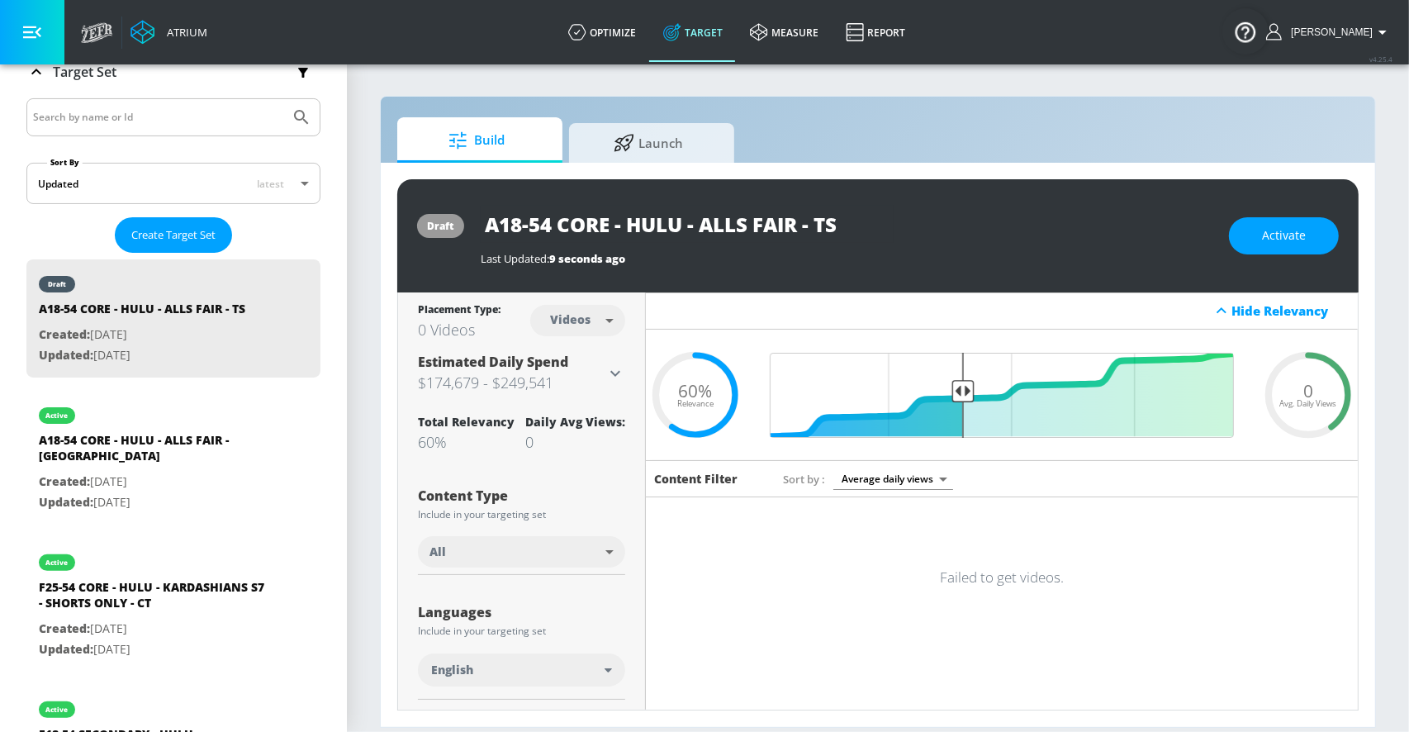
click at [931, 221] on div "A18-54 CORE - HULU - ALLS FAIR - TS" at bounding box center [847, 224] width 732 height 37
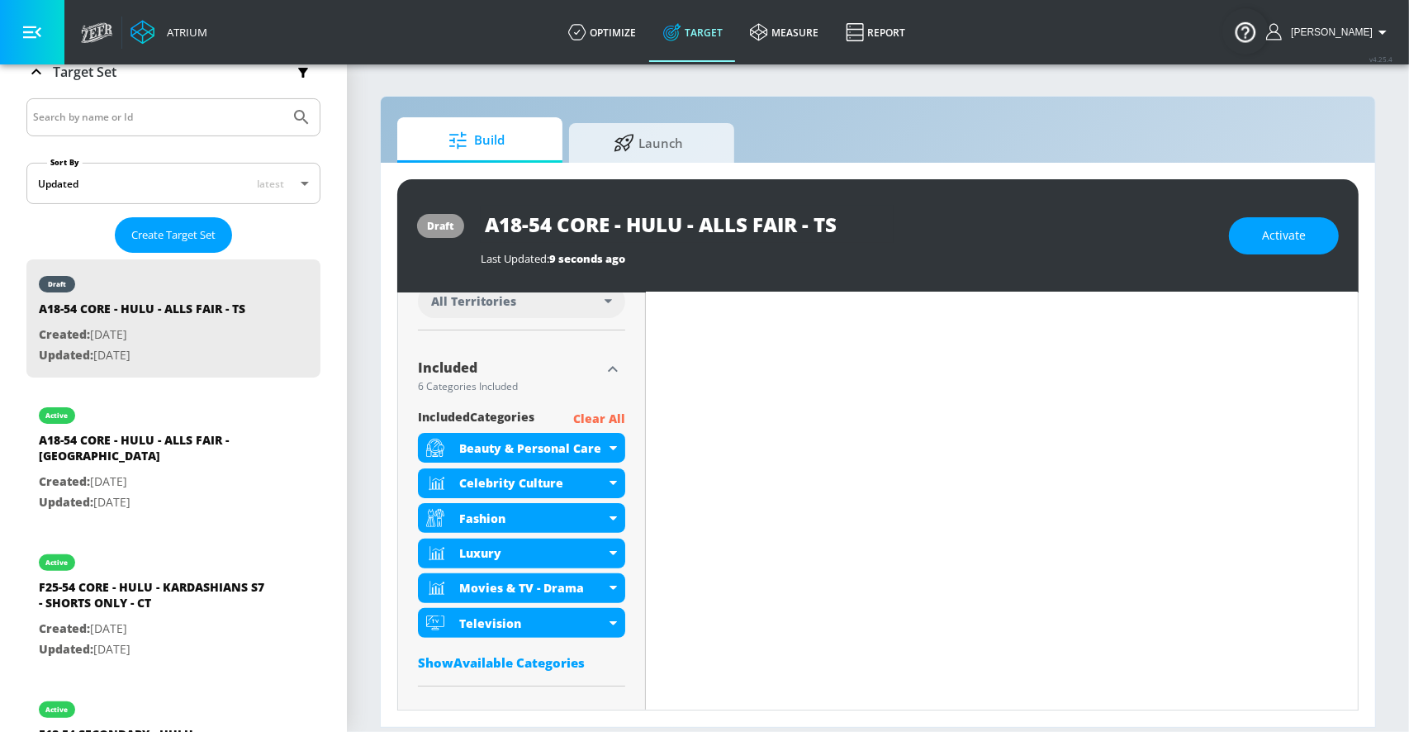
scroll to position [568, 0]
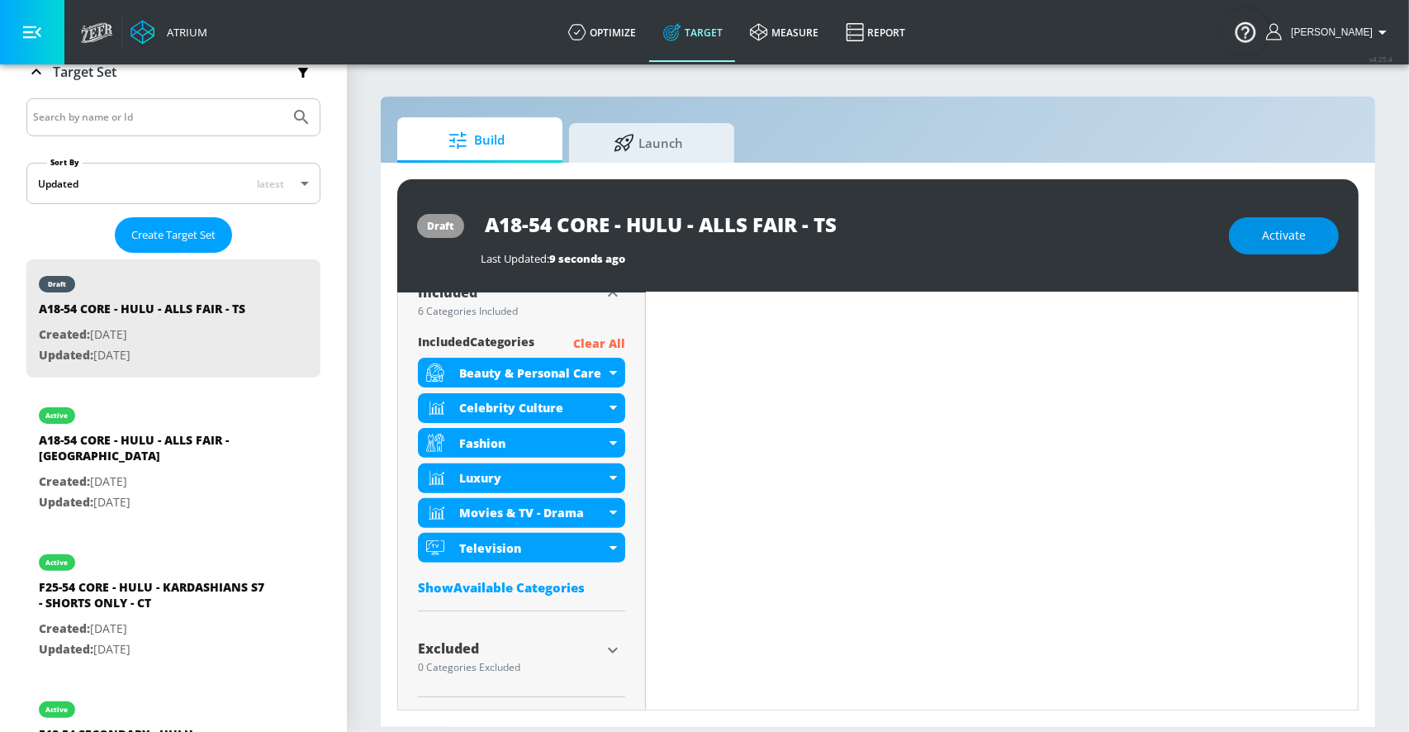
click at [1266, 238] on span "Activate" at bounding box center [1284, 235] width 44 height 21
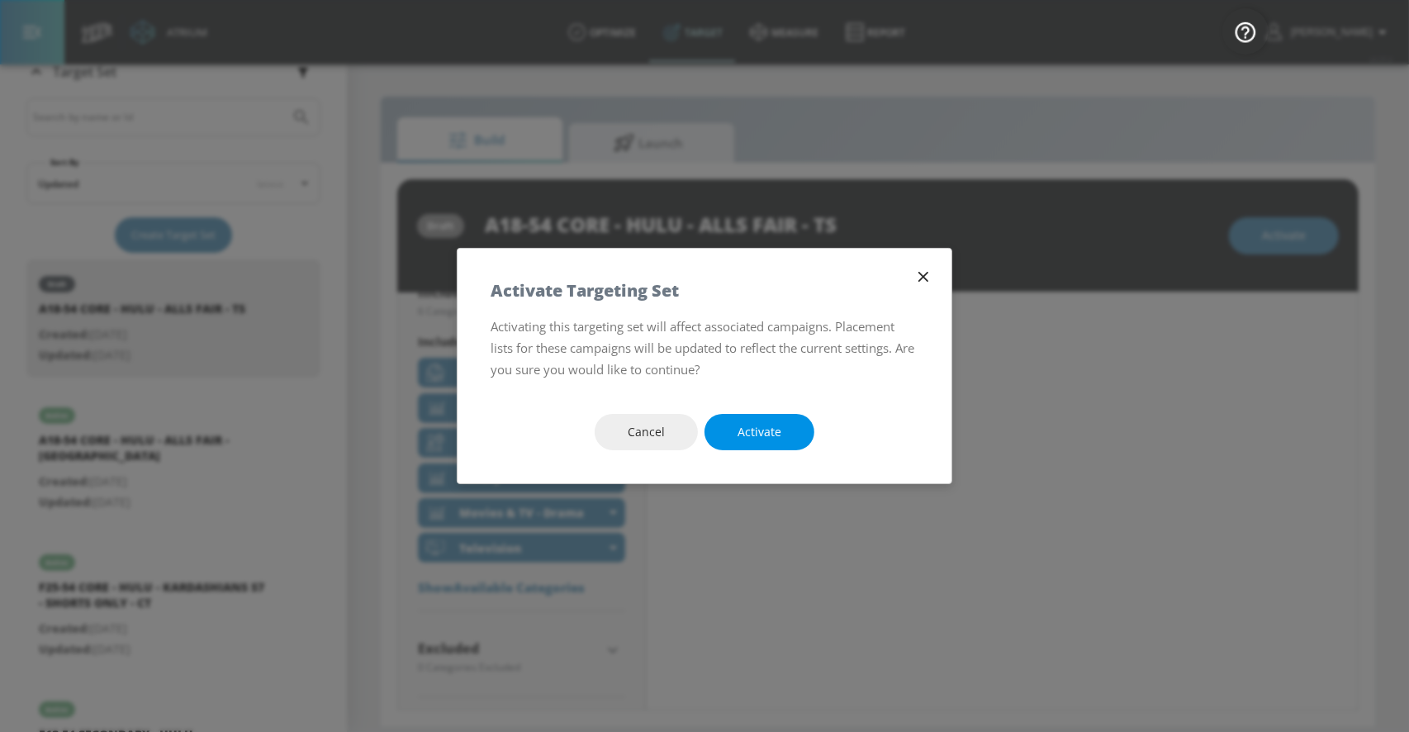
click at [765, 418] on button "Activate" at bounding box center [759, 432] width 110 height 37
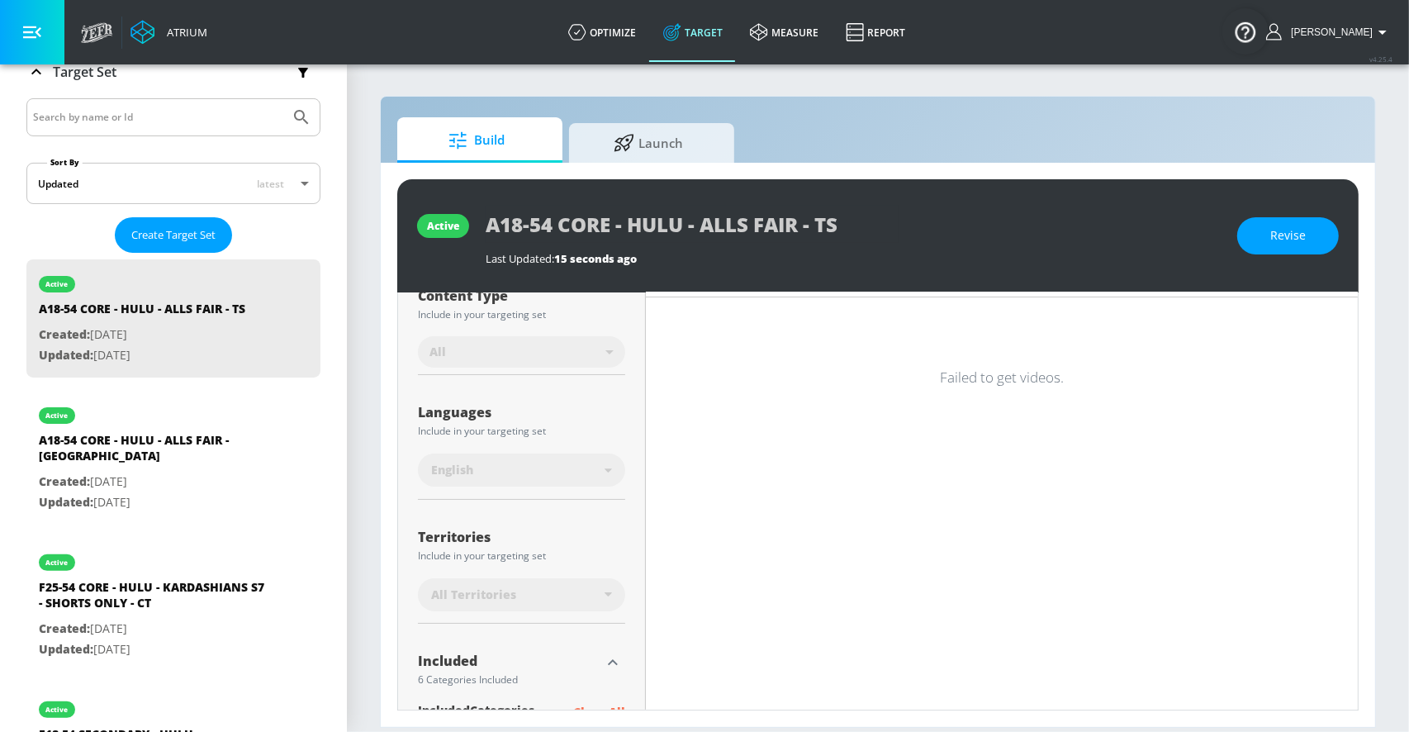
scroll to position [0, 0]
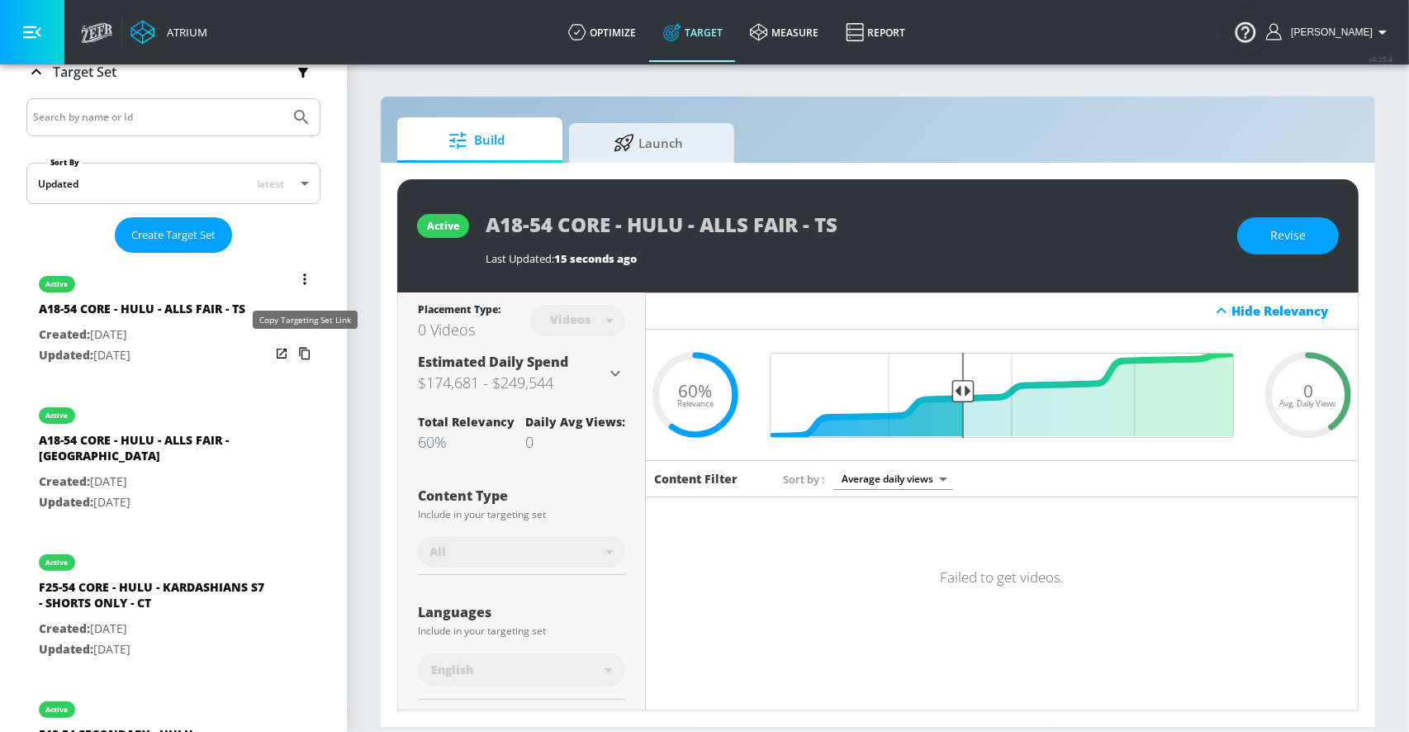
click at [304, 355] on icon "list of Target Set" at bounding box center [305, 353] width 26 height 26
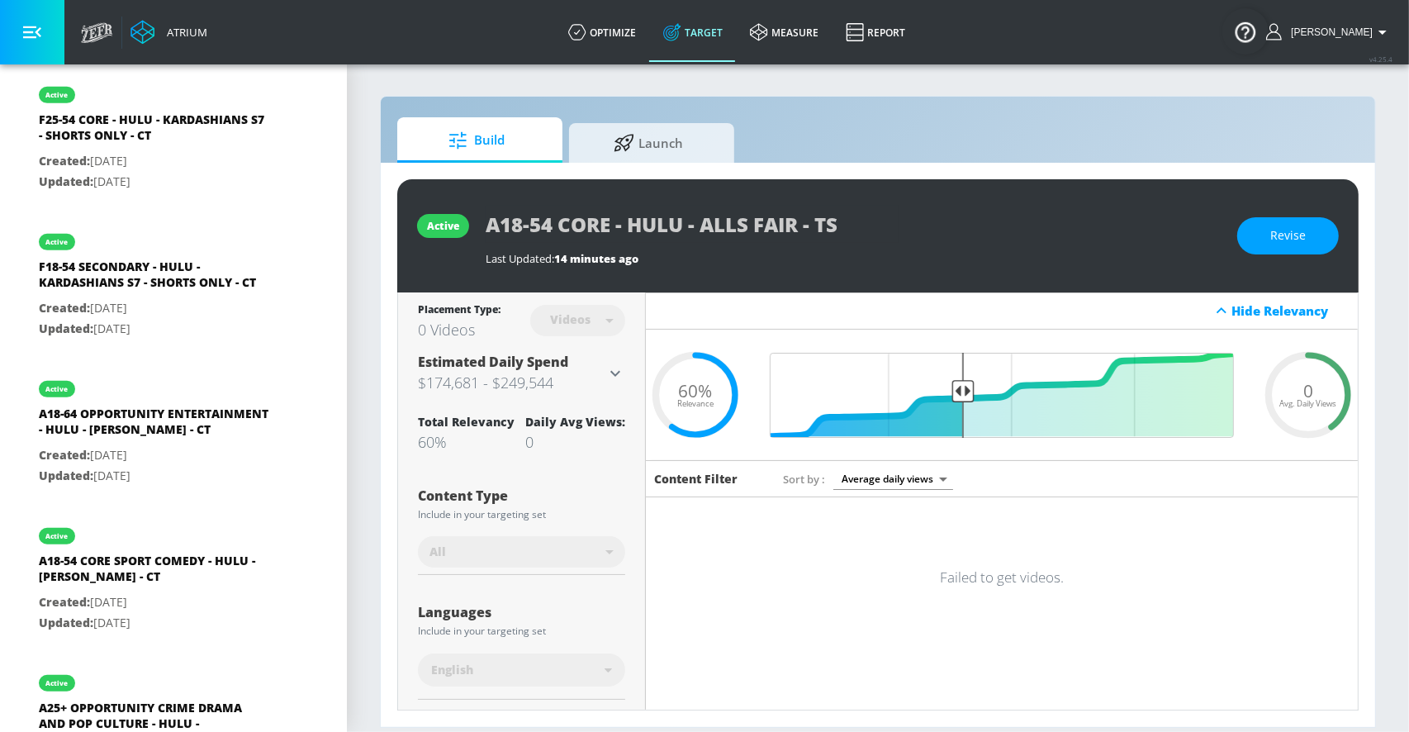
scroll to position [758, 0]
click at [171, 258] on div "F18-54 SECONDARY - HULU - KARDASHIANS S7 - SHORTS ONLY - CT" at bounding box center [154, 278] width 231 height 40
type input "F18-54 SECONDARY - HULU - KARDASHIANS S7 - SHORTS ONLY - CT"
type input "channels"
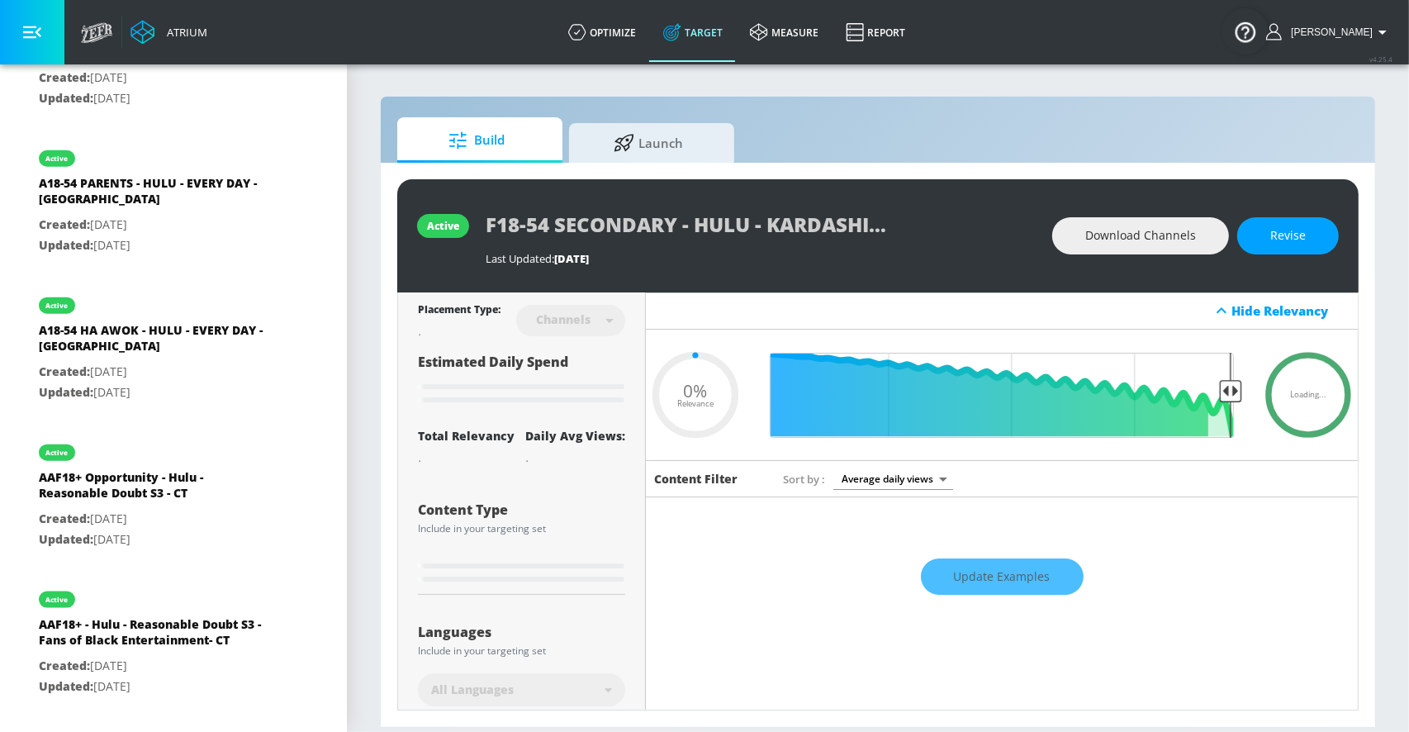
scroll to position [1642, 0]
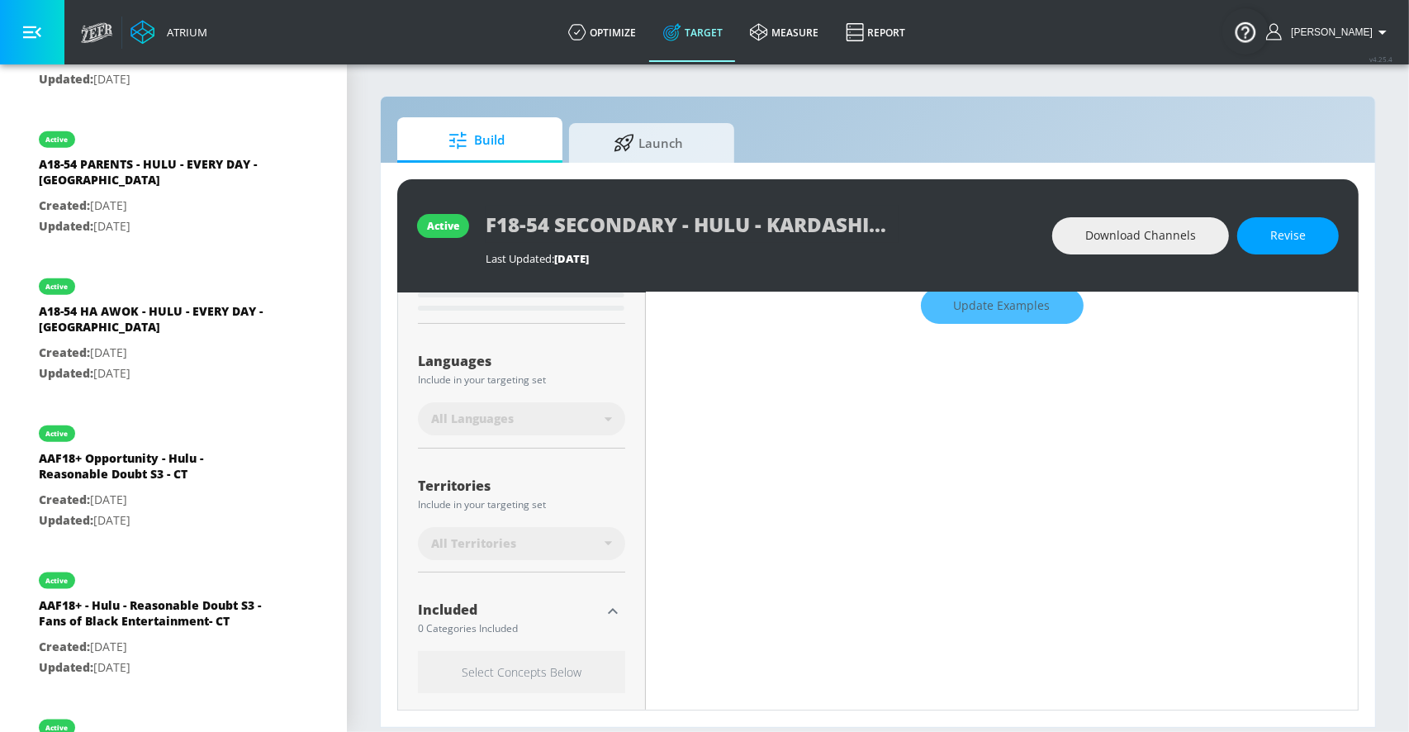
type input "0.6"
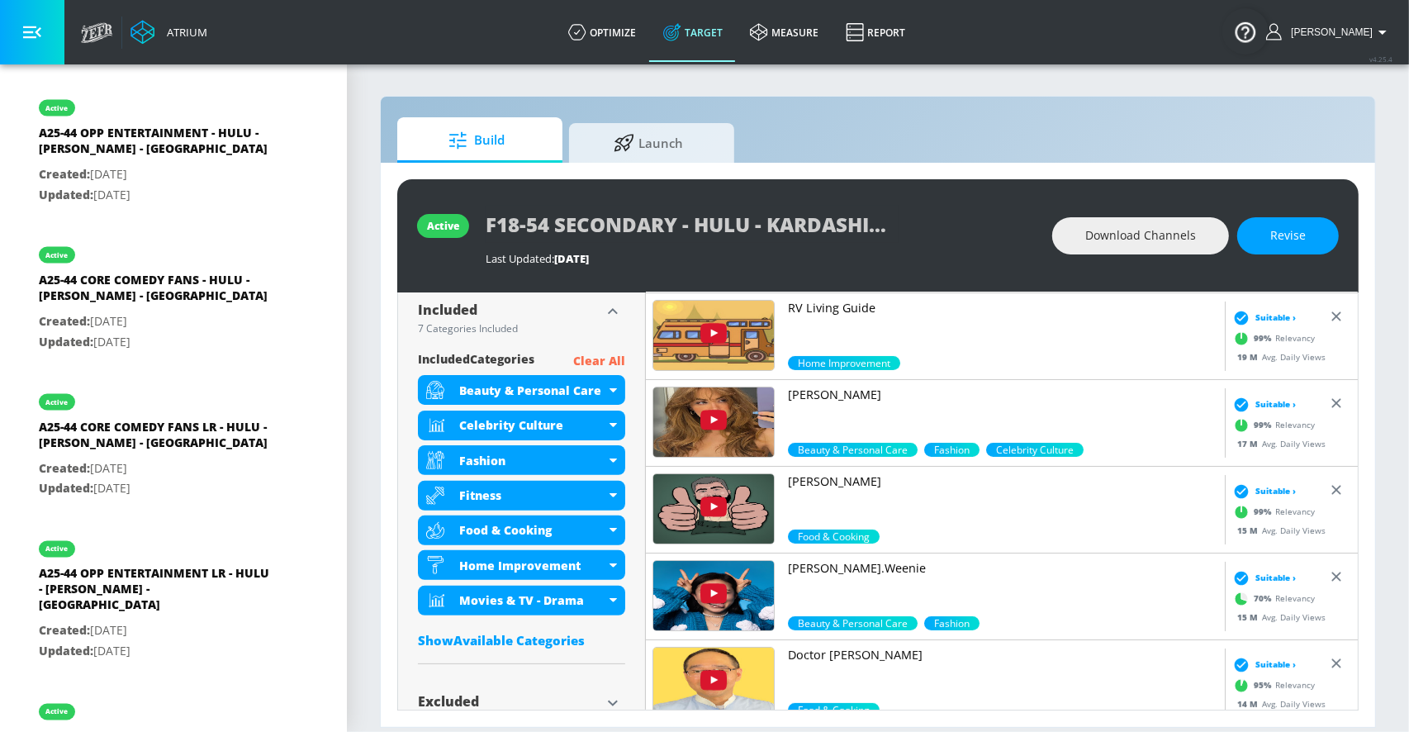
scroll to position [2385, 0]
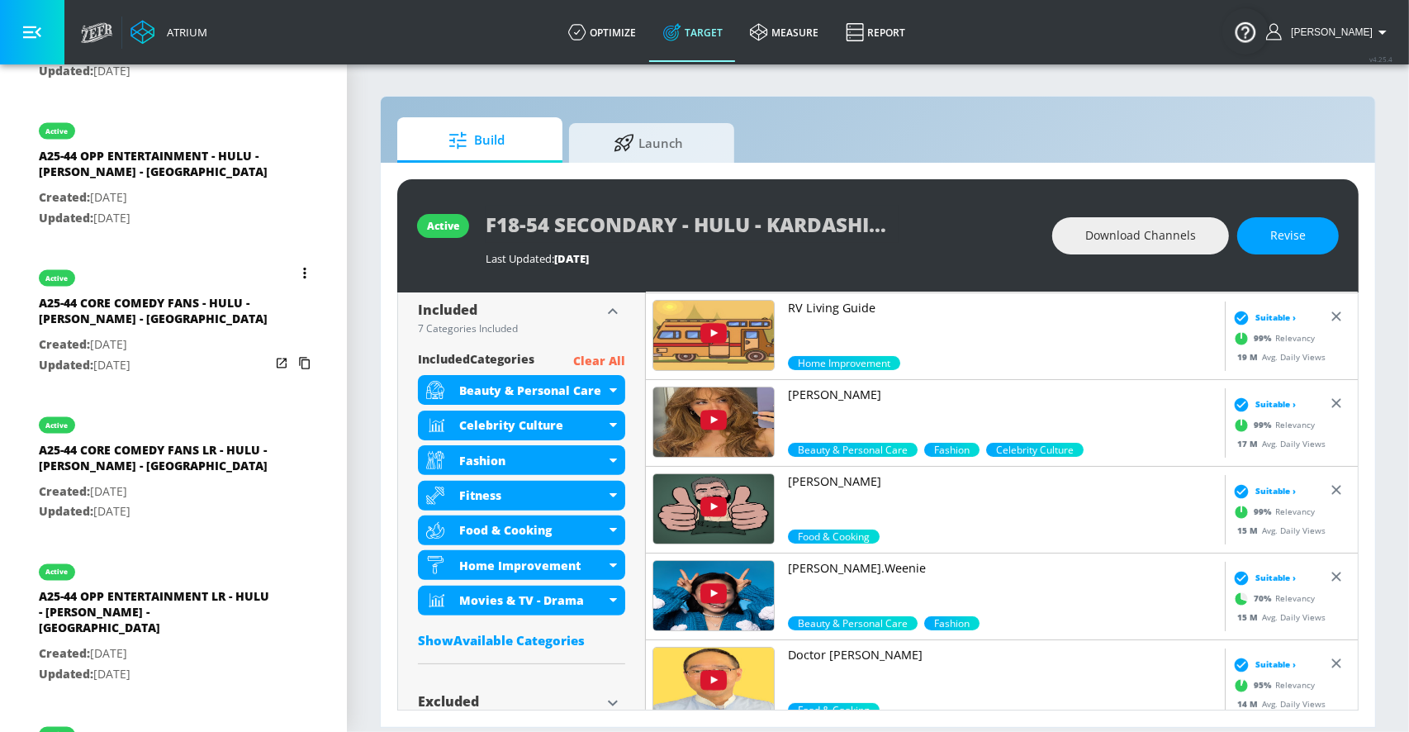
click at [110, 307] on div "A25-44 CORE COMEDY FANS - HULU - [PERSON_NAME] - [GEOGRAPHIC_DATA]" at bounding box center [154, 315] width 231 height 40
type input "A25-44 CORE COMEDY FANS - HULU - [PERSON_NAME] - [GEOGRAPHIC_DATA]"
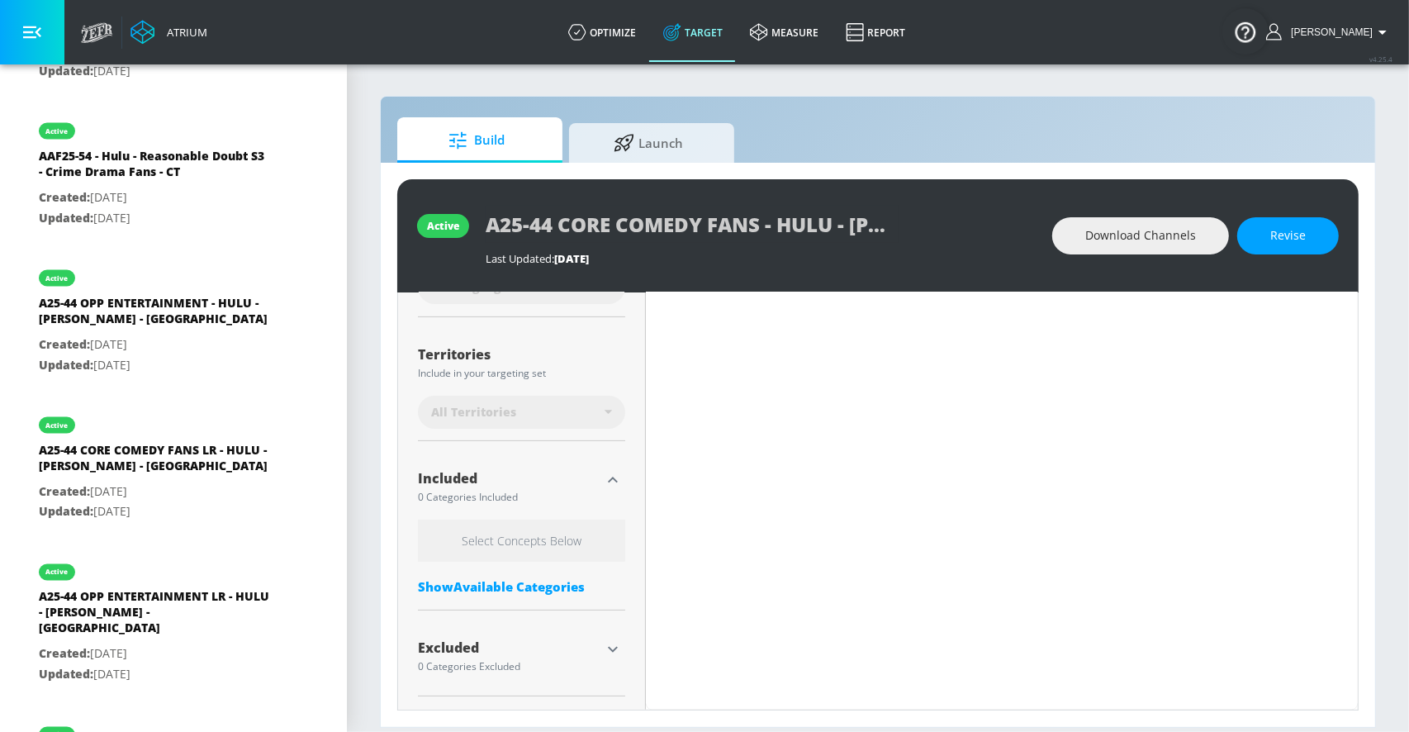
scroll to position [401, 0]
type input "0.52"
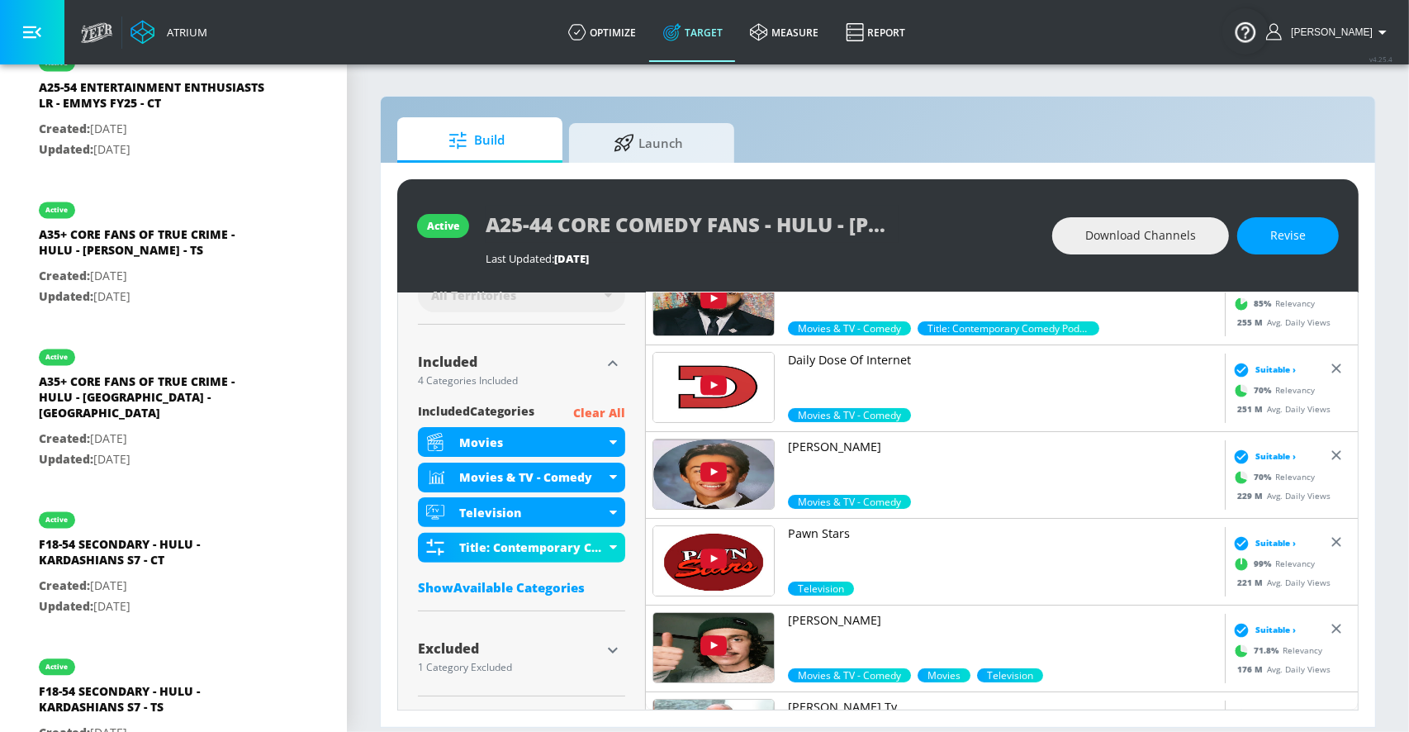
scroll to position [3062, 0]
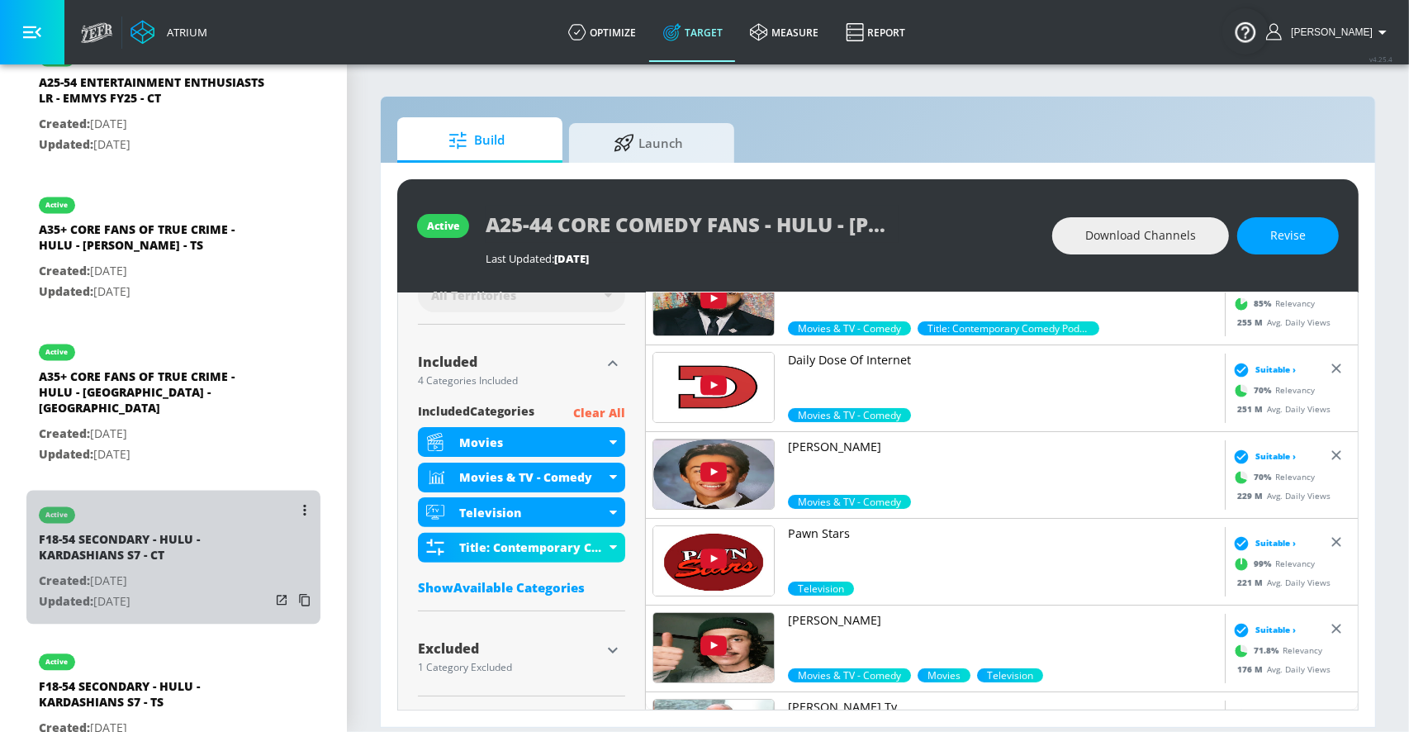
click at [197, 531] on div "F18-54 SECONDARY - HULU - KARDASHIANS S7 - CT" at bounding box center [154, 551] width 231 height 40
type input "F18-54 SECONDARY - HULU - KARDASHIANS S7 - CT"
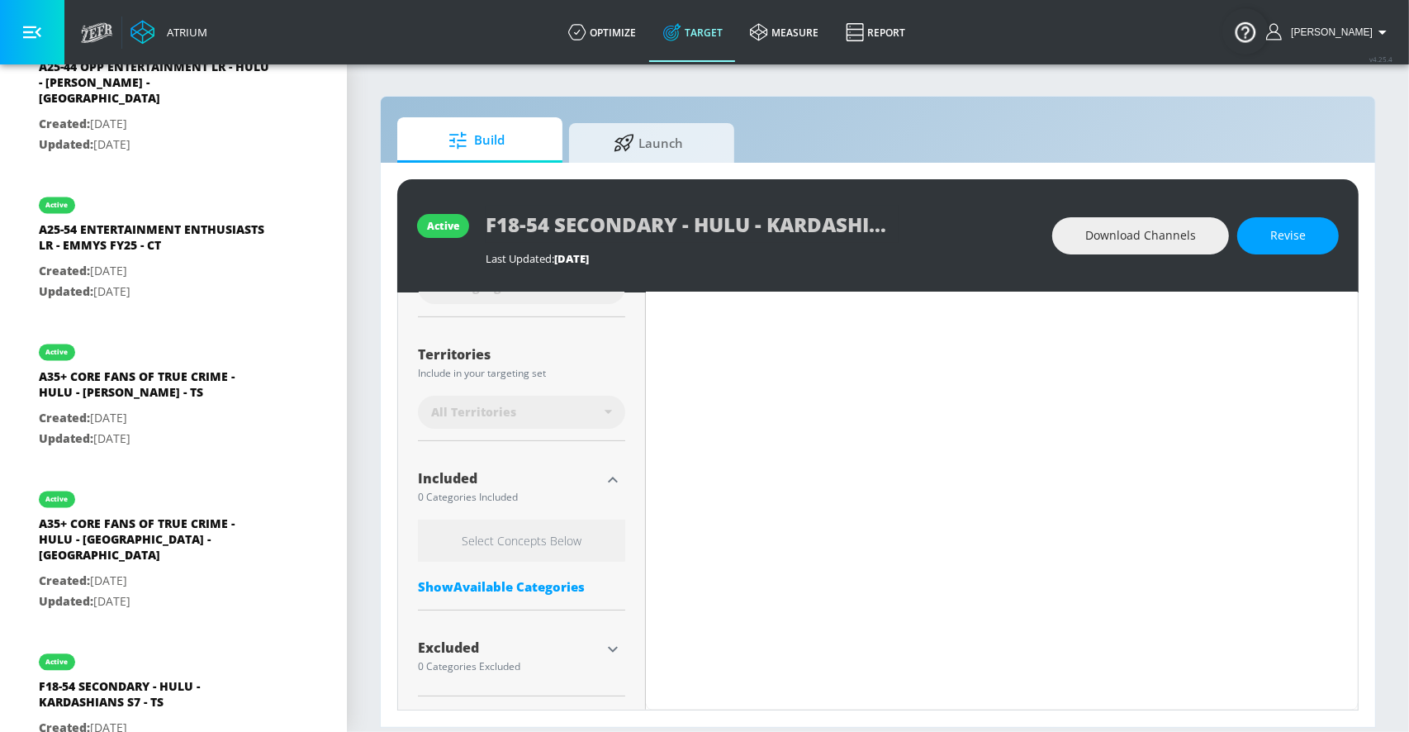
scroll to position [401, 0]
type input "0.6"
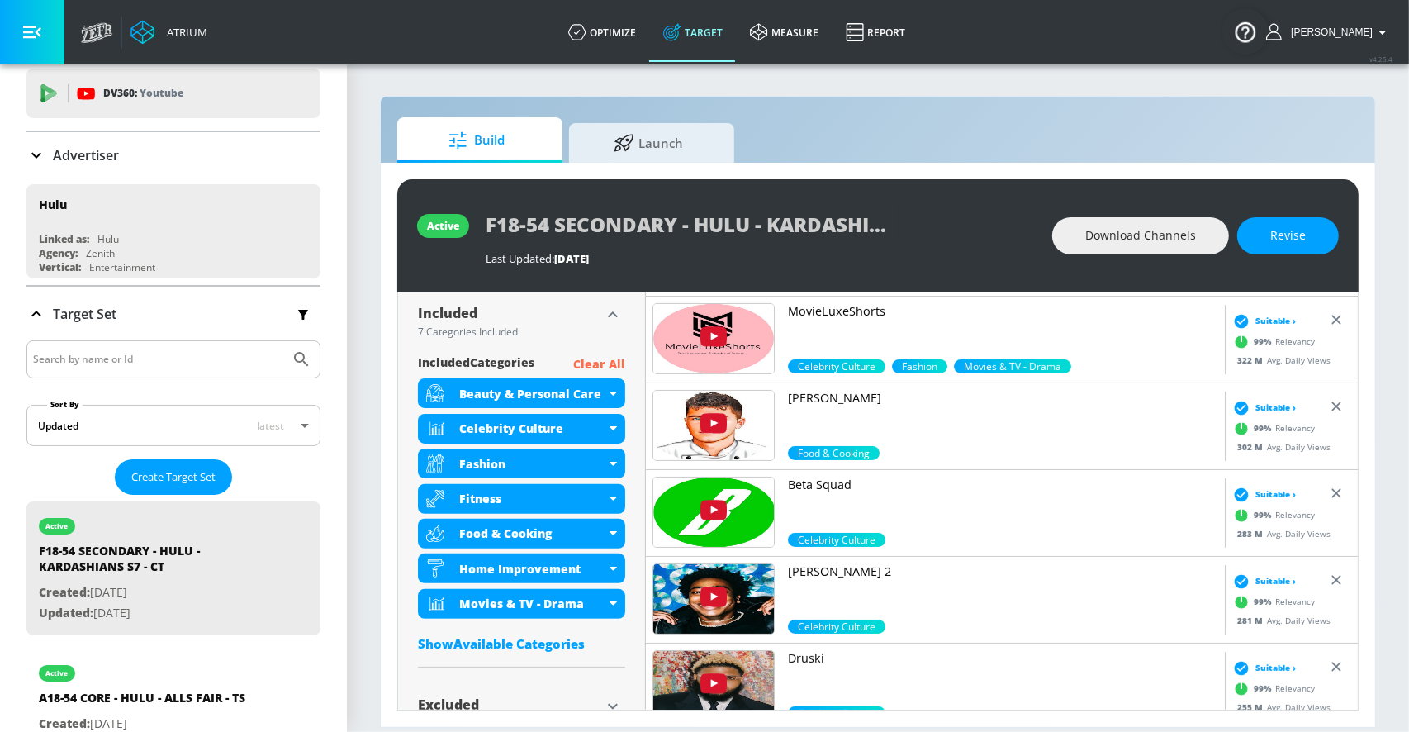
scroll to position [52, 0]
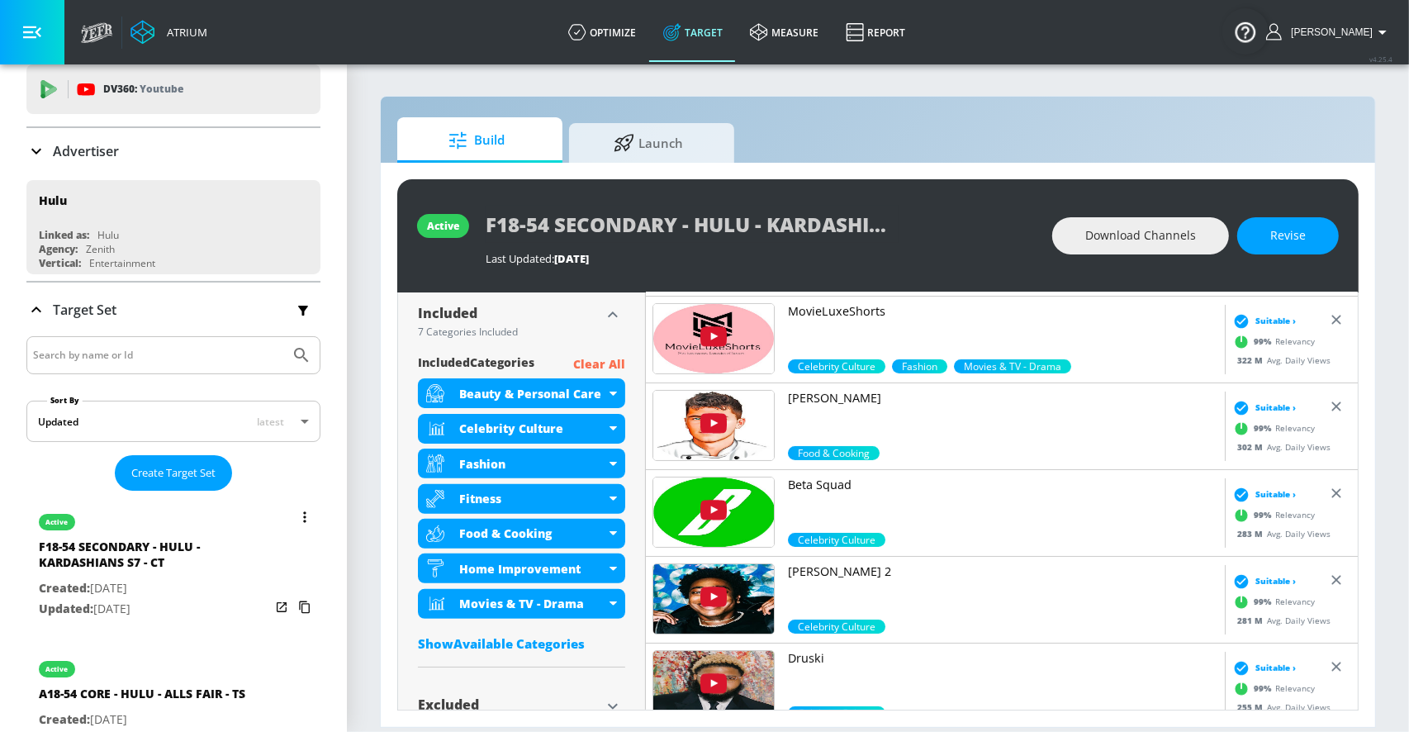
click at [305, 514] on icon "list of Target Set" at bounding box center [304, 516] width 2 height 11
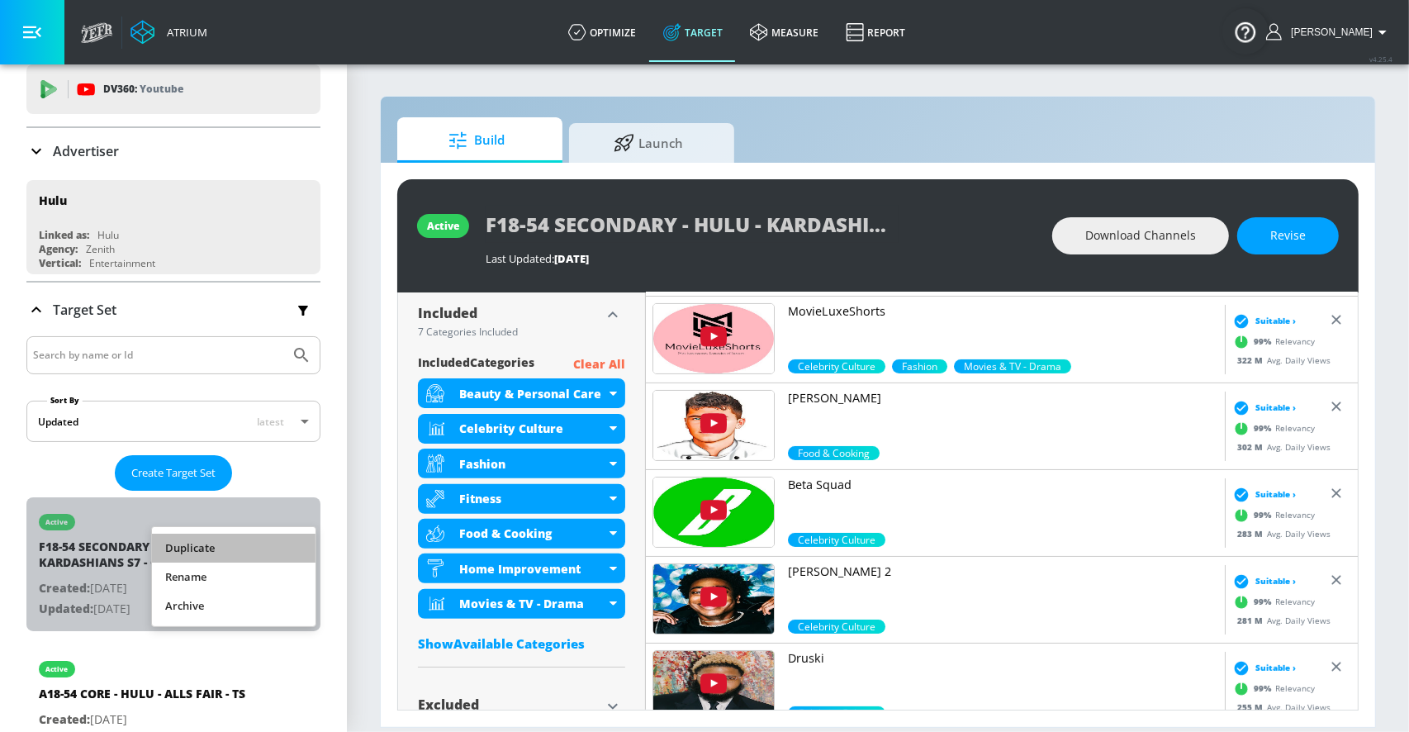
click at [264, 548] on li "Duplicate" at bounding box center [234, 547] width 164 height 29
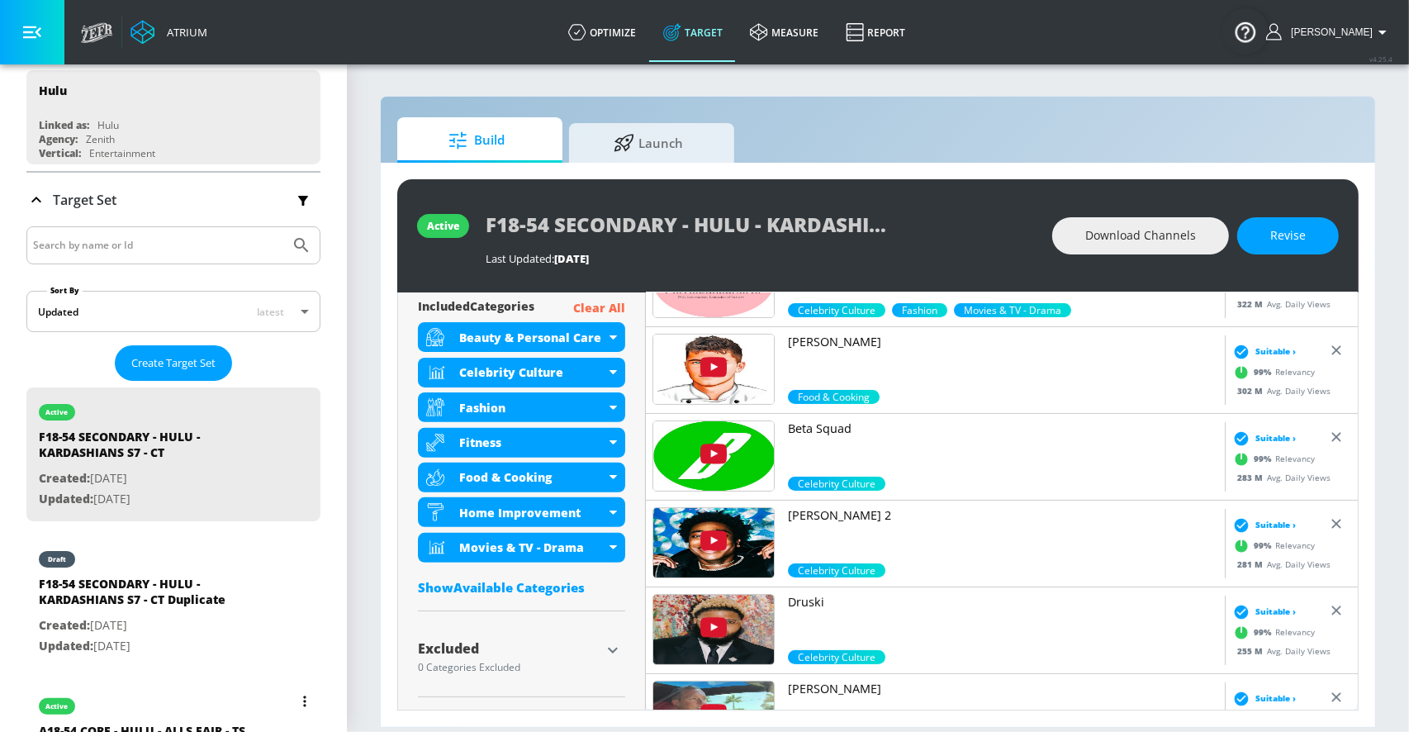
scroll to position [176, 0]
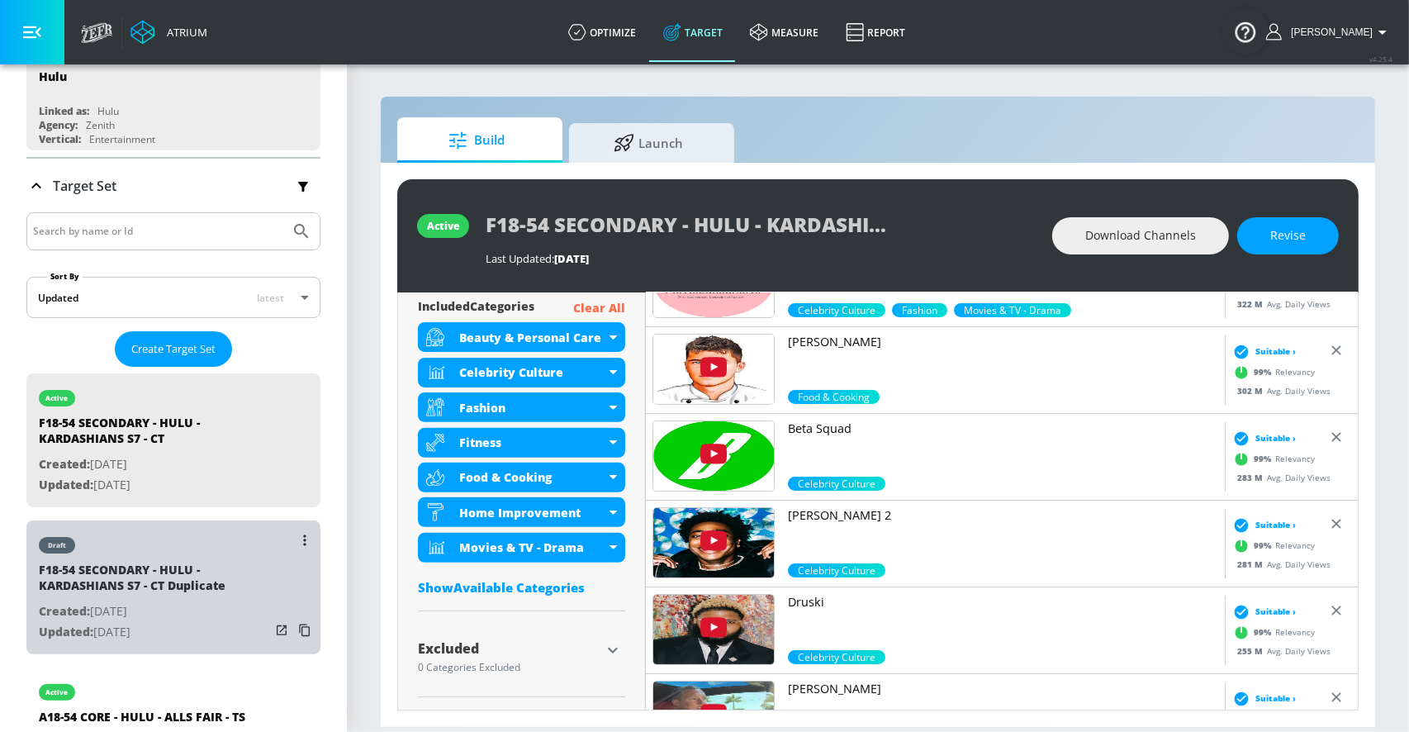
click at [178, 632] on p "Updated: [DATE]" at bounding box center [154, 632] width 231 height 21
type input "F18-54 SECONDARY - HULU - KARDASHIANS S7 - CT Duplicate"
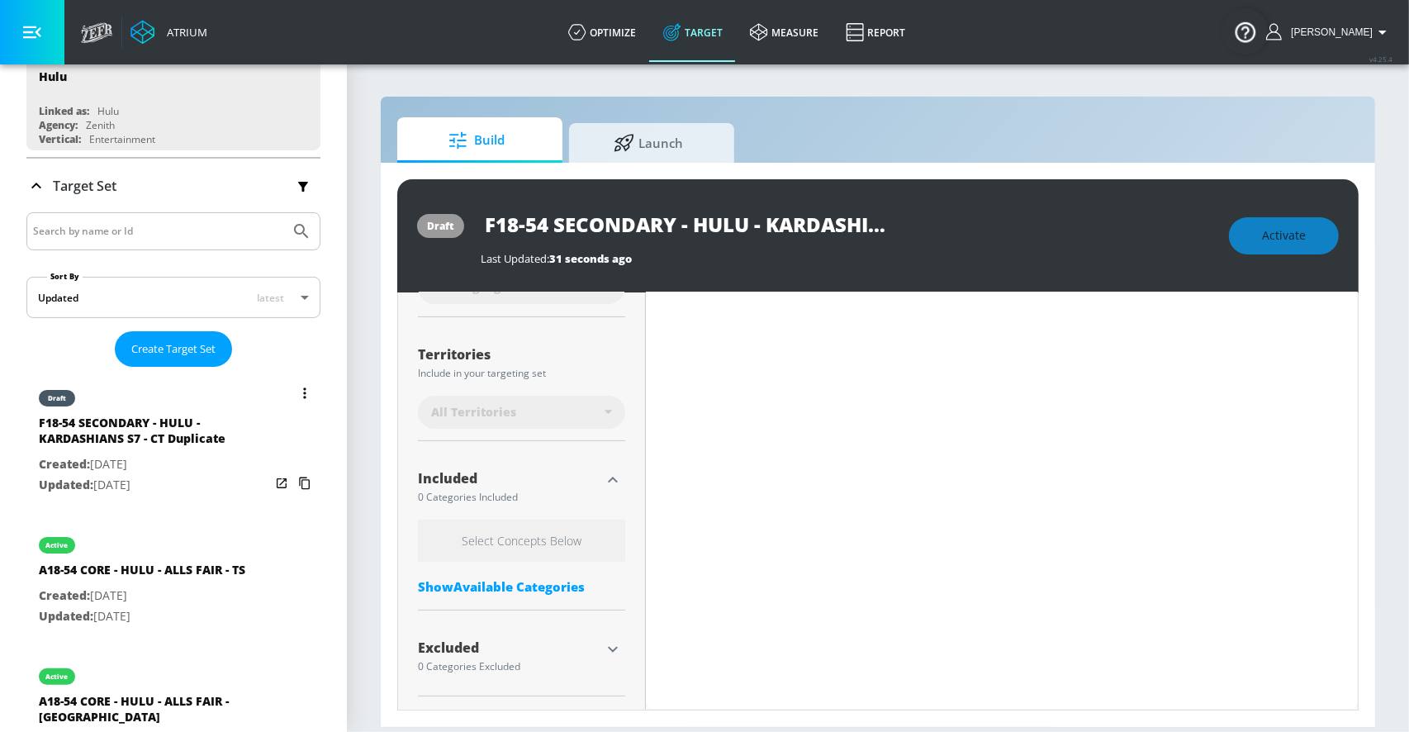
scroll to position [401, 0]
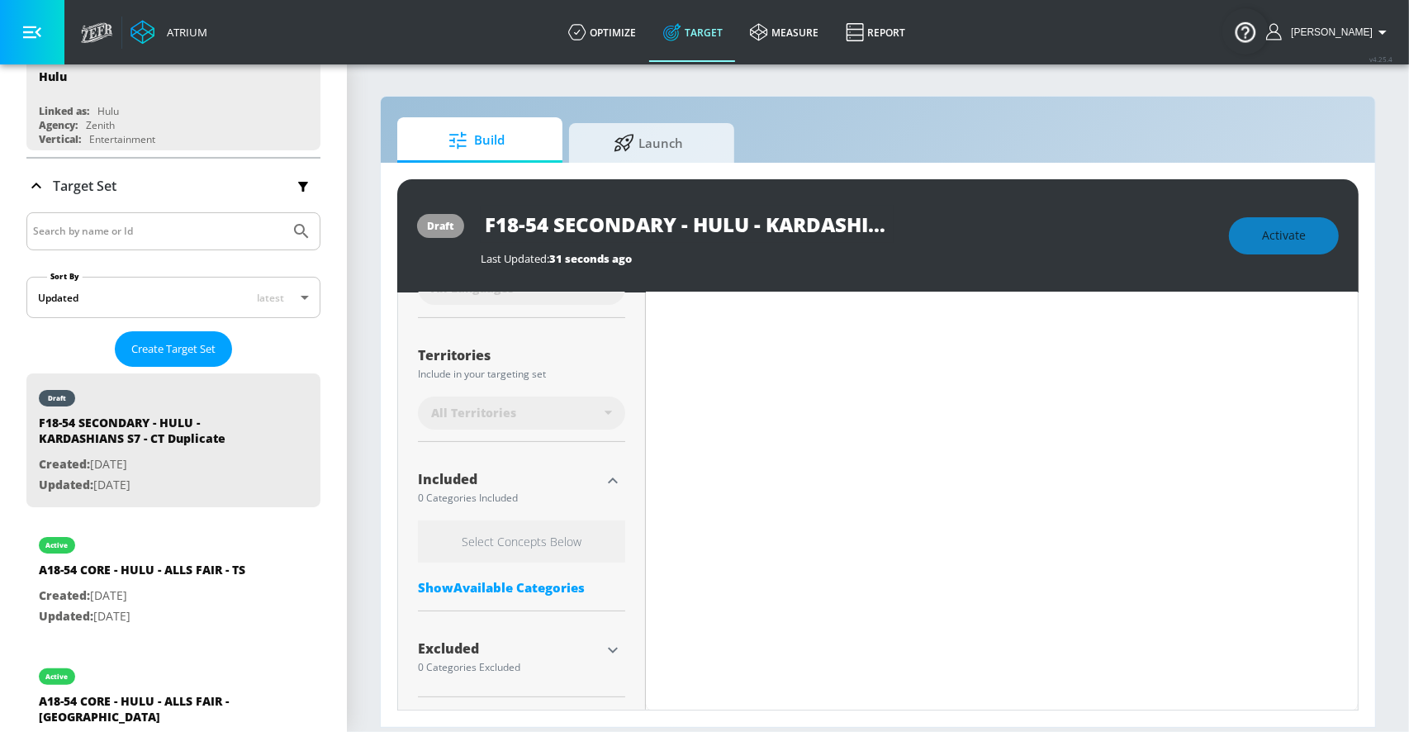
type input "0.6"
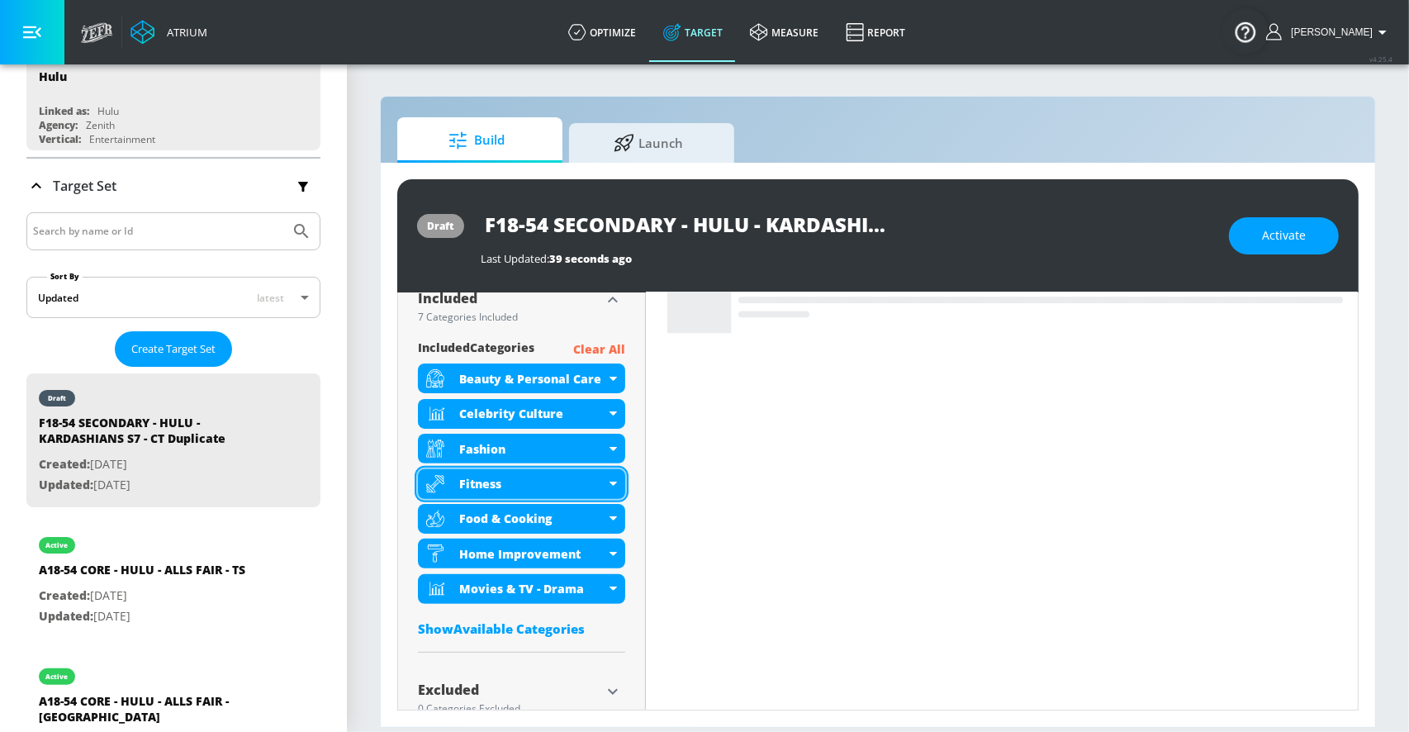
scroll to position [556, 0]
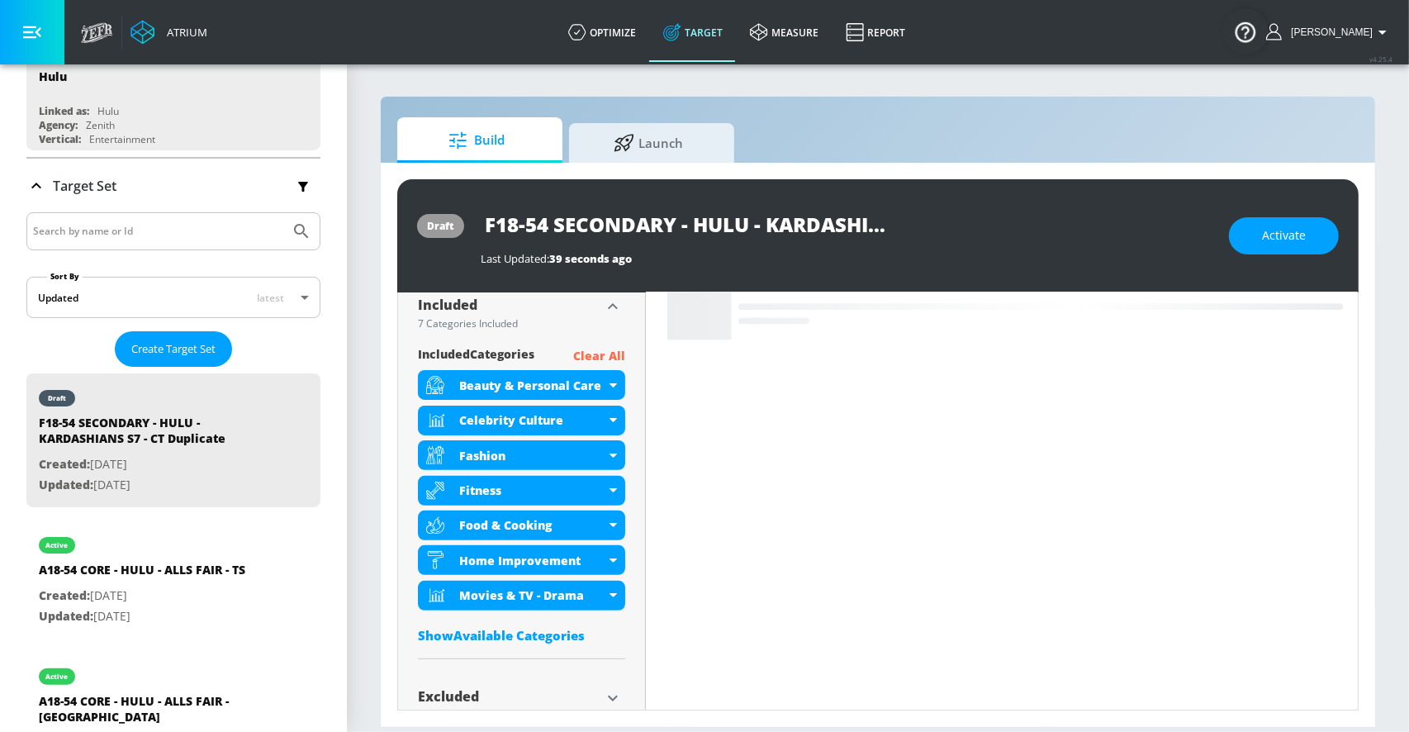
click at [597, 358] on p "Clear All" at bounding box center [599, 356] width 52 height 21
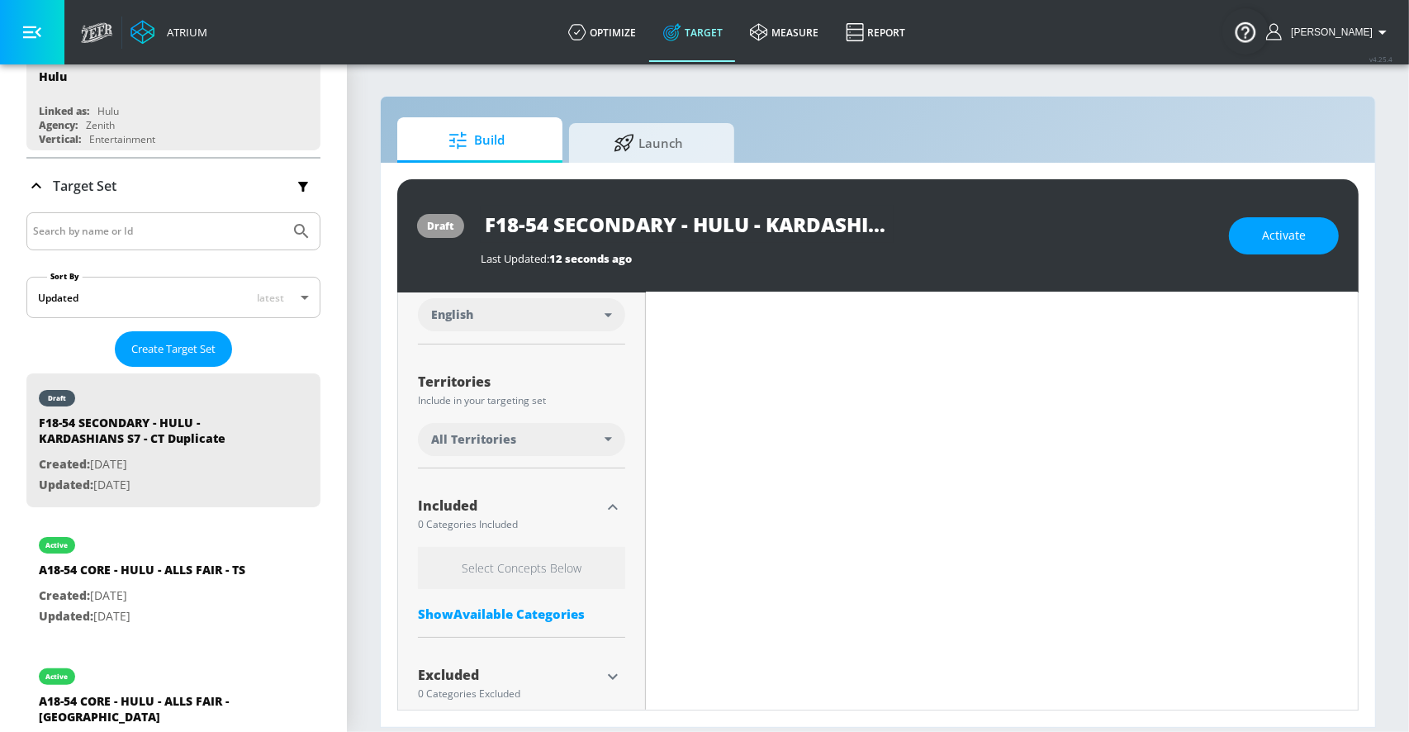
scroll to position [341, 0]
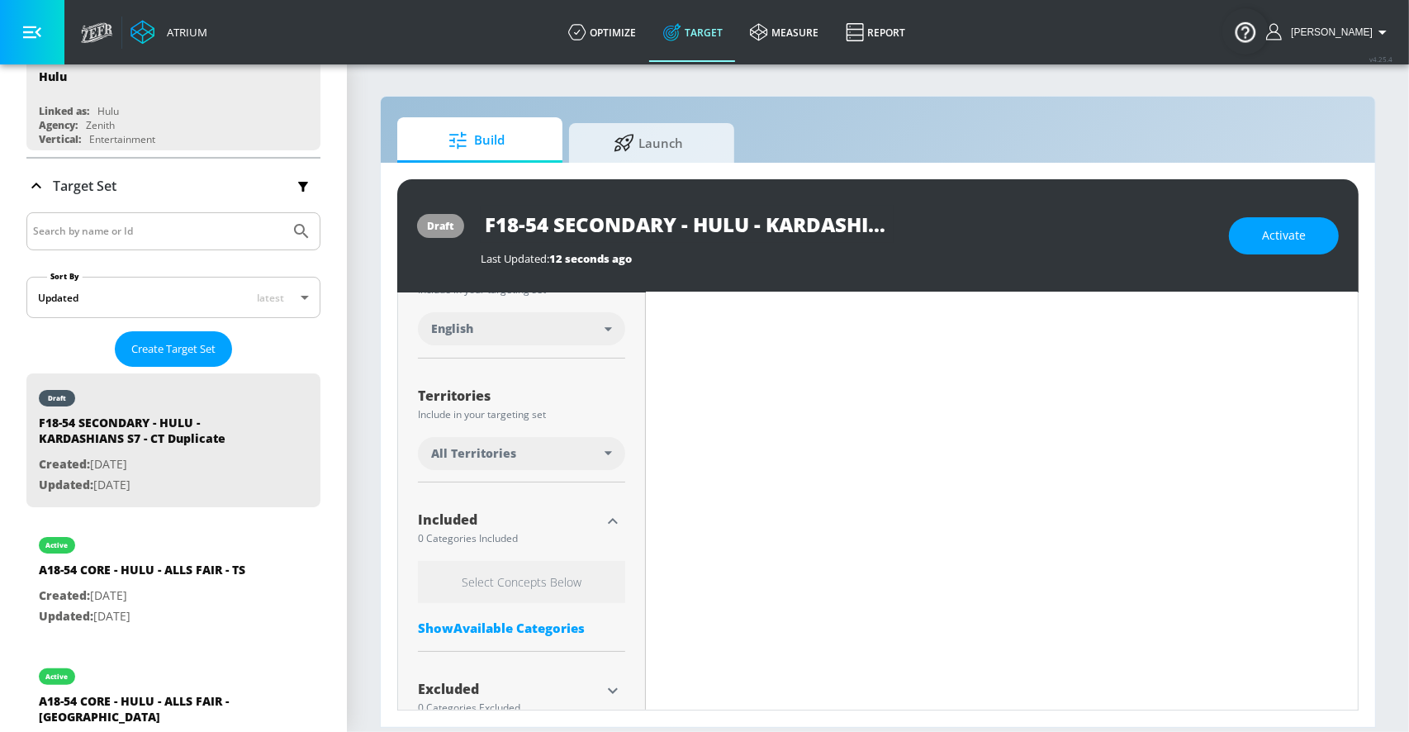
click at [500, 224] on input "F18-54 SECONDARY - HULU - KARDASHIANS S7 - CT Duplicate" at bounding box center [687, 224] width 413 height 37
click at [604, 228] on input "A18-54 SECONDARY - HULU - KARDASHIANS S7 - CT Duplicate" at bounding box center [657, 224] width 353 height 37
drag, startPoint x: 793, startPoint y: 225, endPoint x: 1017, endPoint y: 225, distance: 223.8
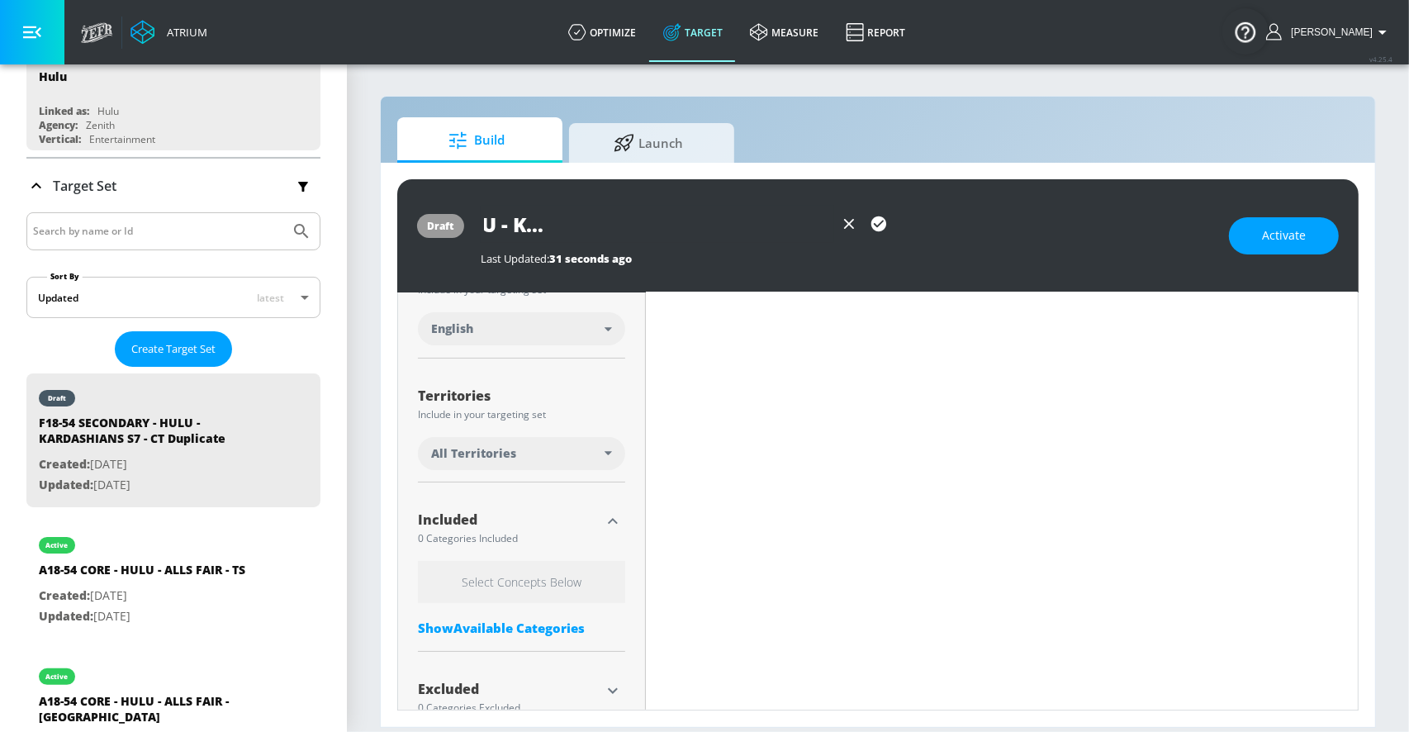
click at [1017, 225] on div "A18-54 OPPORTUNITY - HULU - KARDASHIANS S7 - CT Duplicate" at bounding box center [847, 224] width 732 height 37
type input "A18-54 OPPORTUNITY - HULU - ALLS FAIR - [GEOGRAPHIC_DATA]"
click at [880, 224] on icon "button" at bounding box center [878, 223] width 15 height 15
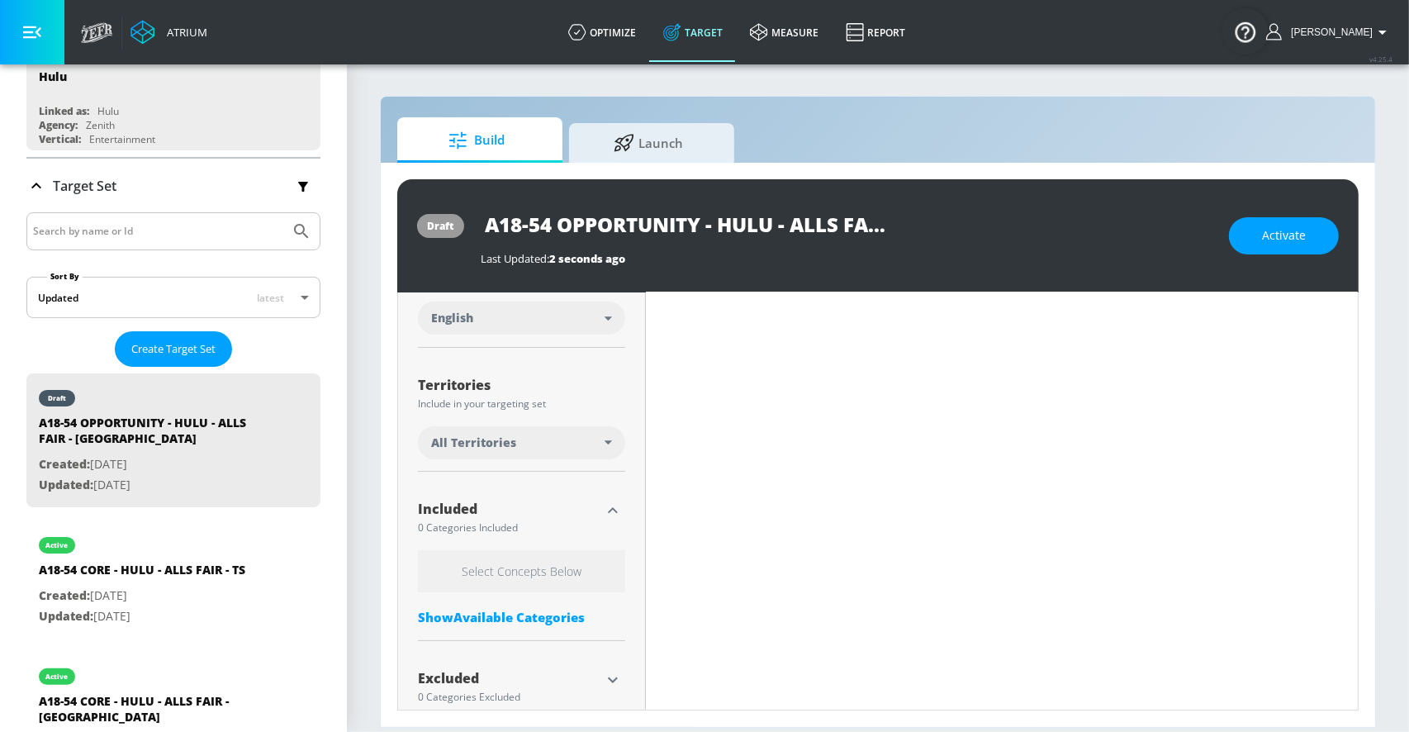
scroll to position [382, 0]
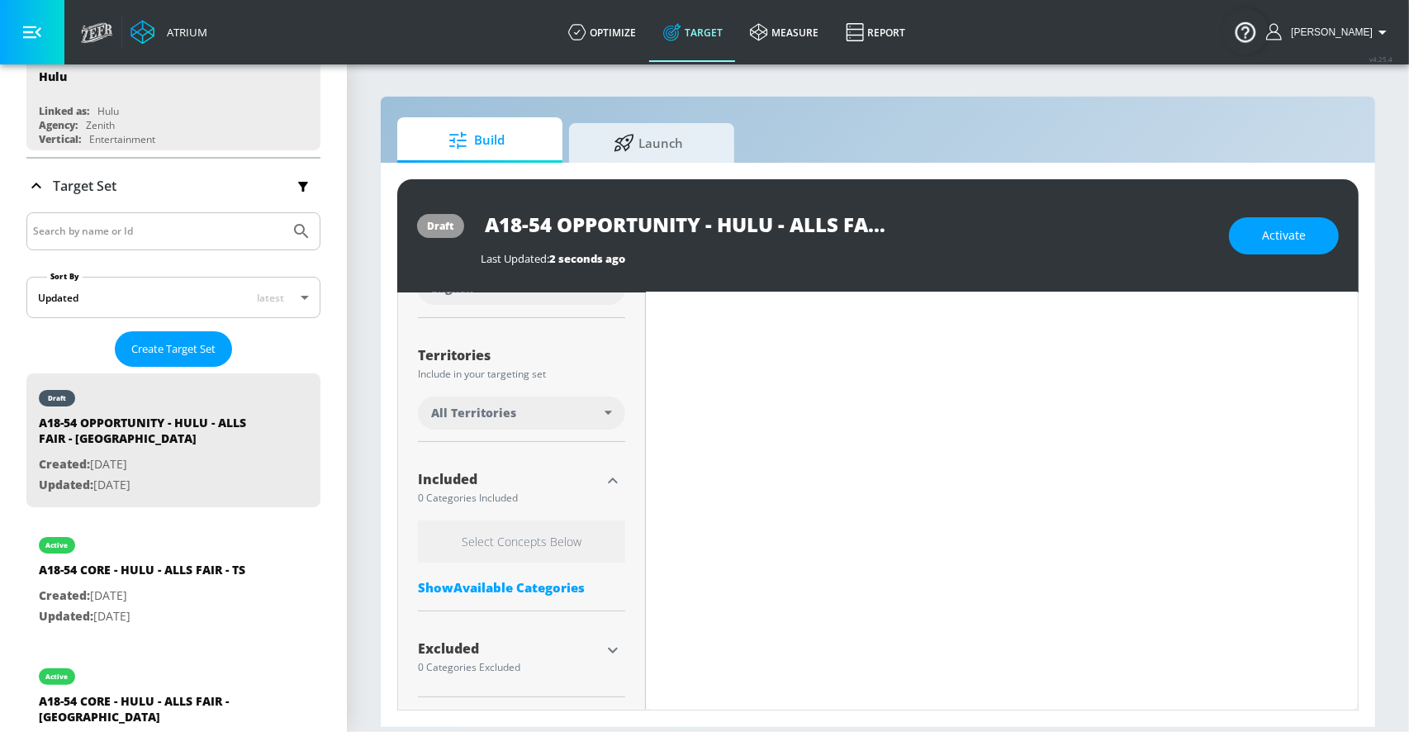
click at [486, 586] on div "Show Available Categories" at bounding box center [521, 587] width 207 height 17
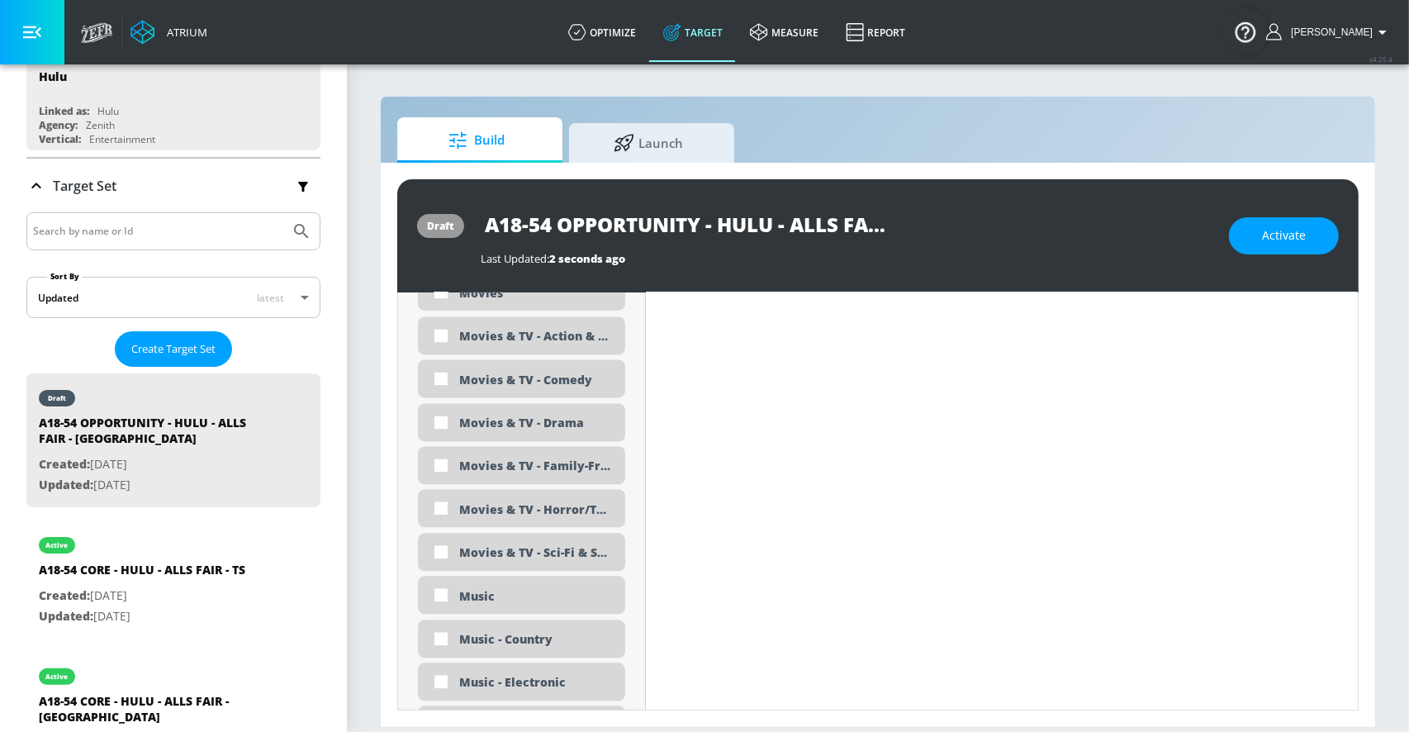
scroll to position [3301, 0]
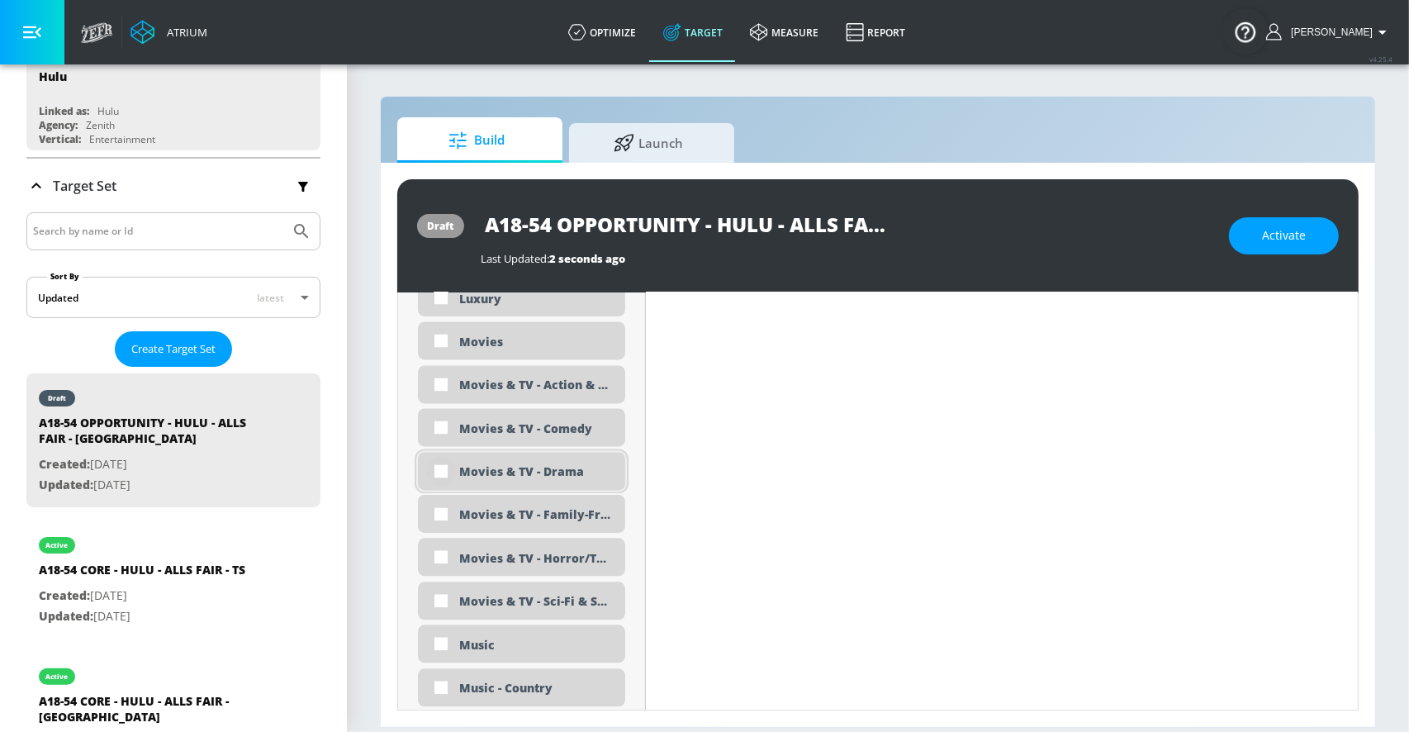
click at [437, 473] on input "checkbox" at bounding box center [441, 471] width 30 height 30
checkbox input "true"
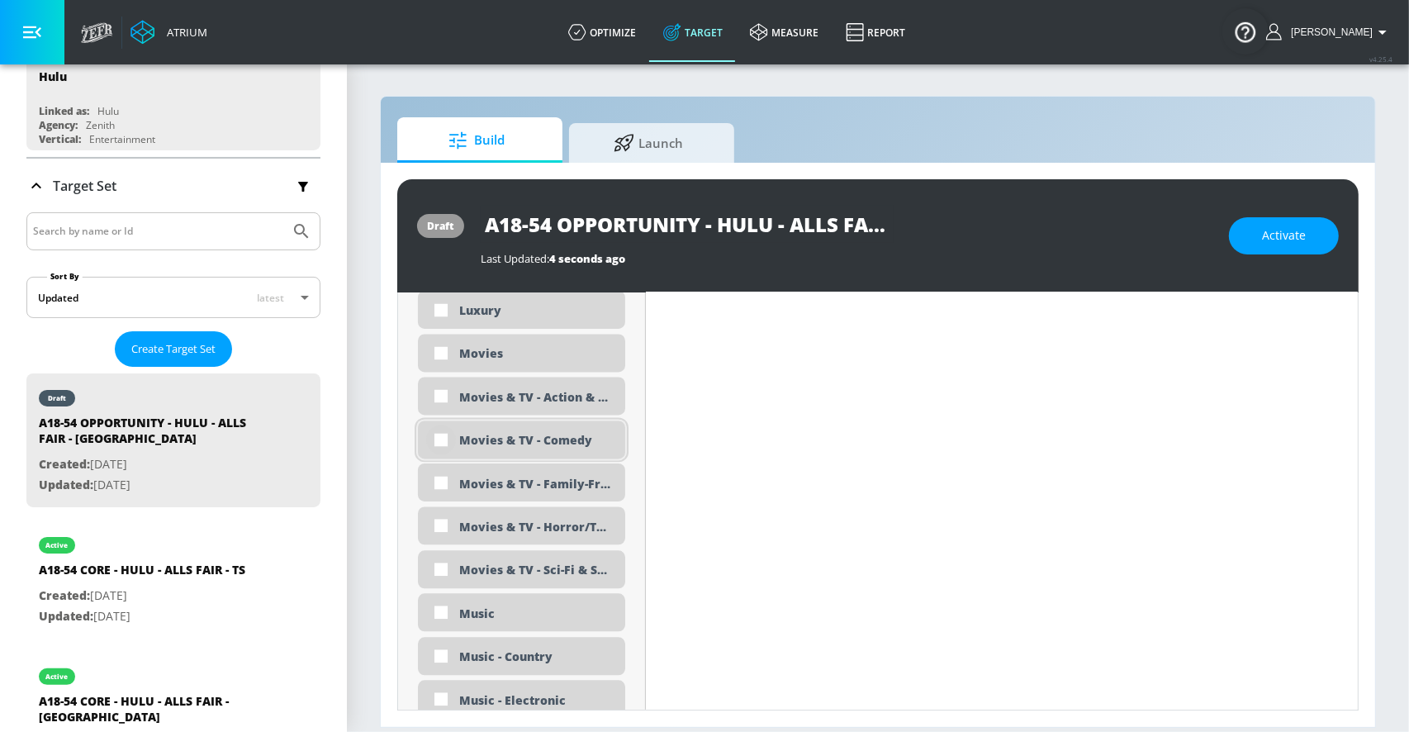
click at [439, 441] on input "checkbox" at bounding box center [441, 439] width 30 height 30
checkbox input "true"
click at [443, 399] on input "checkbox" at bounding box center [441, 397] width 30 height 30
checkbox input "true"
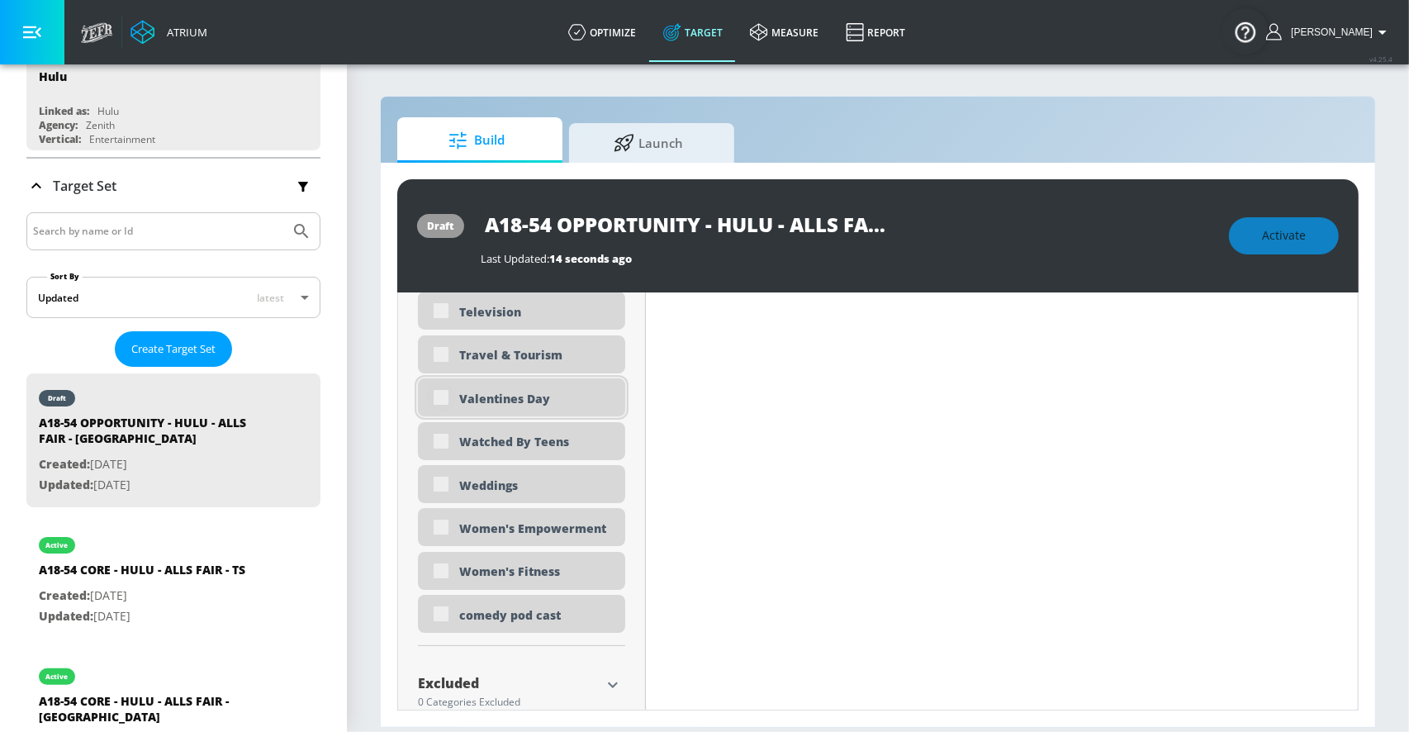
scroll to position [5301, 0]
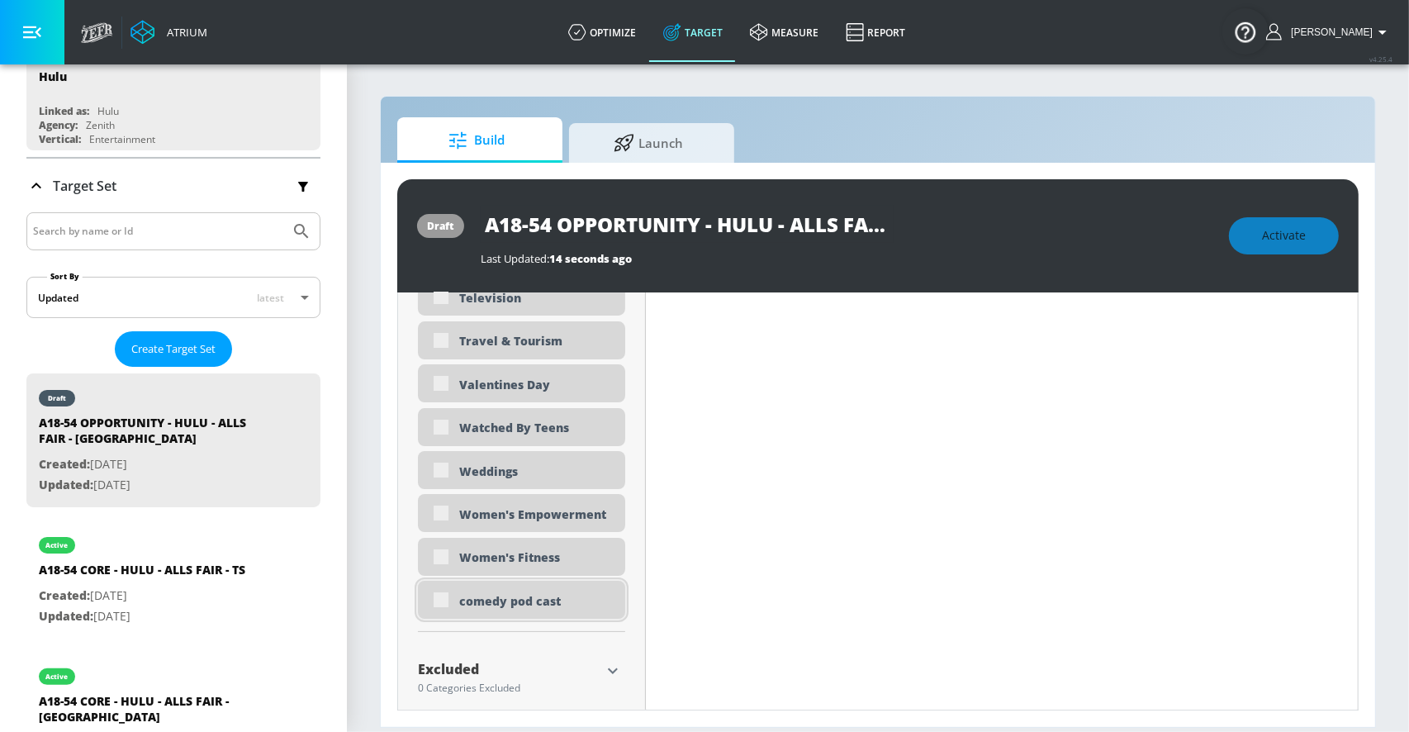
click at [448, 596] on div "comedy pod cast" at bounding box center [521, 600] width 207 height 38
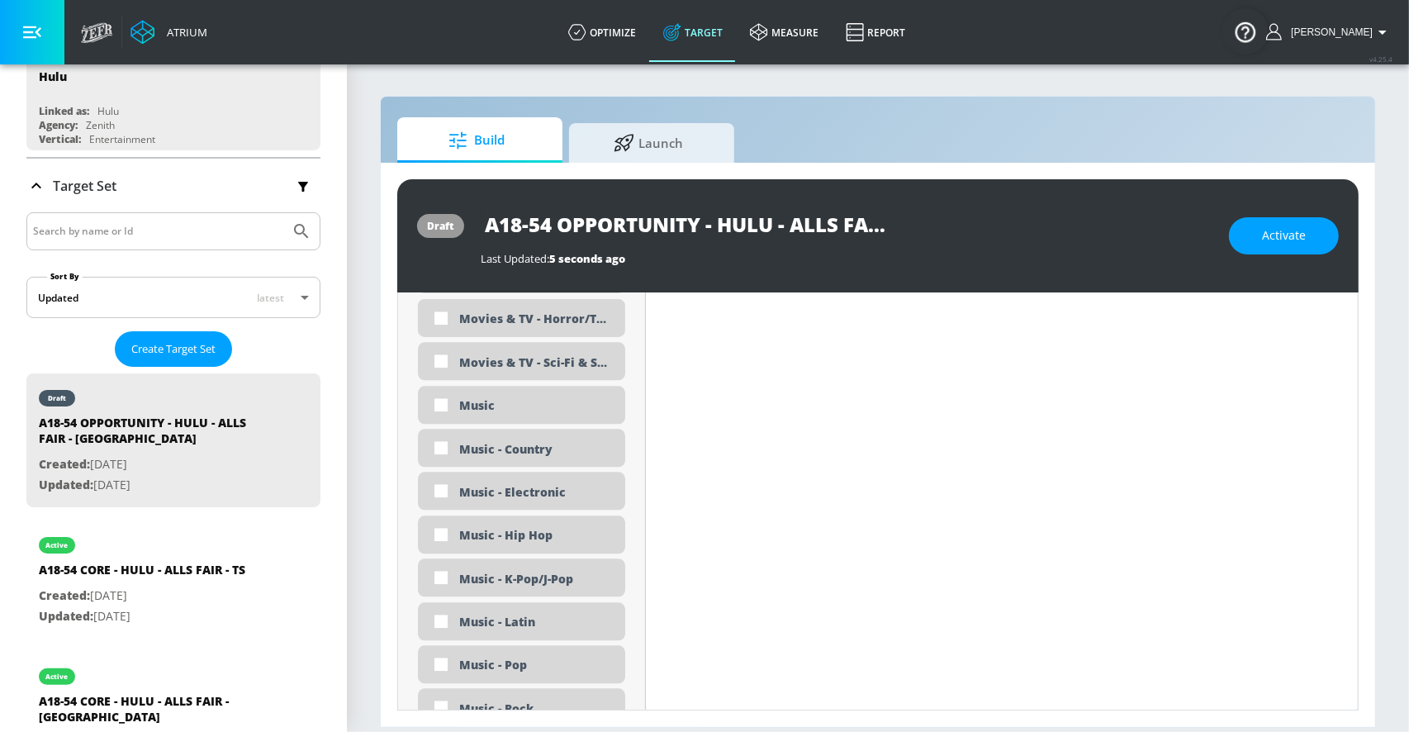
scroll to position [3467, 0]
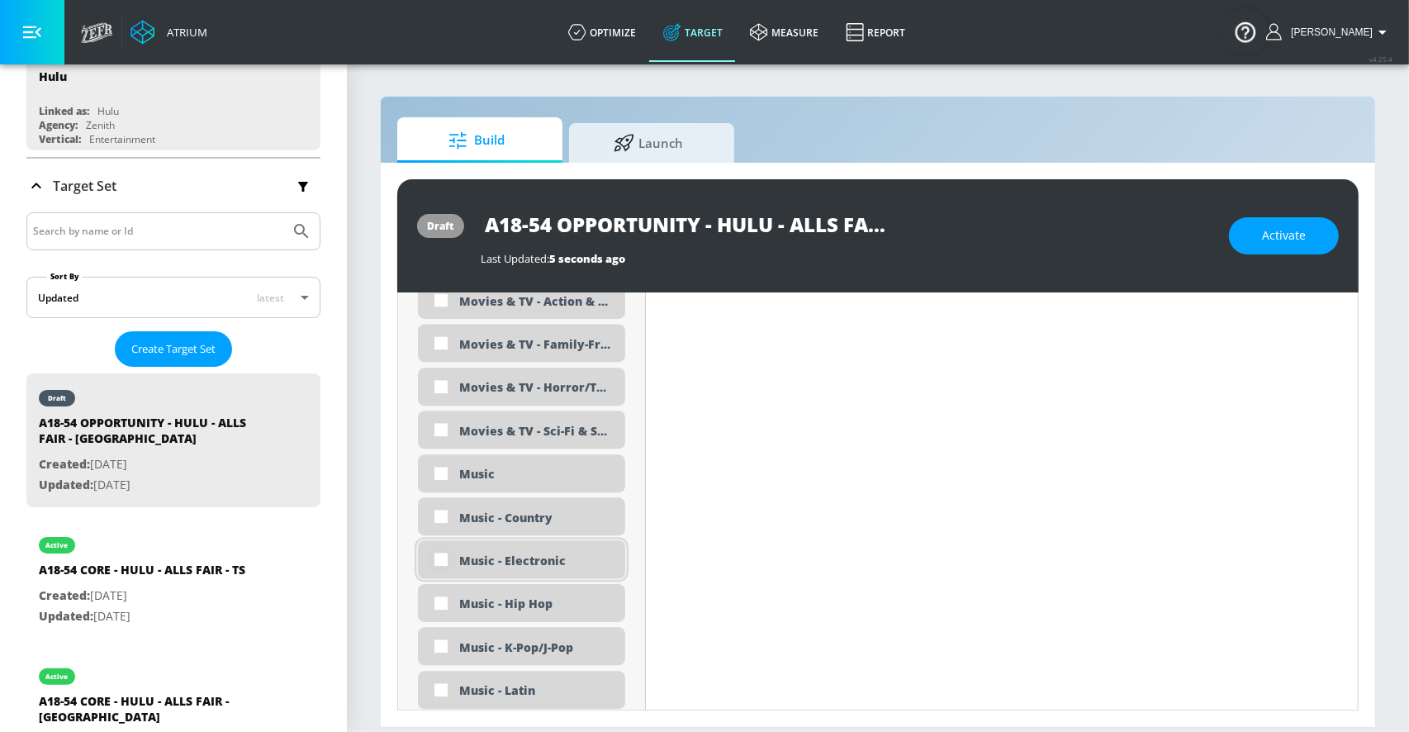
click at [442, 560] on input "checkbox" at bounding box center [441, 559] width 30 height 30
checkbox input "true"
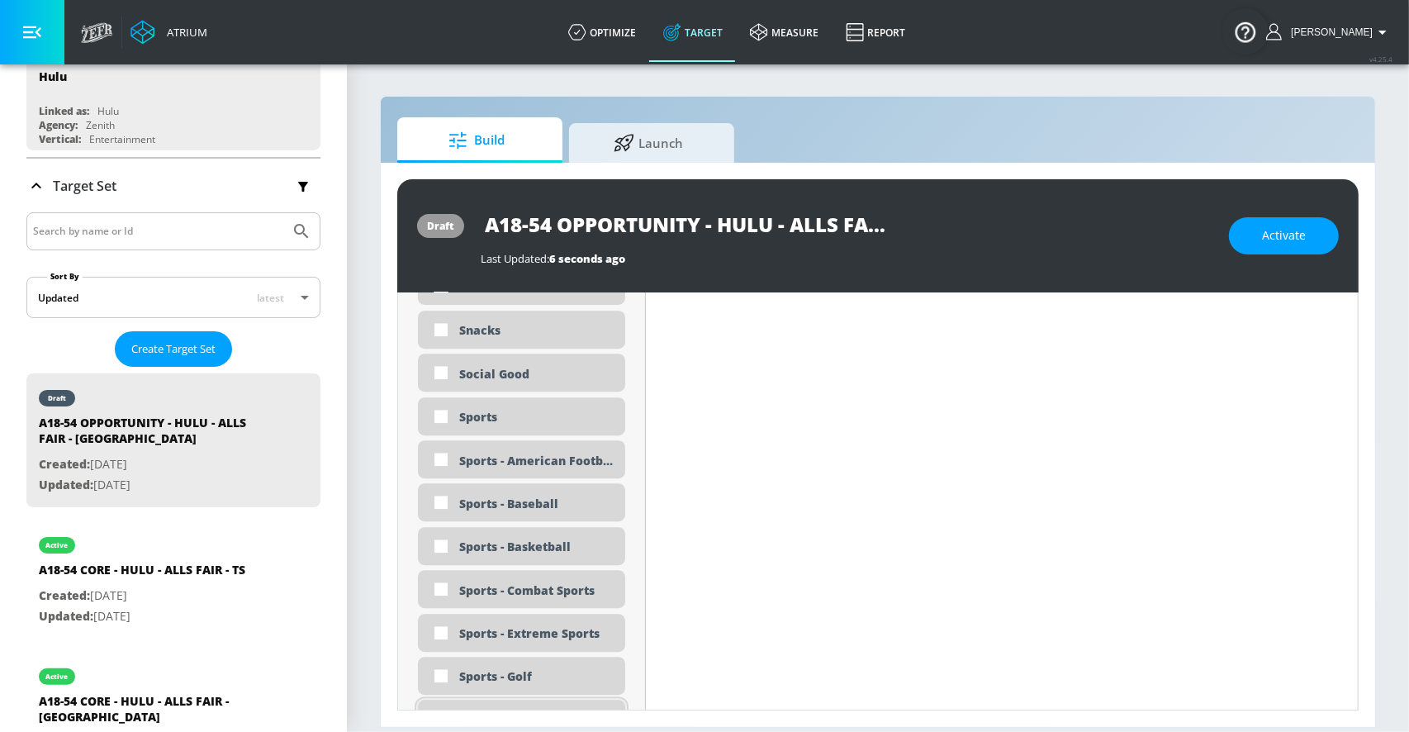
scroll to position [5298, 0]
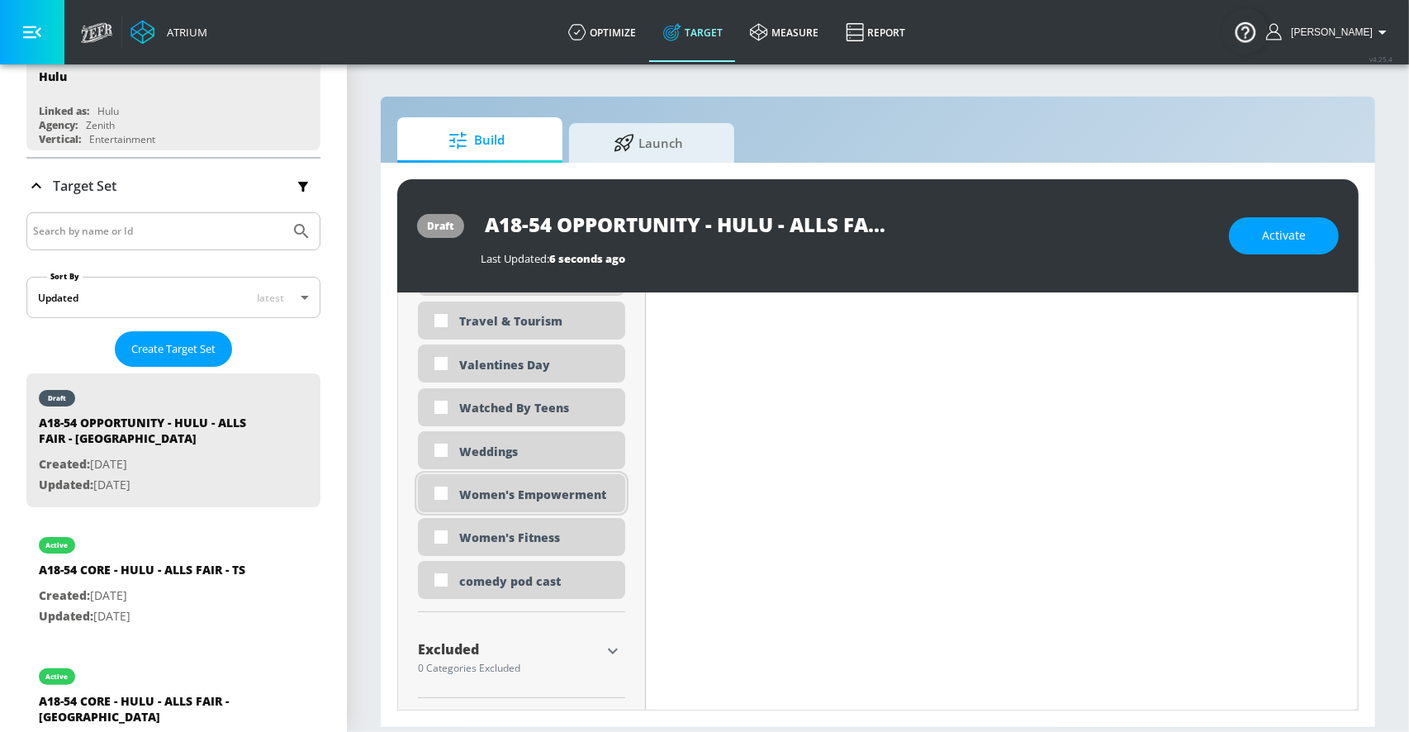
click at [481, 490] on div "Women's Empowerment" at bounding box center [536, 494] width 154 height 16
checkbox input "true"
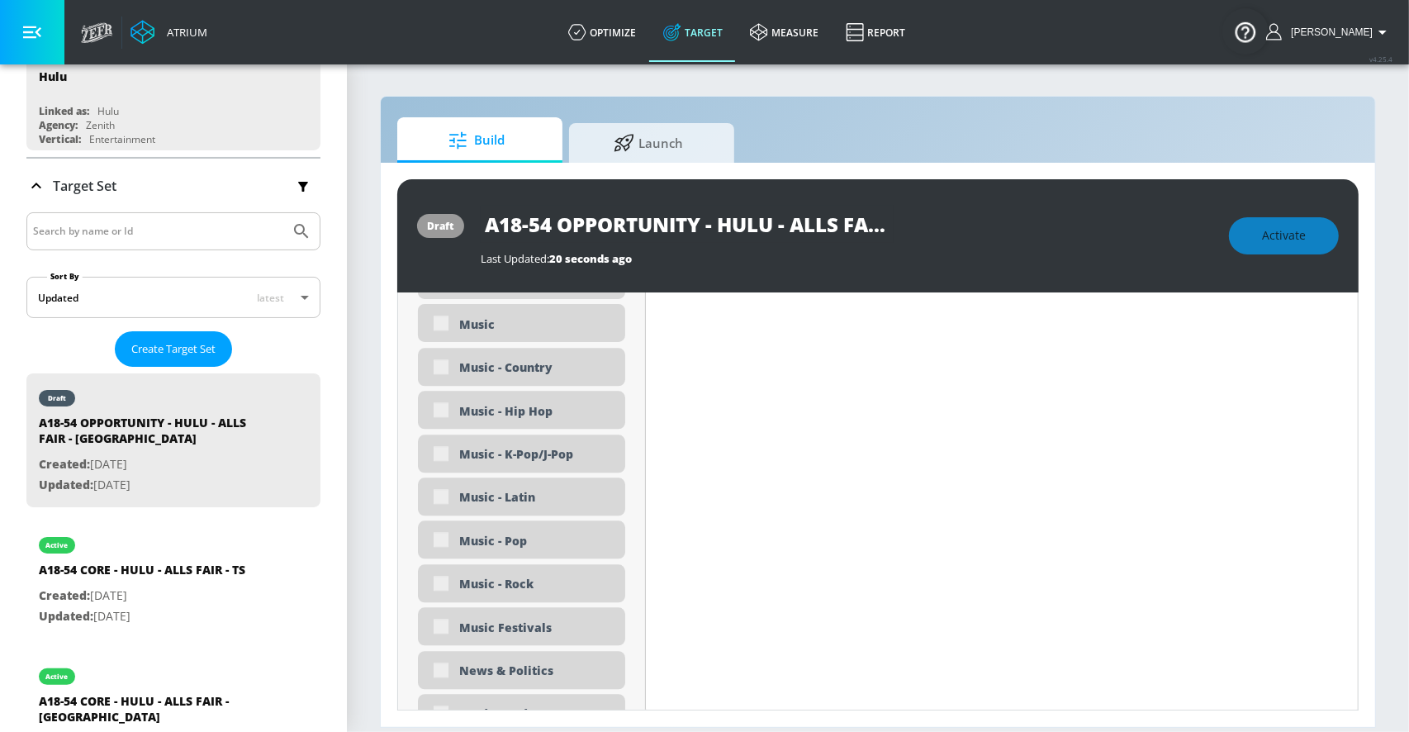
scroll to position [3676, 0]
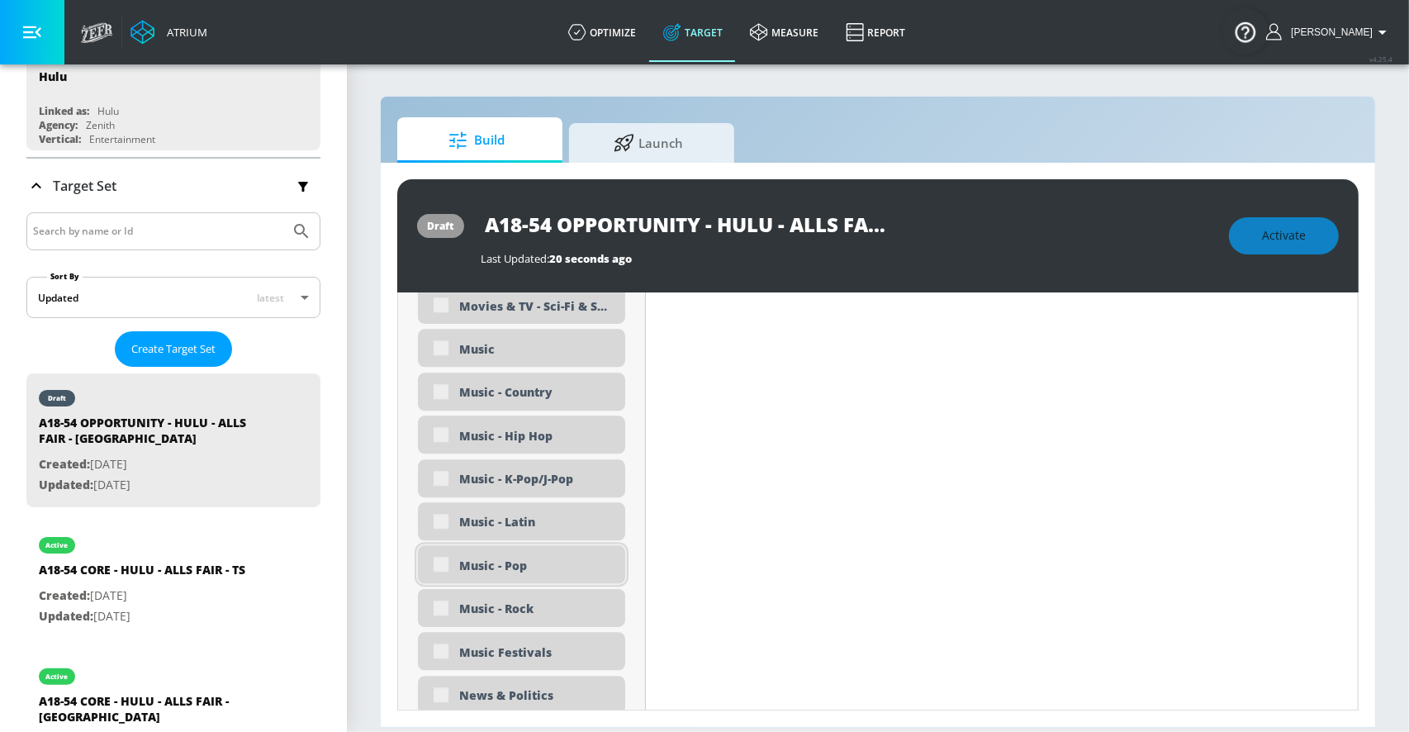
click at [439, 559] on div "Music - Pop" at bounding box center [521, 564] width 207 height 38
click at [448, 564] on div "Music - Pop" at bounding box center [521, 564] width 207 height 38
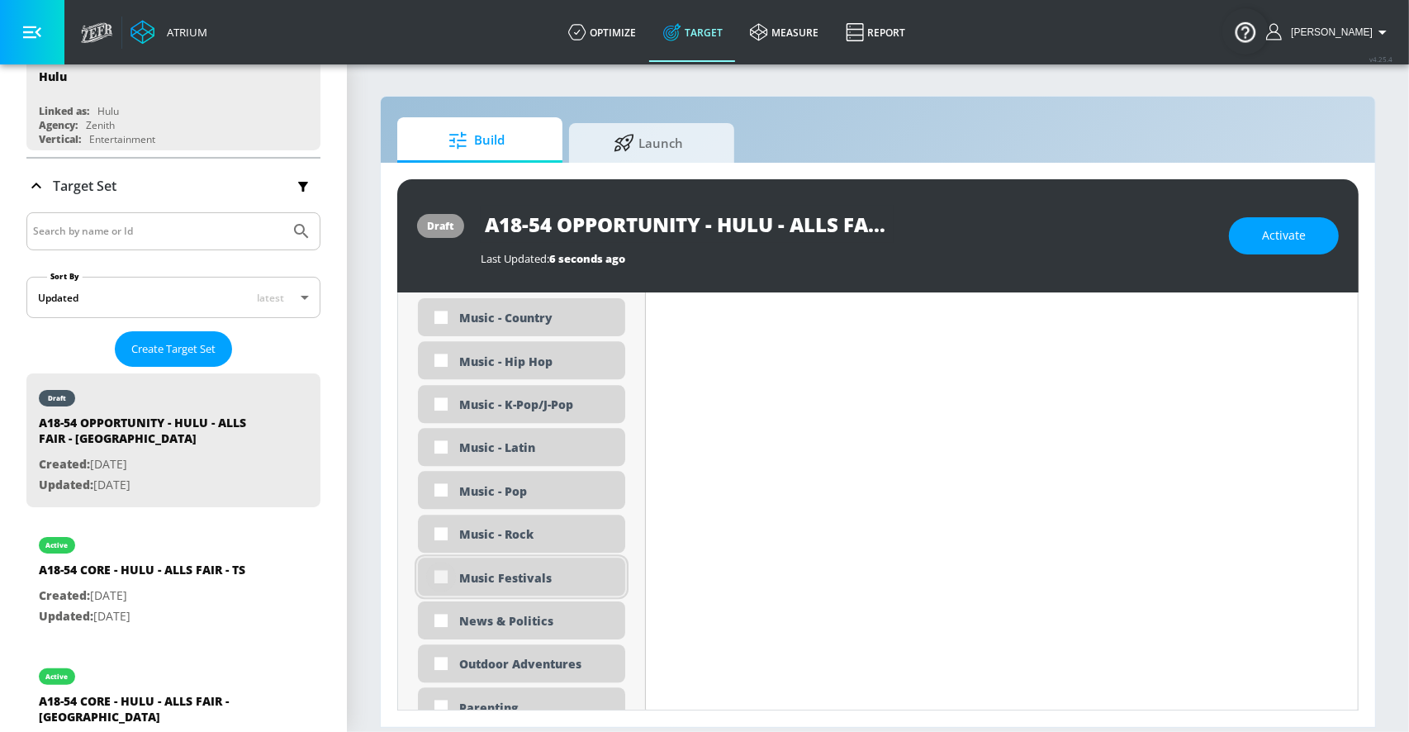
click at [438, 576] on input "checkbox" at bounding box center [441, 577] width 30 height 30
checkbox input "true"
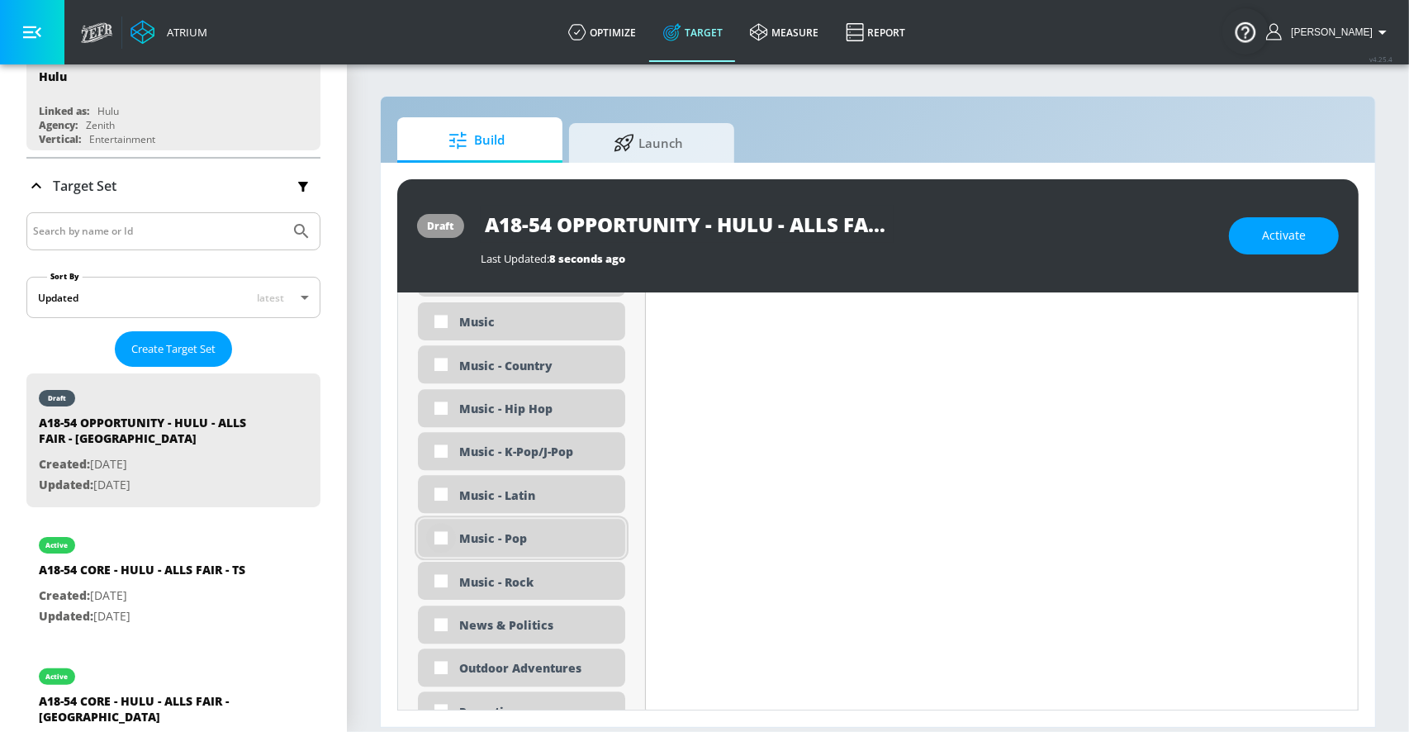
click at [436, 536] on input "checkbox" at bounding box center [441, 538] width 30 height 30
checkbox input "true"
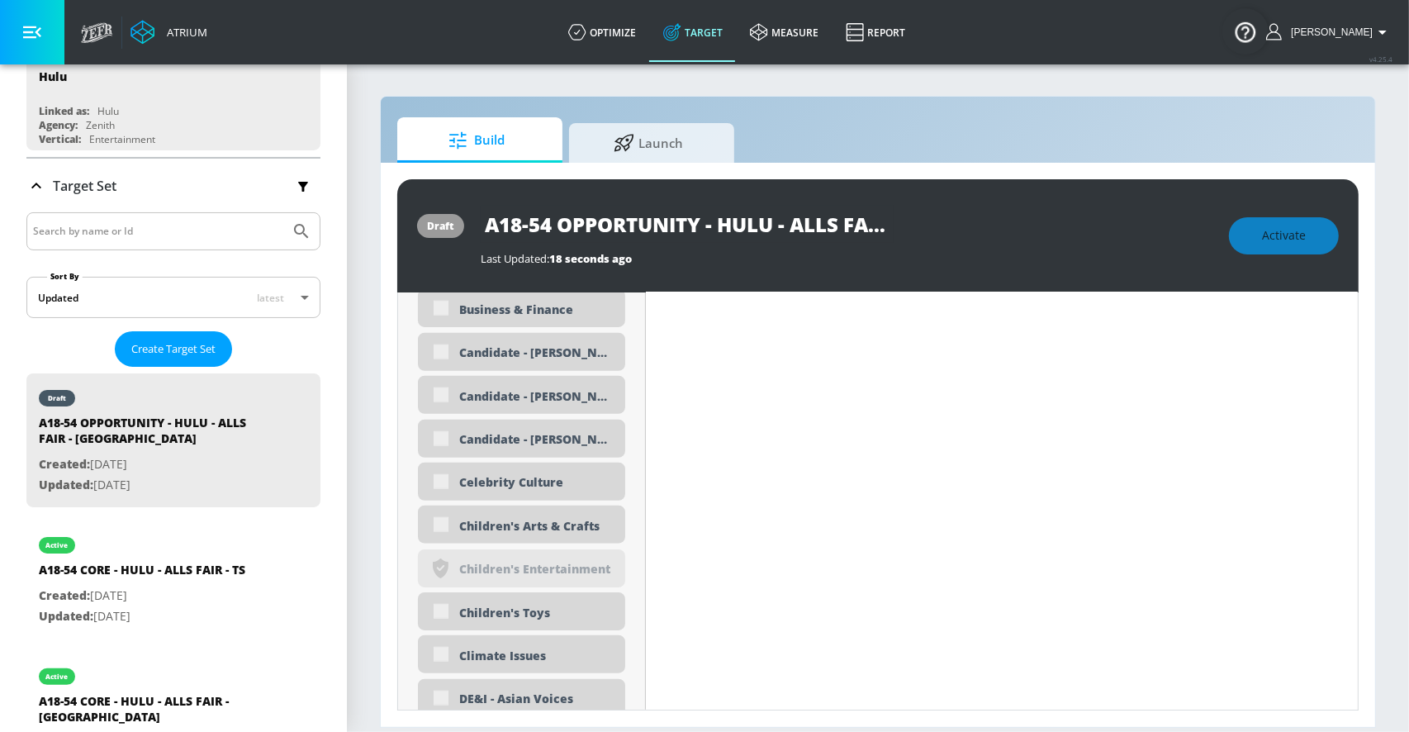
scroll to position [1469, 0]
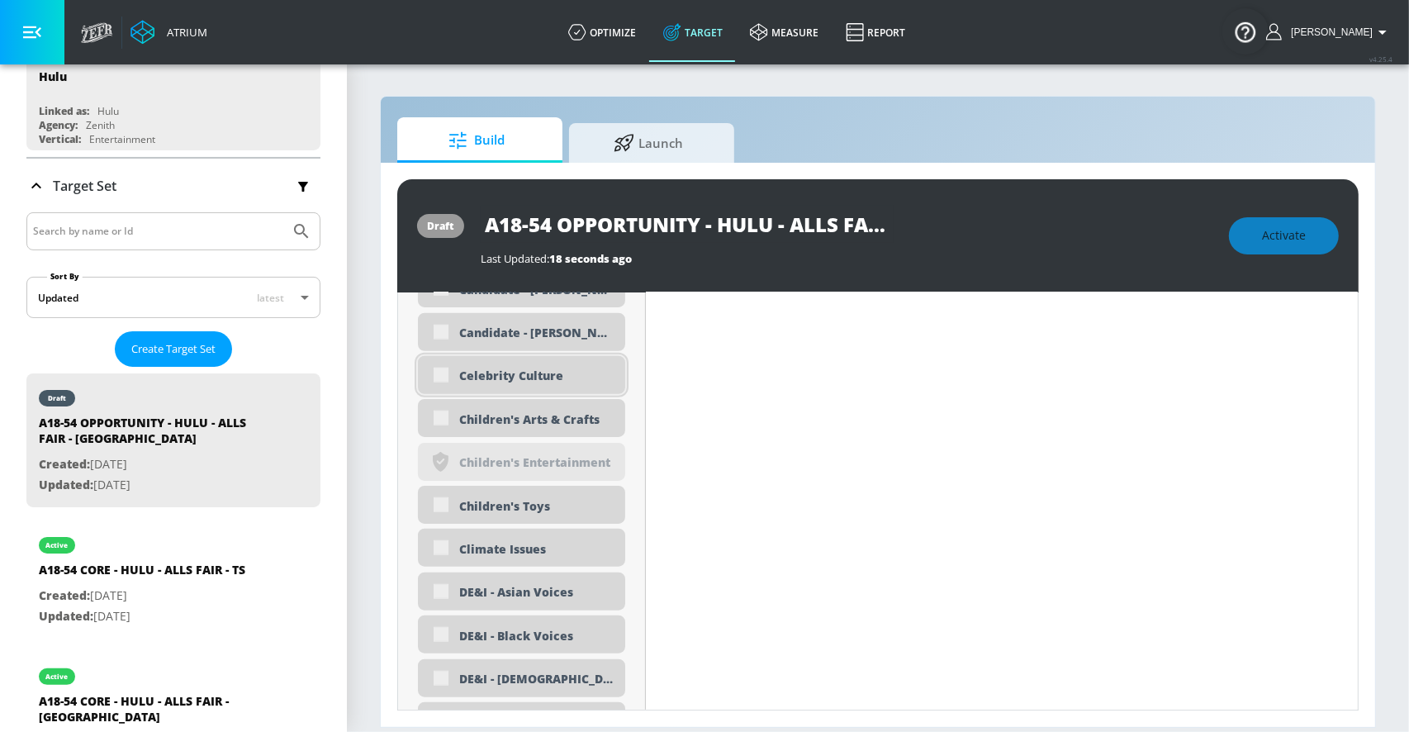
click at [443, 377] on div "Celebrity Culture" at bounding box center [521, 375] width 207 height 38
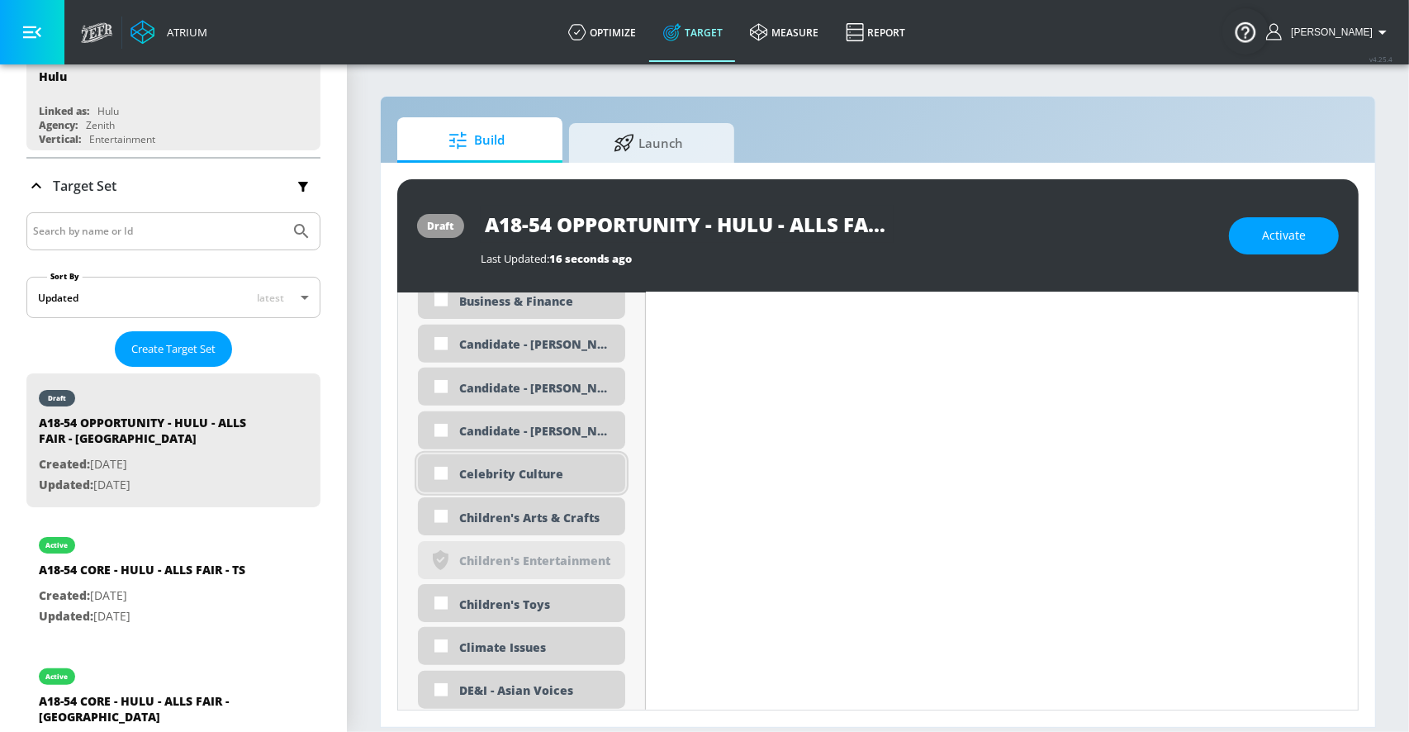
scroll to position [1343, 0]
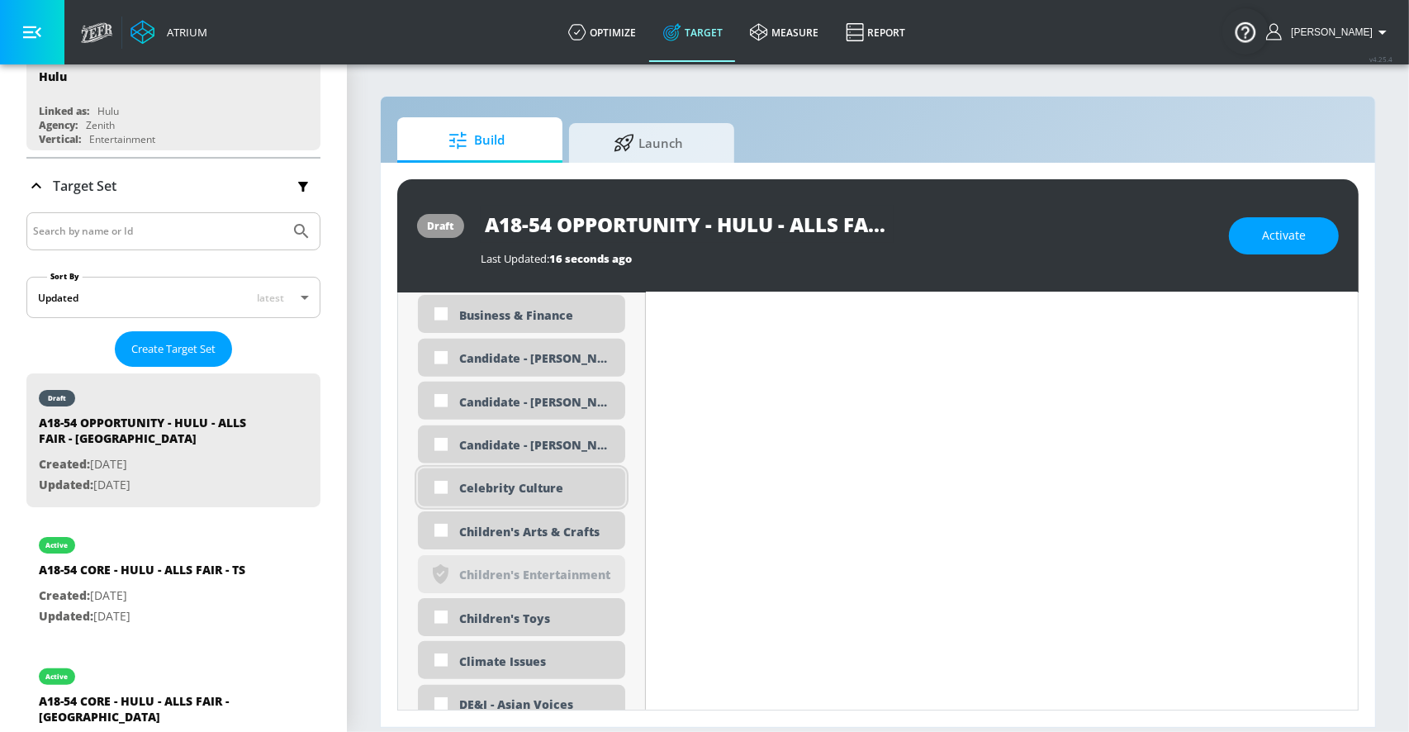
click at [467, 485] on div "Celebrity Culture" at bounding box center [536, 488] width 154 height 16
checkbox input "true"
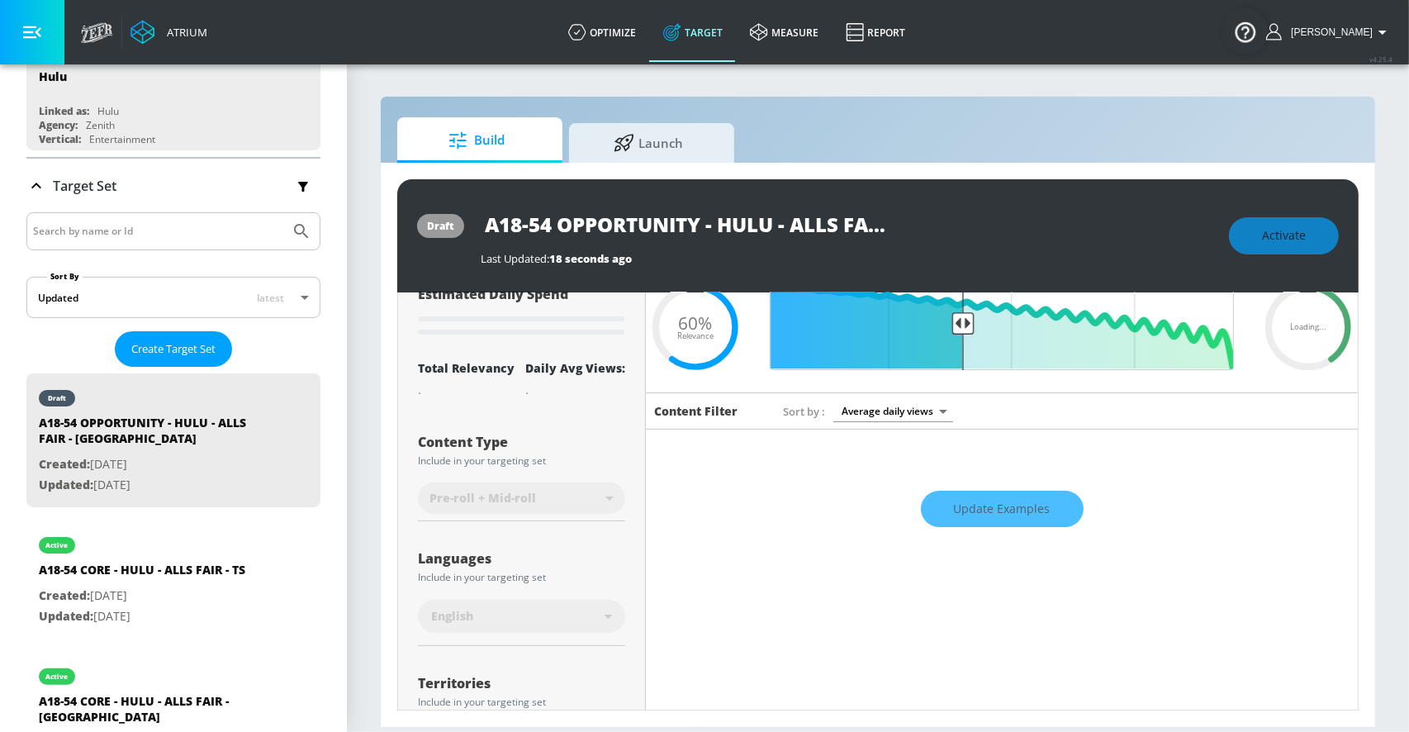
scroll to position [0, 0]
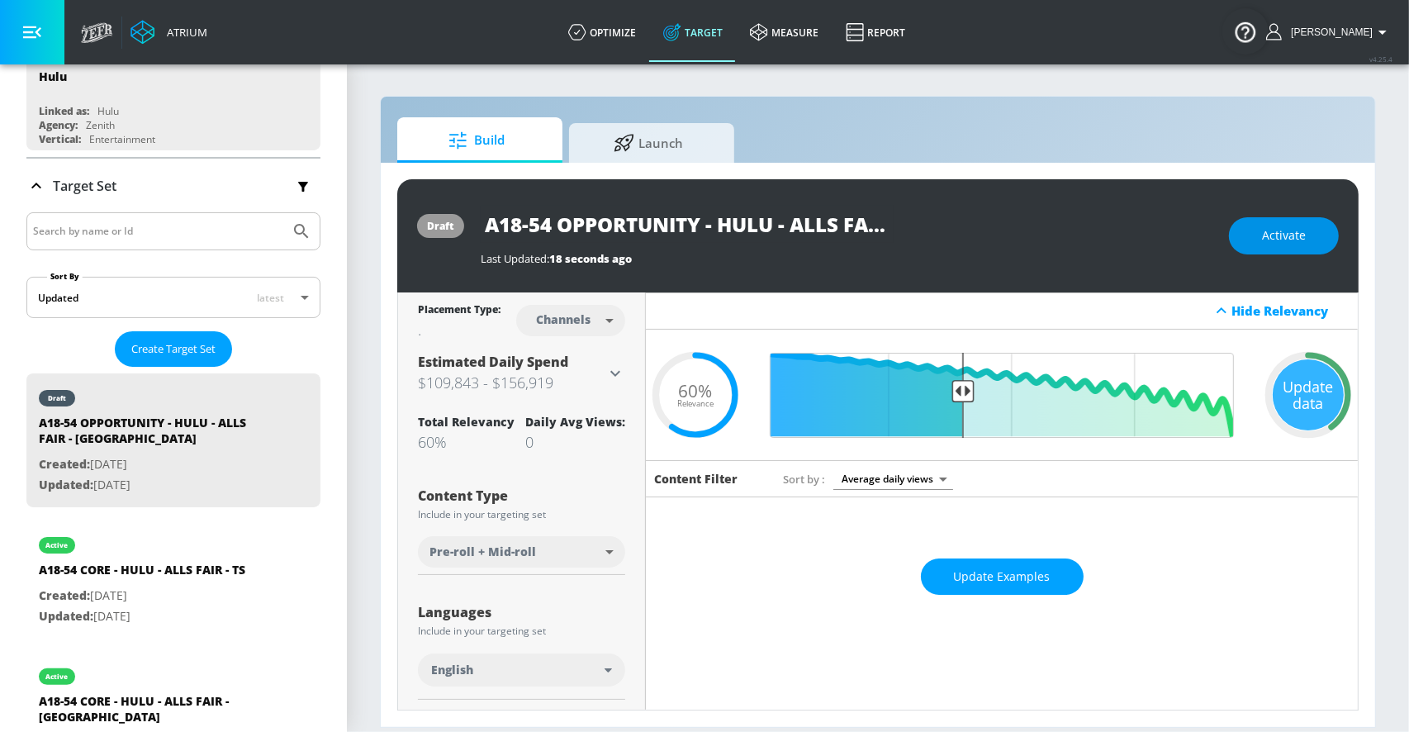
click at [1261, 242] on button "Activate" at bounding box center [1284, 235] width 110 height 37
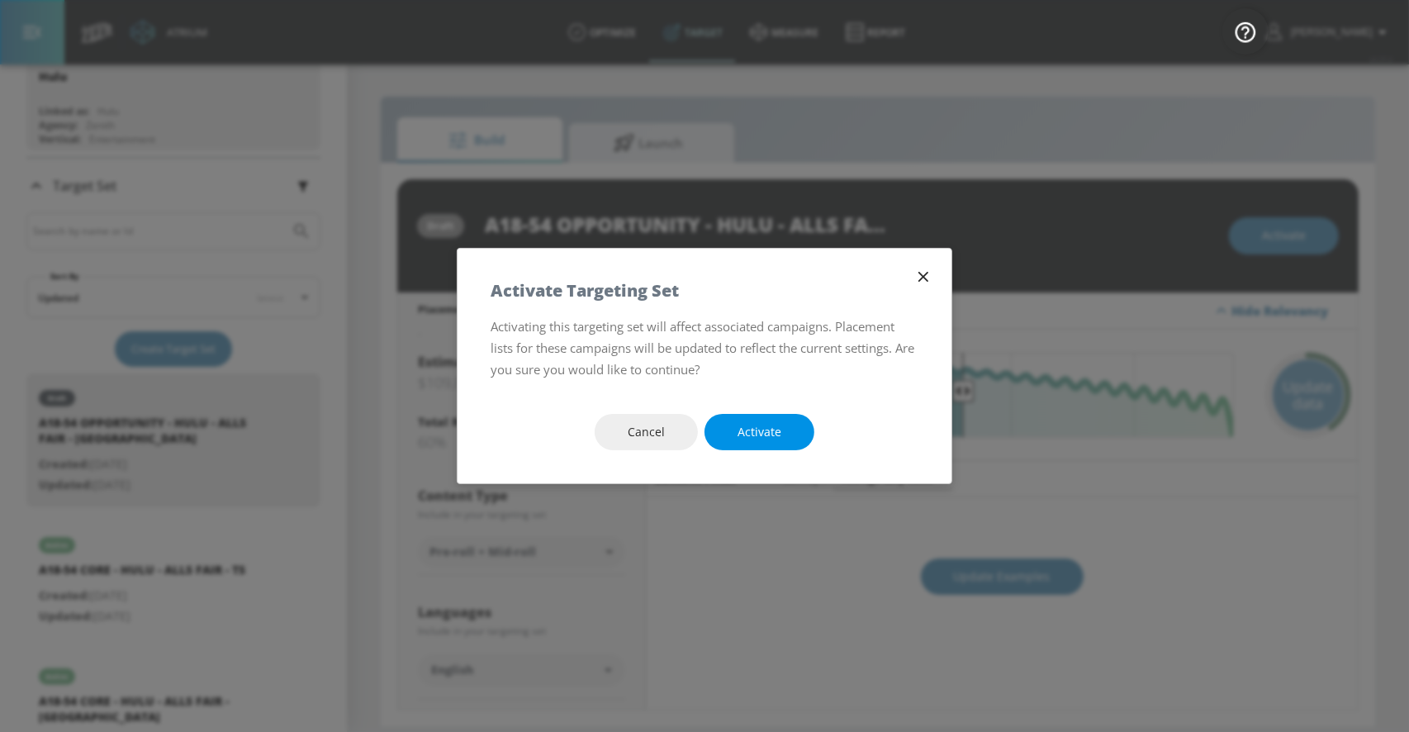
click at [756, 432] on span "Activate" at bounding box center [759, 432] width 44 height 21
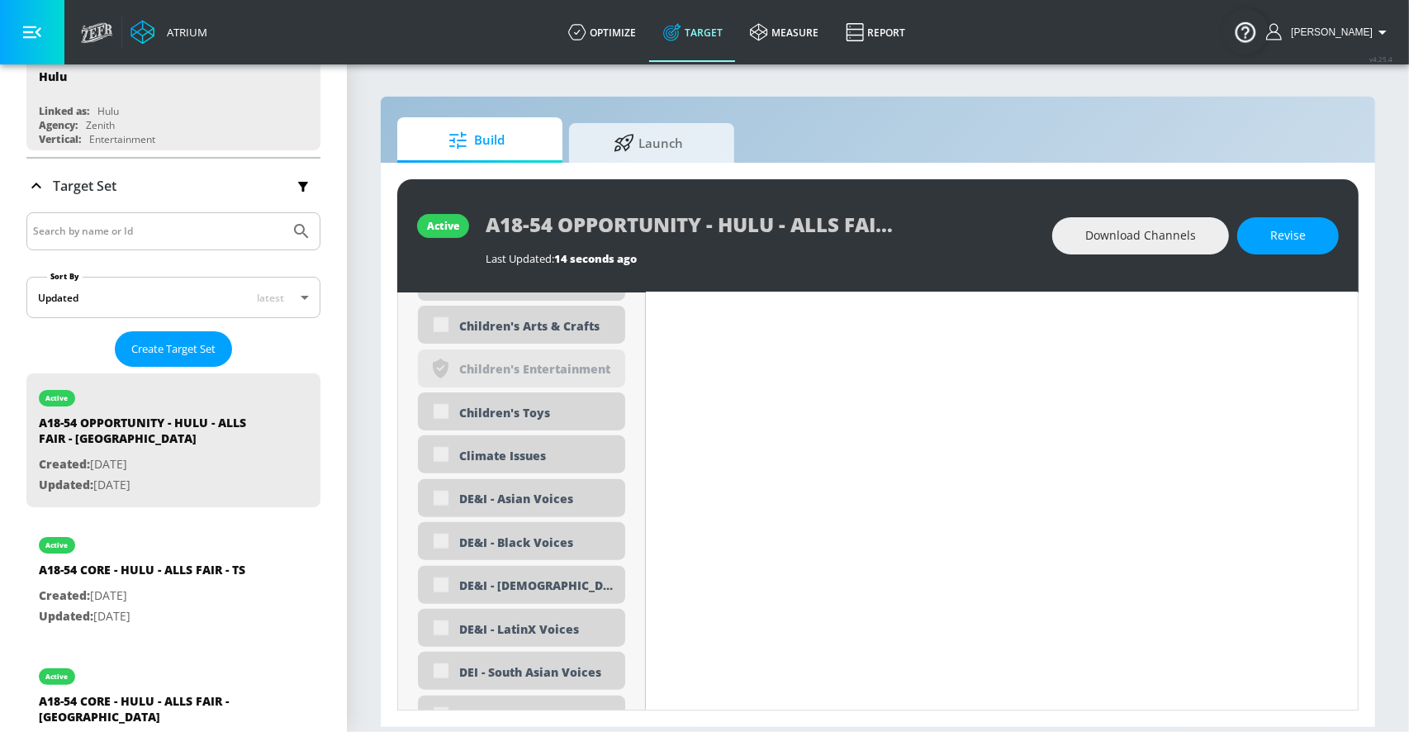
scroll to position [1974, 0]
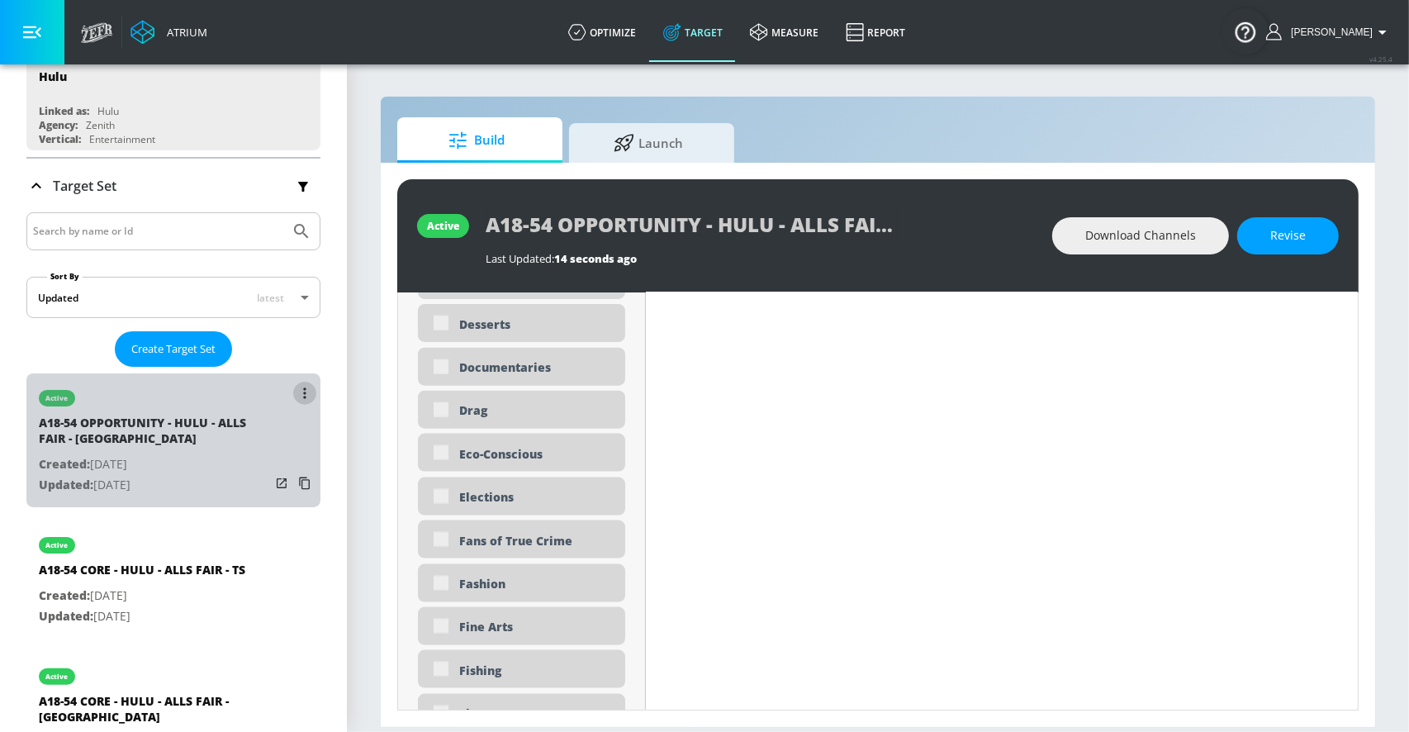
click at [307, 394] on button "list of Target Set" at bounding box center [304, 393] width 23 height 23
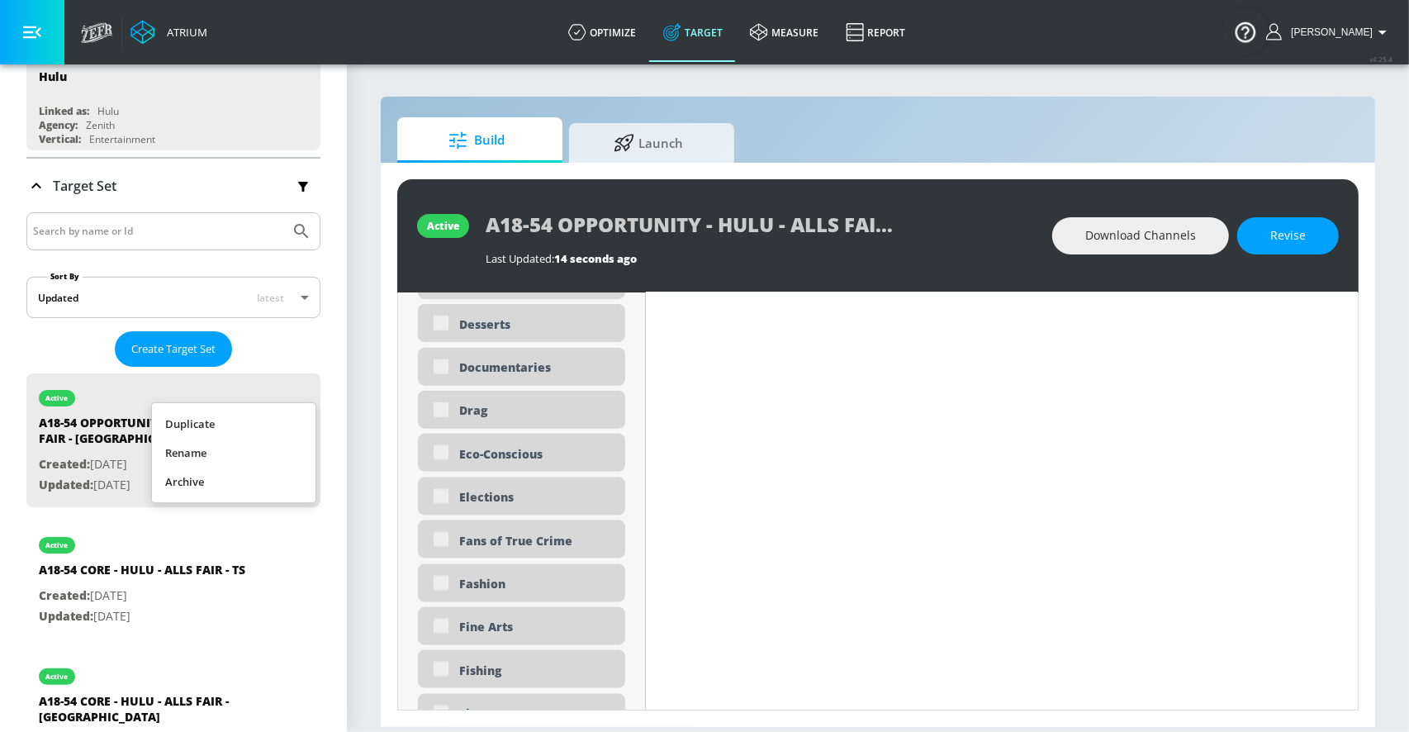
click at [343, 361] on div at bounding box center [704, 366] width 1409 height 732
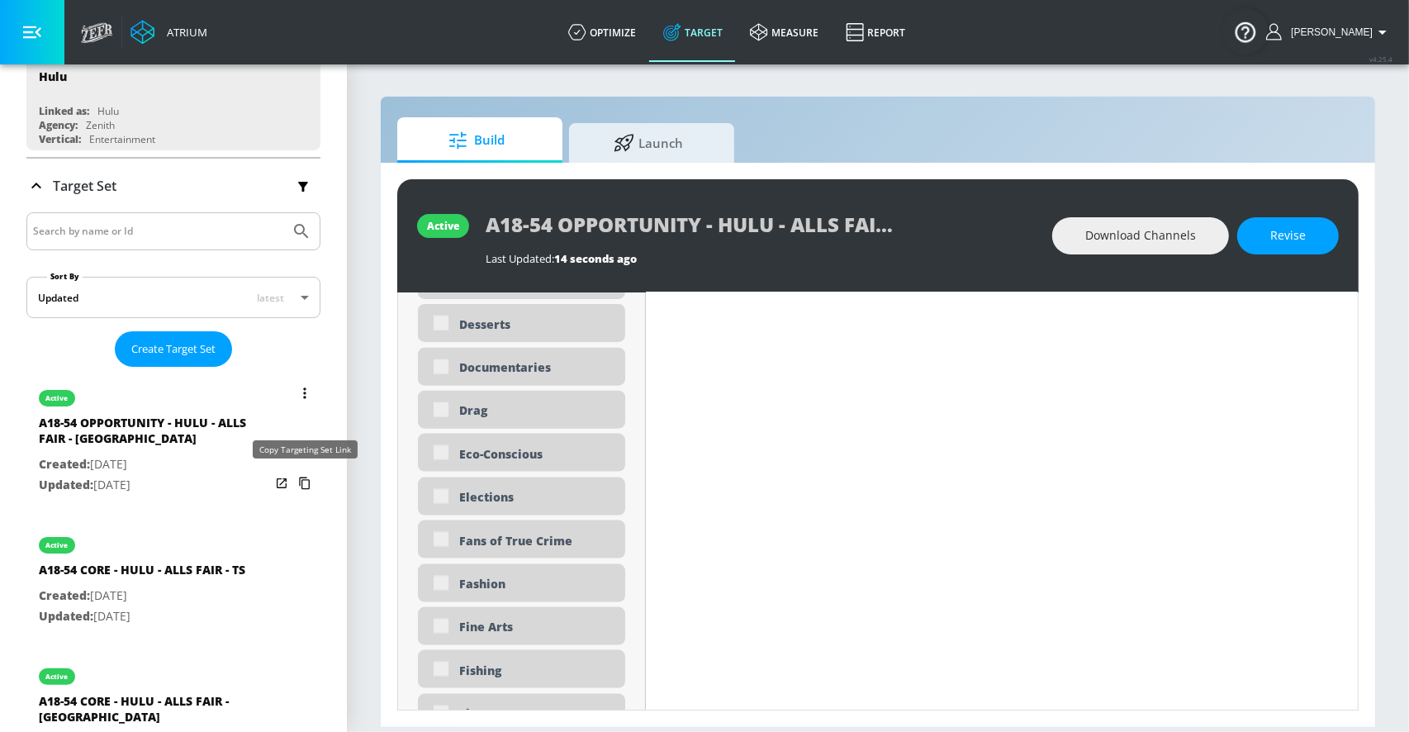
click at [299, 481] on icon "list of Target Set" at bounding box center [305, 483] width 26 height 26
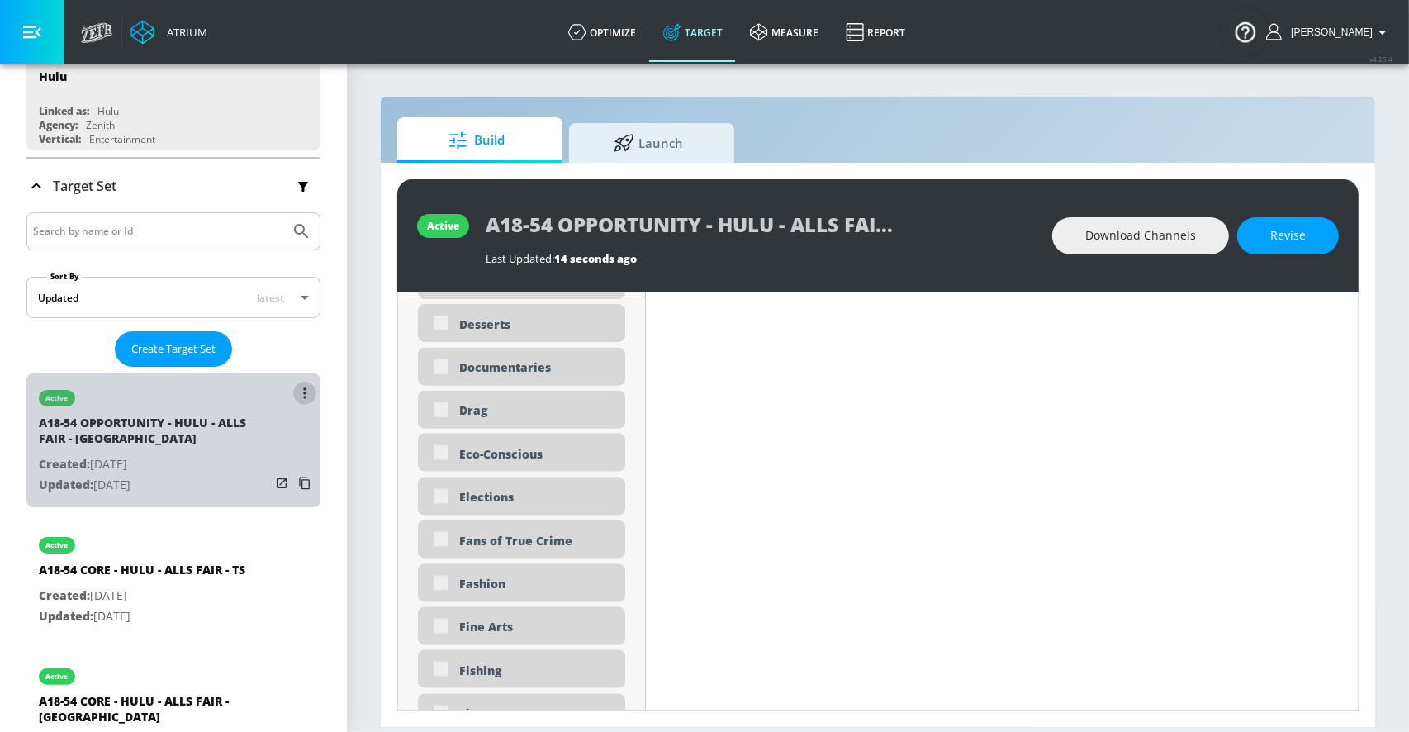
click at [306, 398] on button "list of Target Set" at bounding box center [304, 393] width 23 height 23
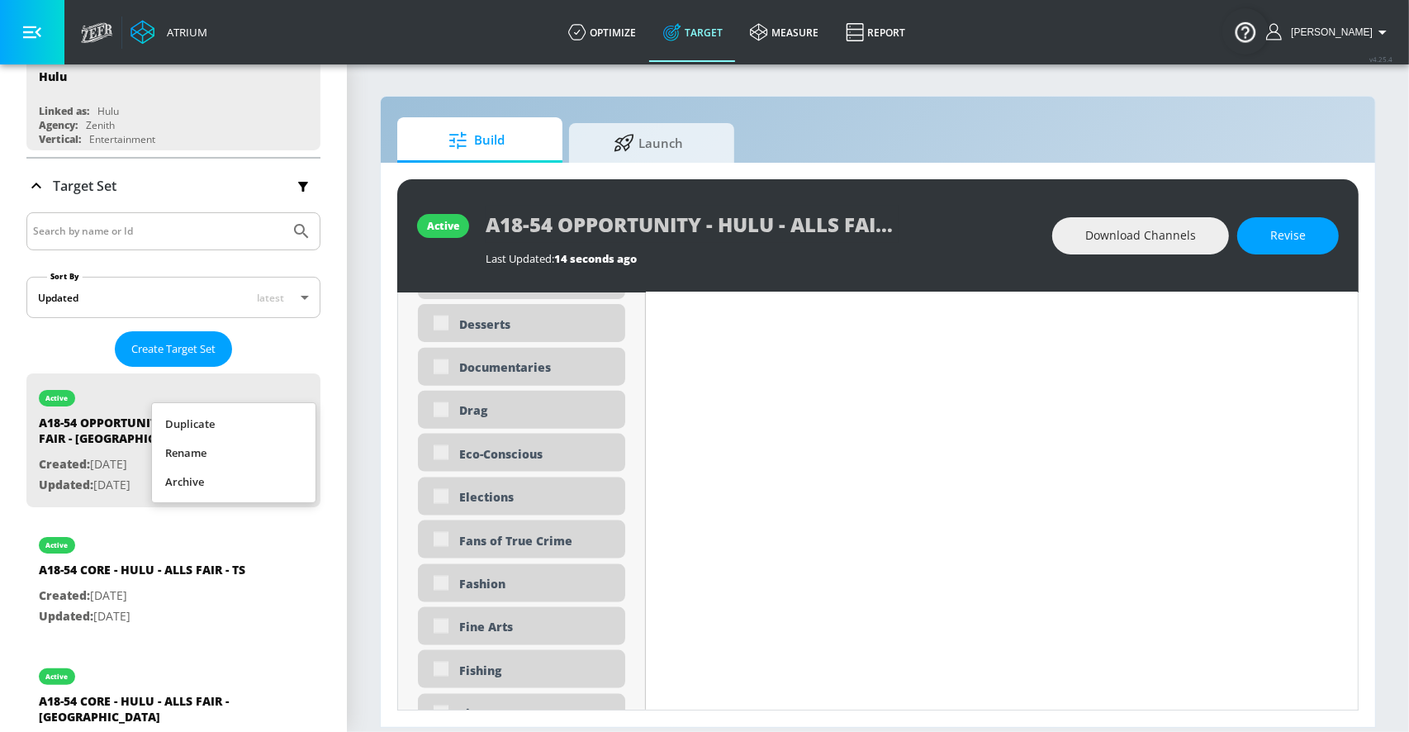
click at [272, 412] on li "Duplicate" at bounding box center [234, 424] width 164 height 29
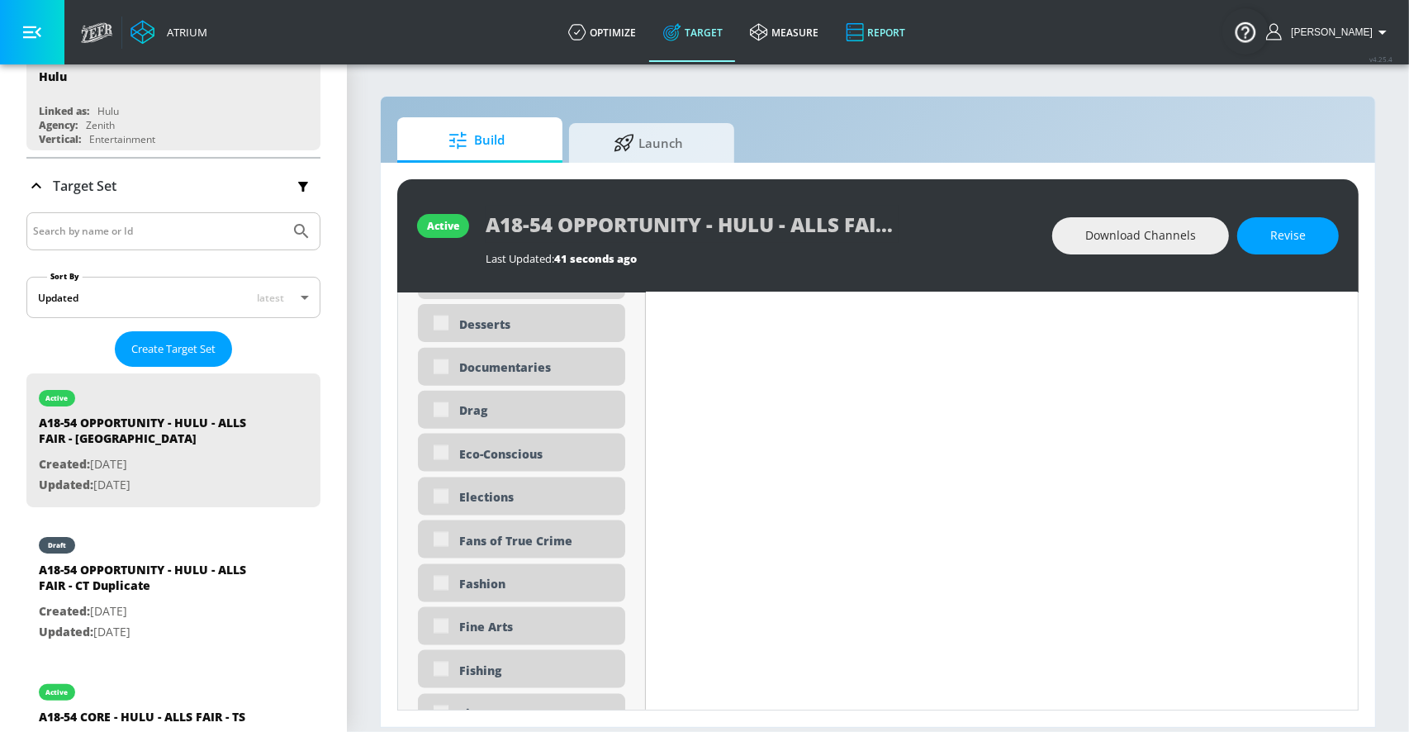
click at [215, 609] on p "Created: [DATE]" at bounding box center [154, 611] width 231 height 21
type input "A18-54 OPPORTUNITY - HULU - ALLS FAIR - CT Duplicate"
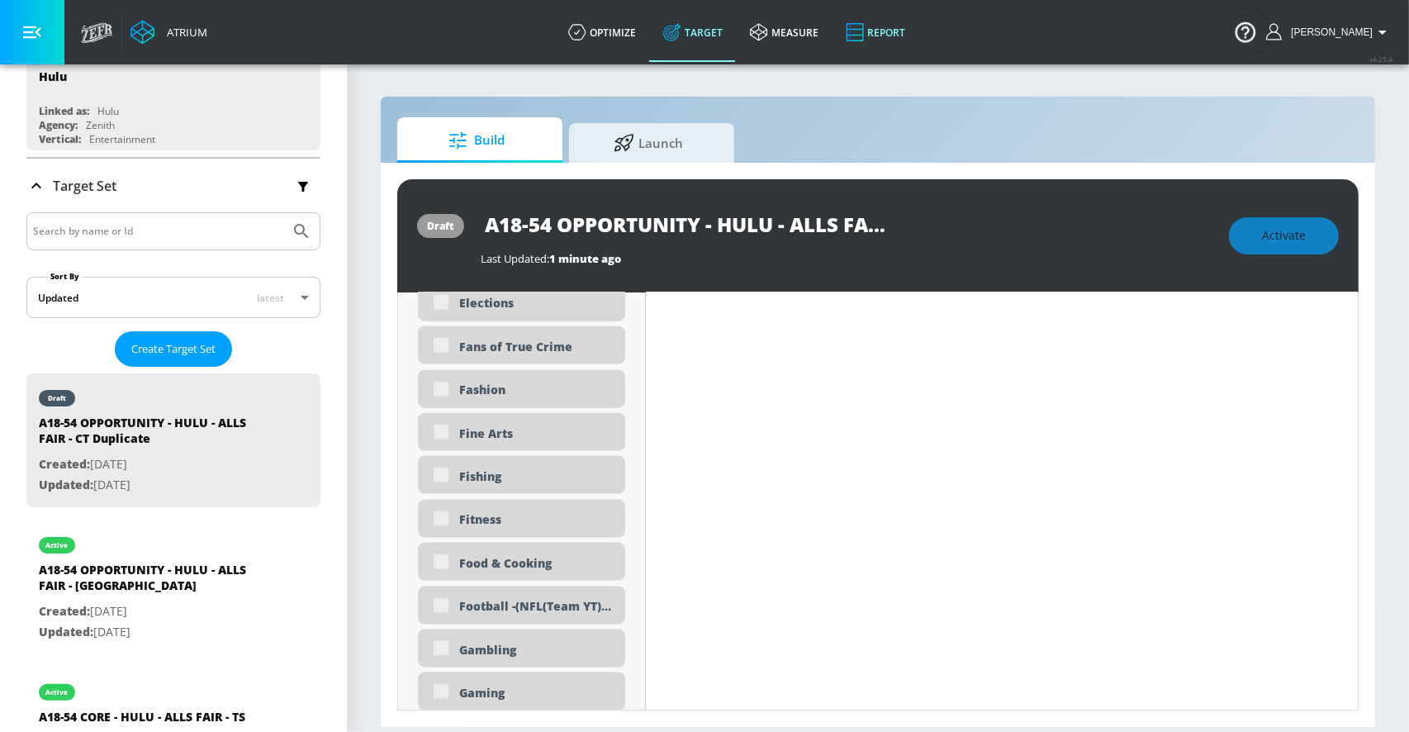
scroll to position [1780, 0]
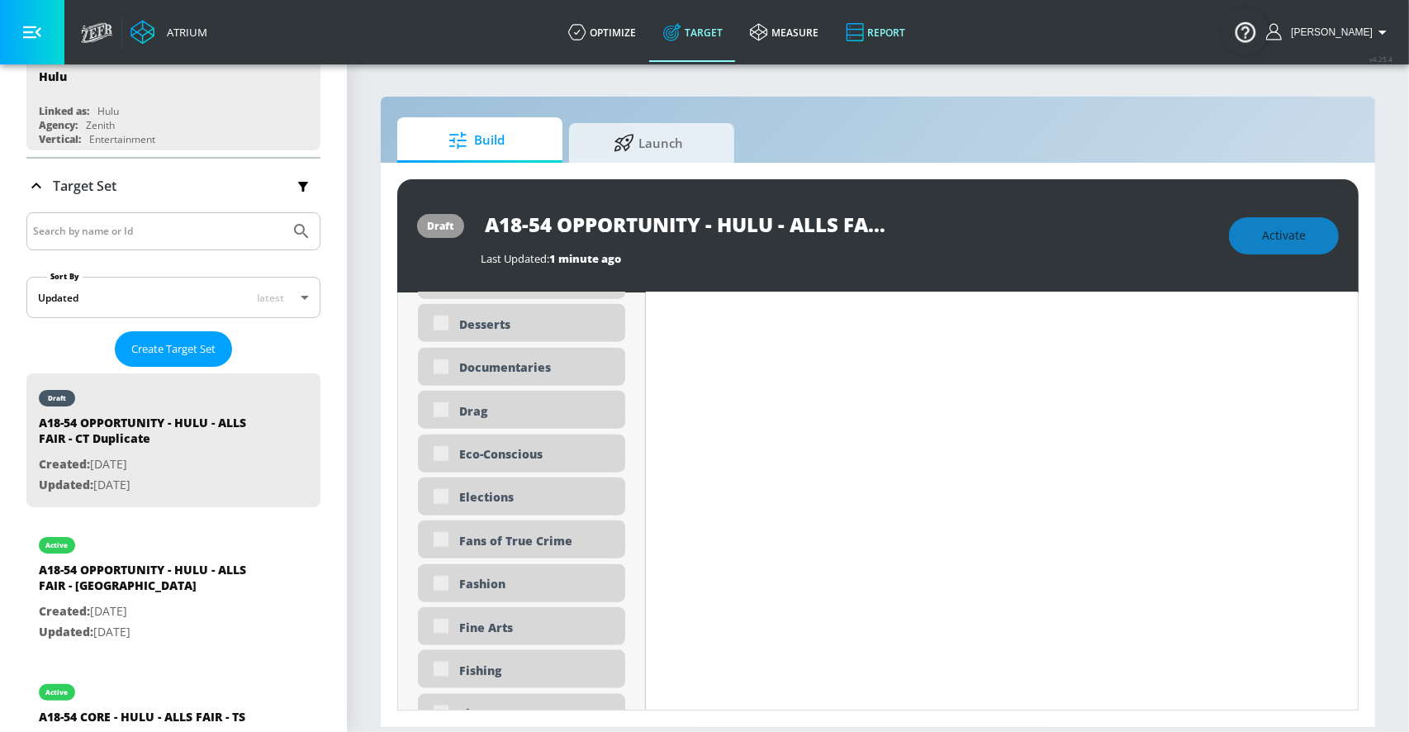
type input "0.6"
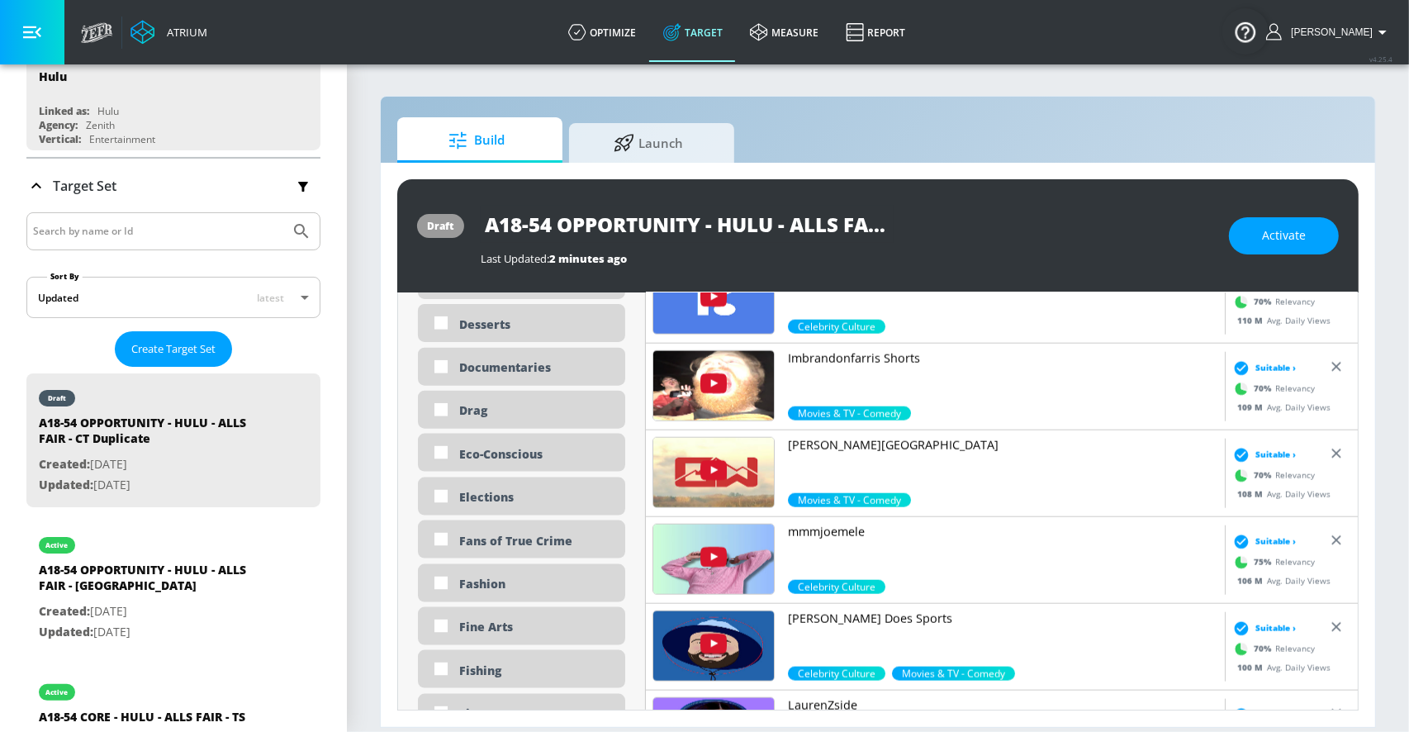
scroll to position [0, 0]
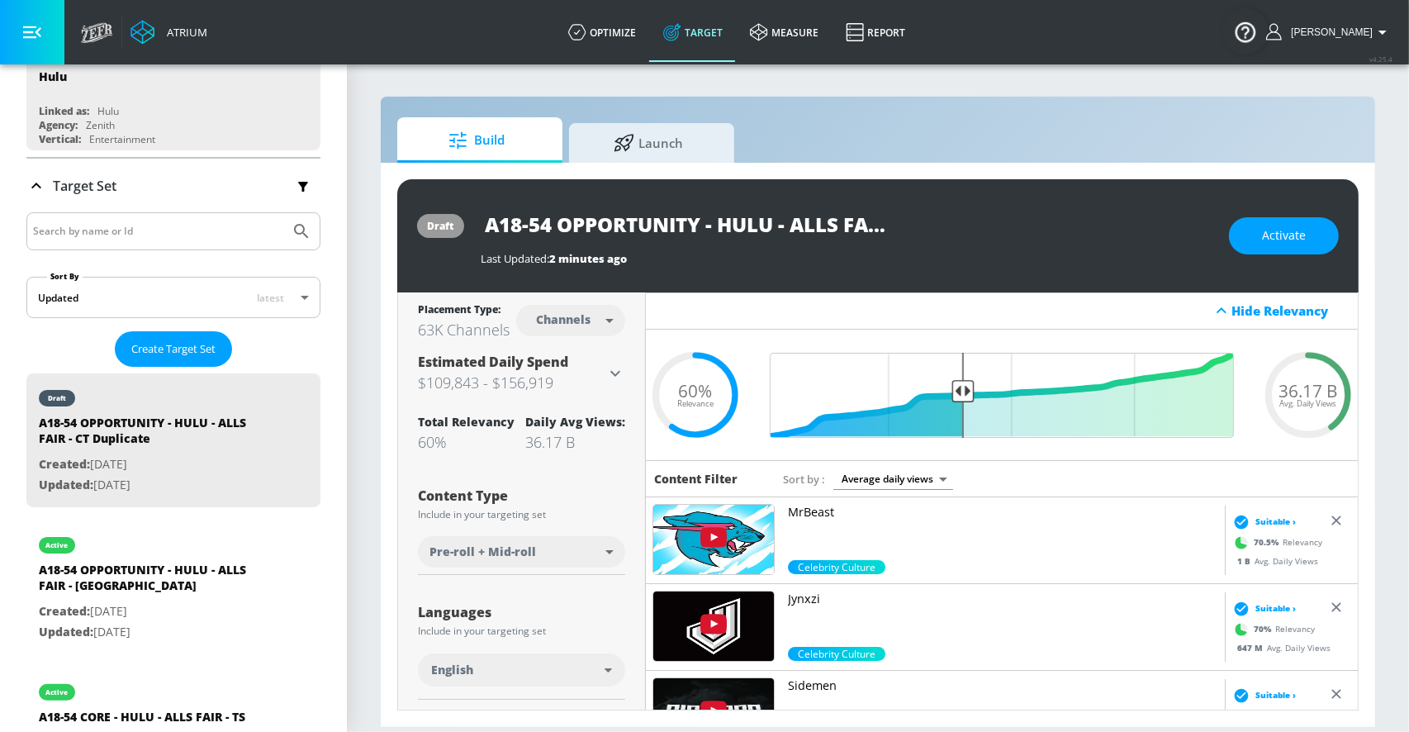
click at [595, 323] on body "Atrium optimize Target measure Report optimize Target measure Report v 4.25.4 […" at bounding box center [704, 366] width 1409 height 732
click at [561, 383] on div "Videos" at bounding box center [563, 382] width 47 height 17
type input "videos"
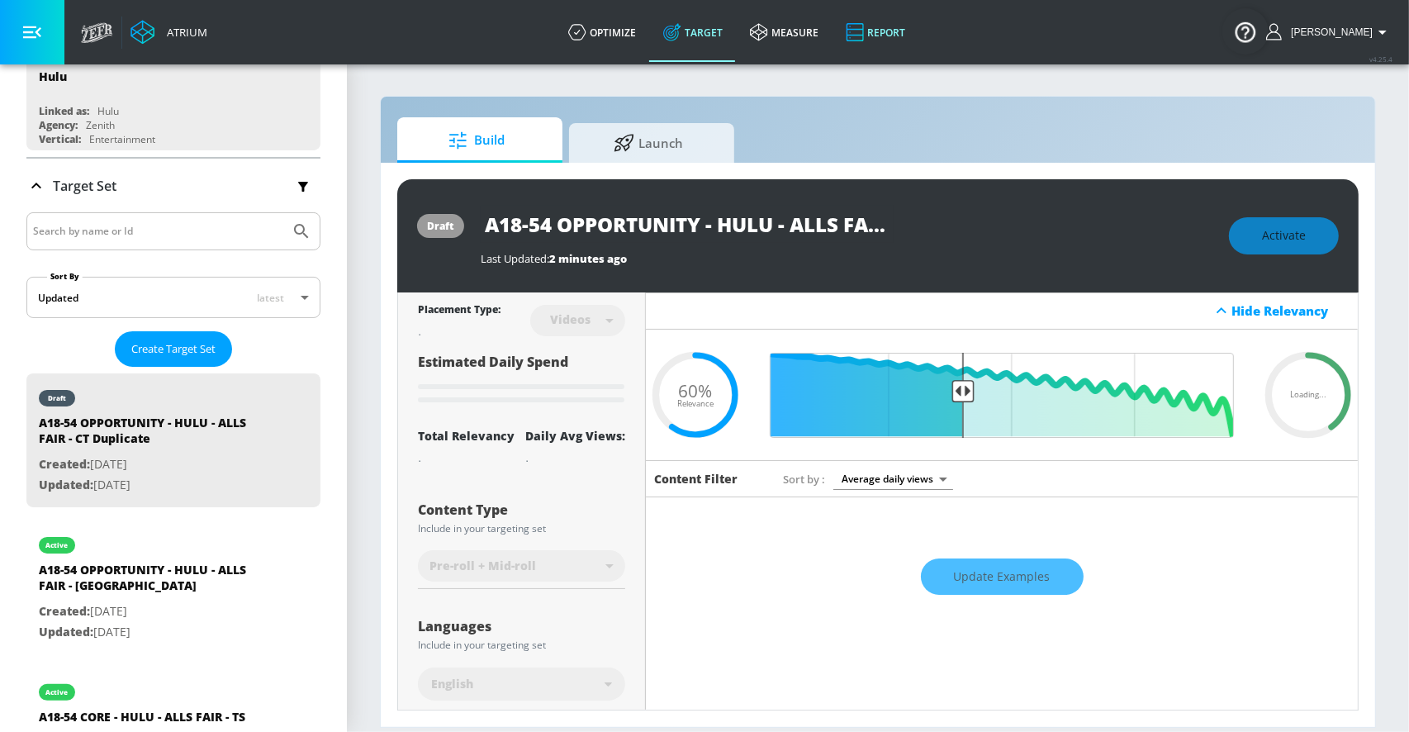
type input "all"
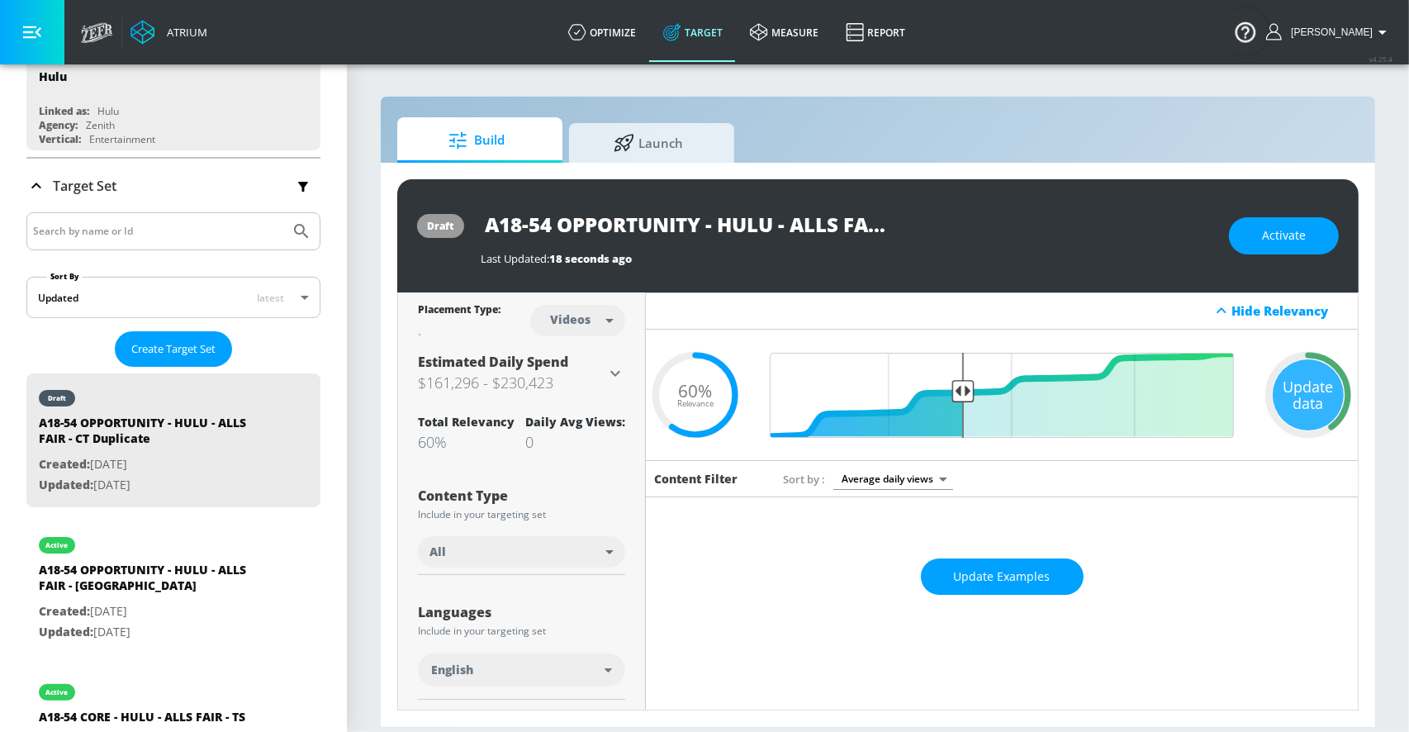
scroll to position [0, 145]
drag, startPoint x: 705, startPoint y: 218, endPoint x: 1048, endPoint y: 230, distance: 342.9
click at [1048, 230] on div "A18-54 OPPORTUNITY - HULU - ALLS FAIR - CT Duplicate" at bounding box center [847, 224] width 732 height 37
click at [783, 220] on input "A18-54 OPPORTUNITY - HULU - ALLS FAIR - CT Duplicate" at bounding box center [687, 224] width 413 height 37
drag, startPoint x: 764, startPoint y: 220, endPoint x: 1039, endPoint y: 220, distance: 275.0
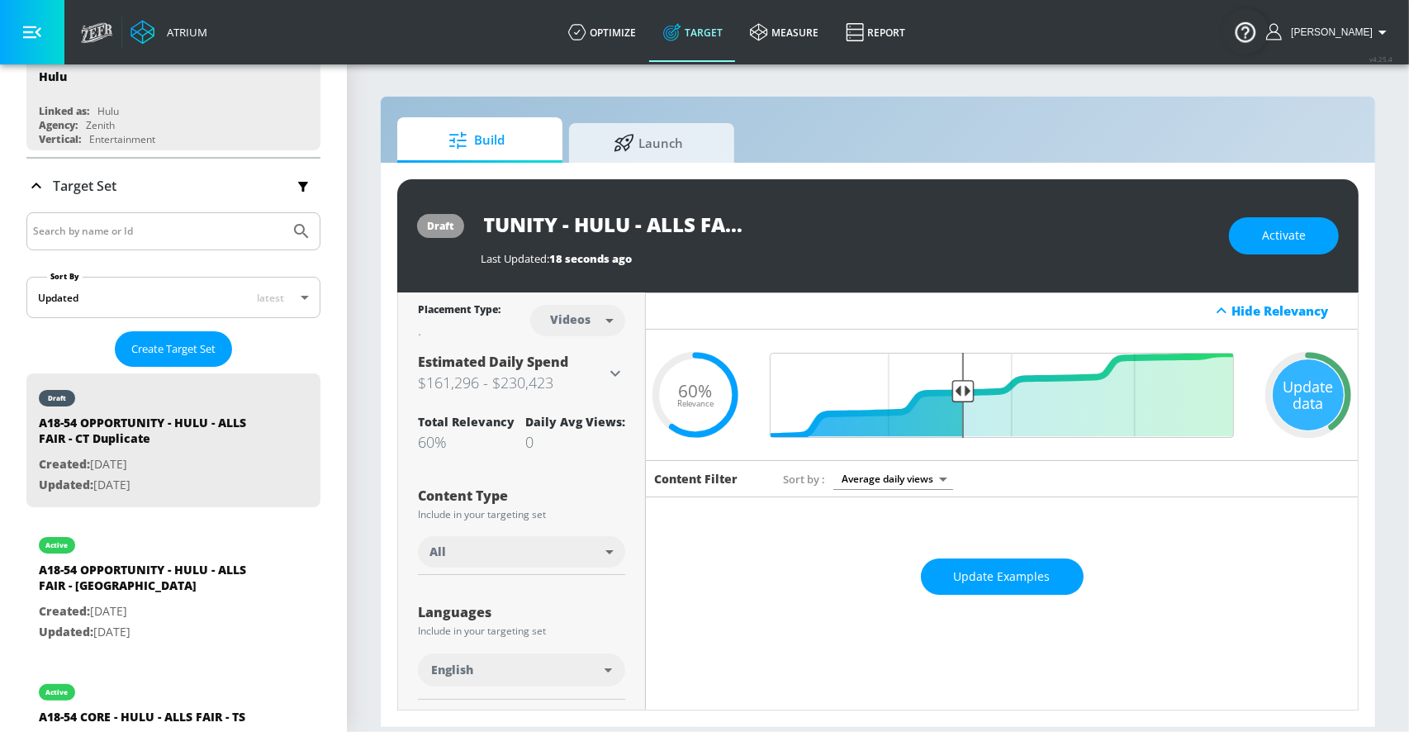
click at [1039, 220] on div "A18-54 OPPORTUNITY - HULU - ALLS FAIR - CT Duplicate" at bounding box center [847, 224] width 732 height 37
type input "A18-54 OPPORTUNITY - HULU - ALLS FAIR - TS"
click at [879, 222] on icon "button" at bounding box center [879, 224] width 18 height 18
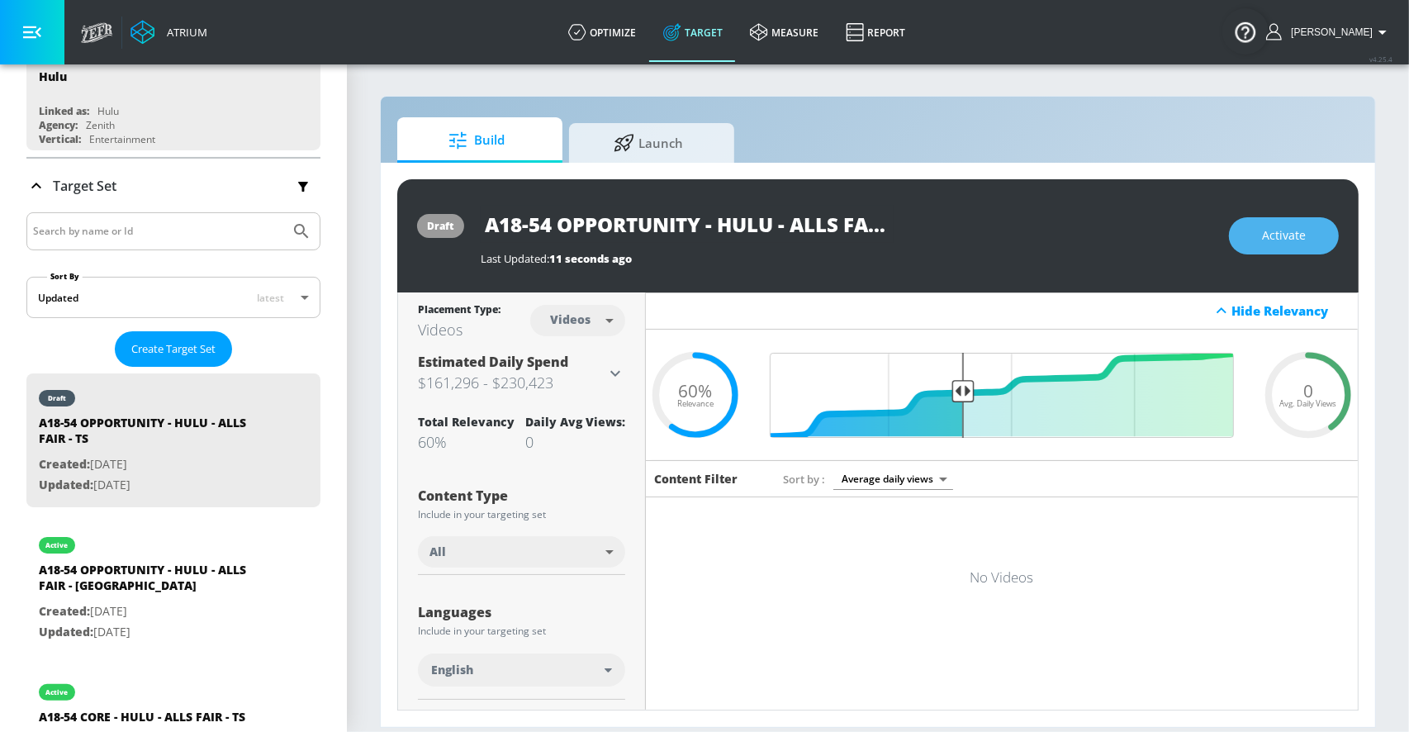
click at [1307, 237] on button "Activate" at bounding box center [1284, 235] width 110 height 37
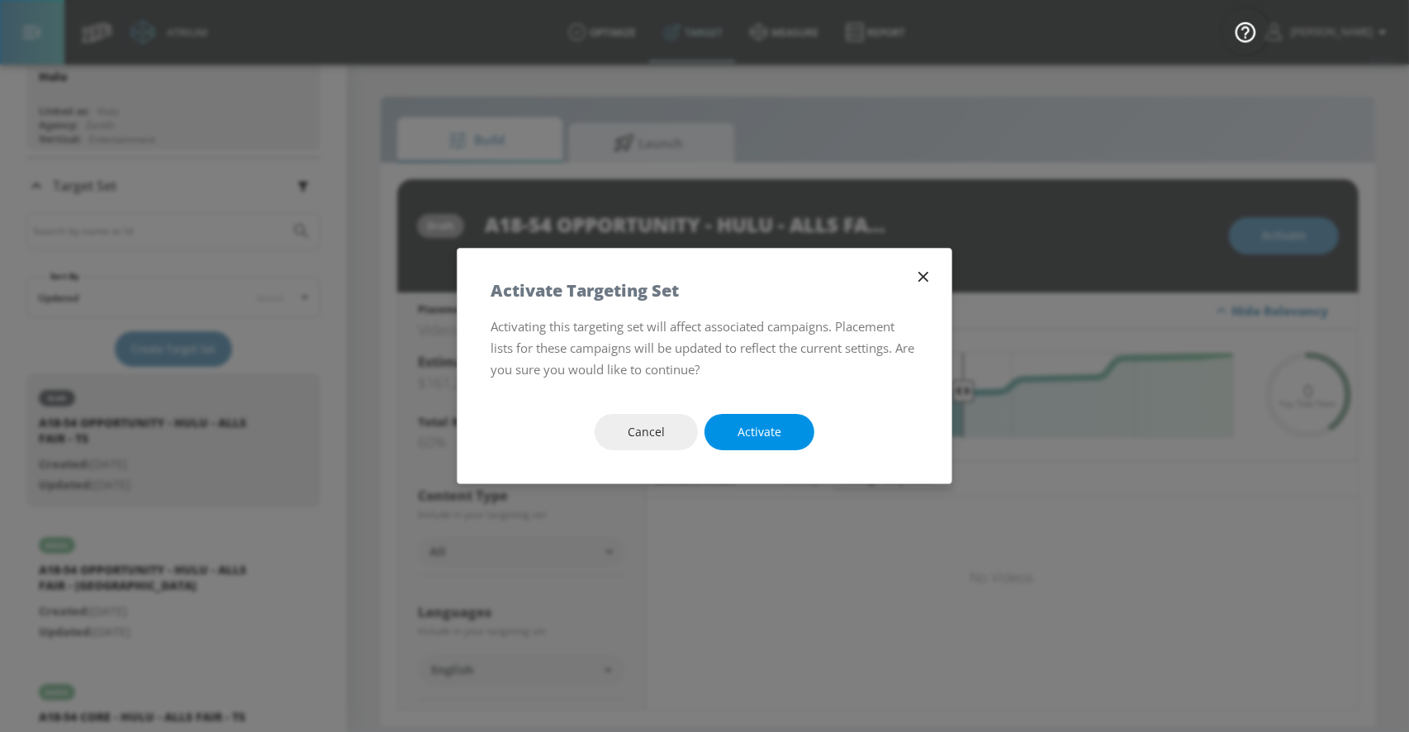
click at [762, 427] on span "Activate" at bounding box center [759, 432] width 44 height 21
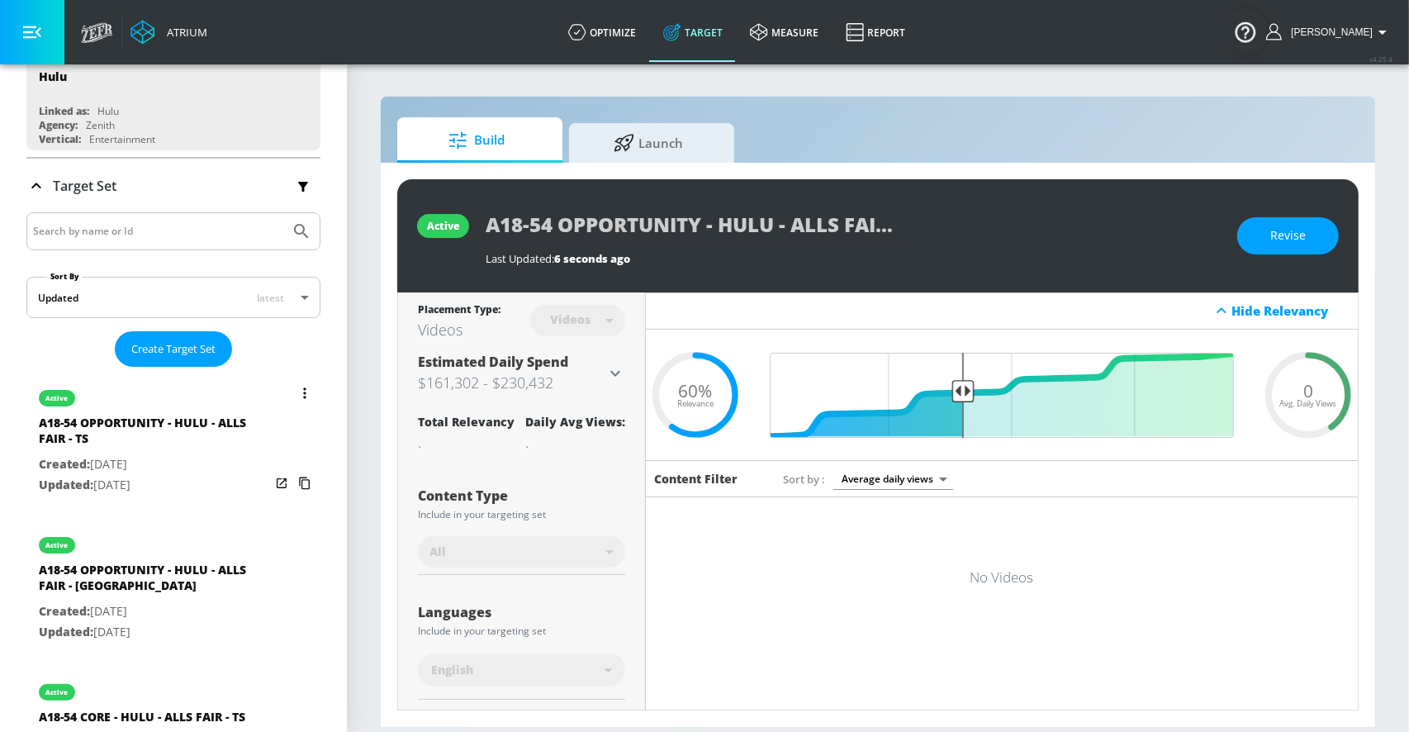
click at [309, 483] on icon "list of Target Set" at bounding box center [304, 483] width 11 height 12
